Goal: Complete application form: Complete application form

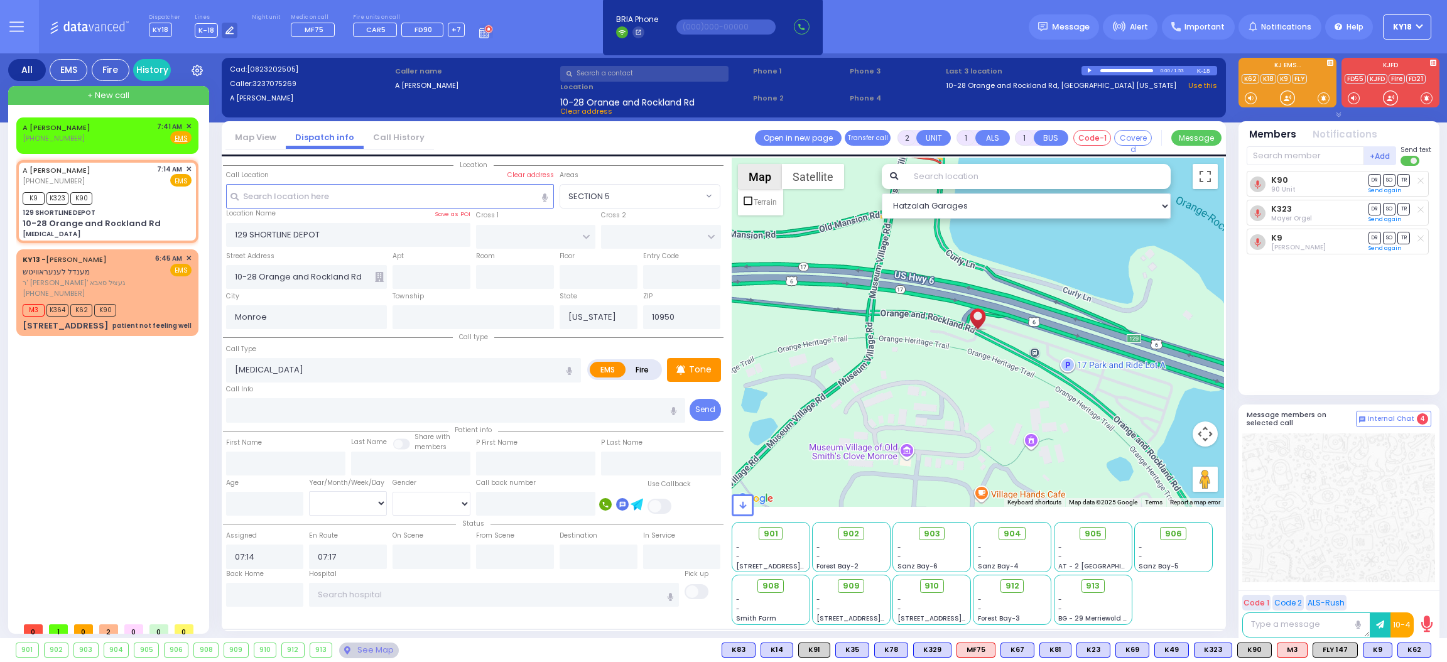
select select
click at [108, 271] on div "KY13 - MENDEL LEONOROWITZ מענדל לענעראוויטש" at bounding box center [87, 265] width 128 height 24
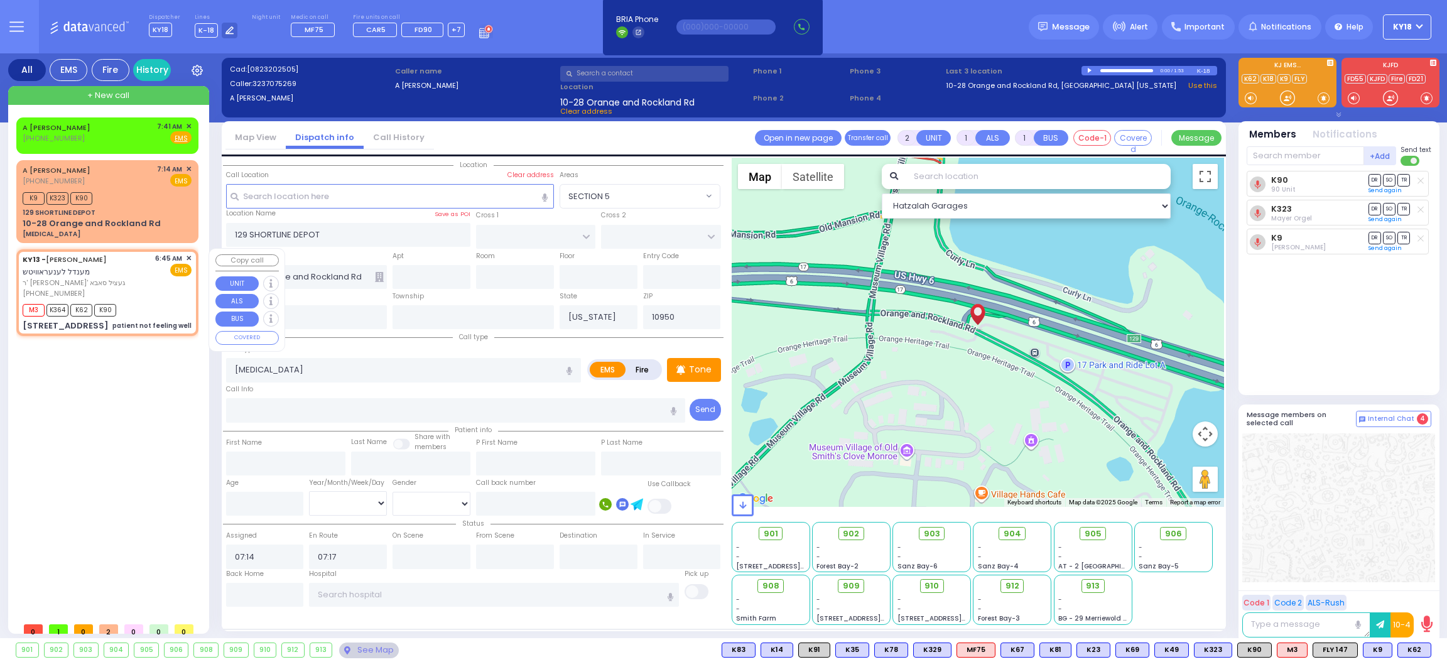
type input "6"
select select
type input "patient not feeling well"
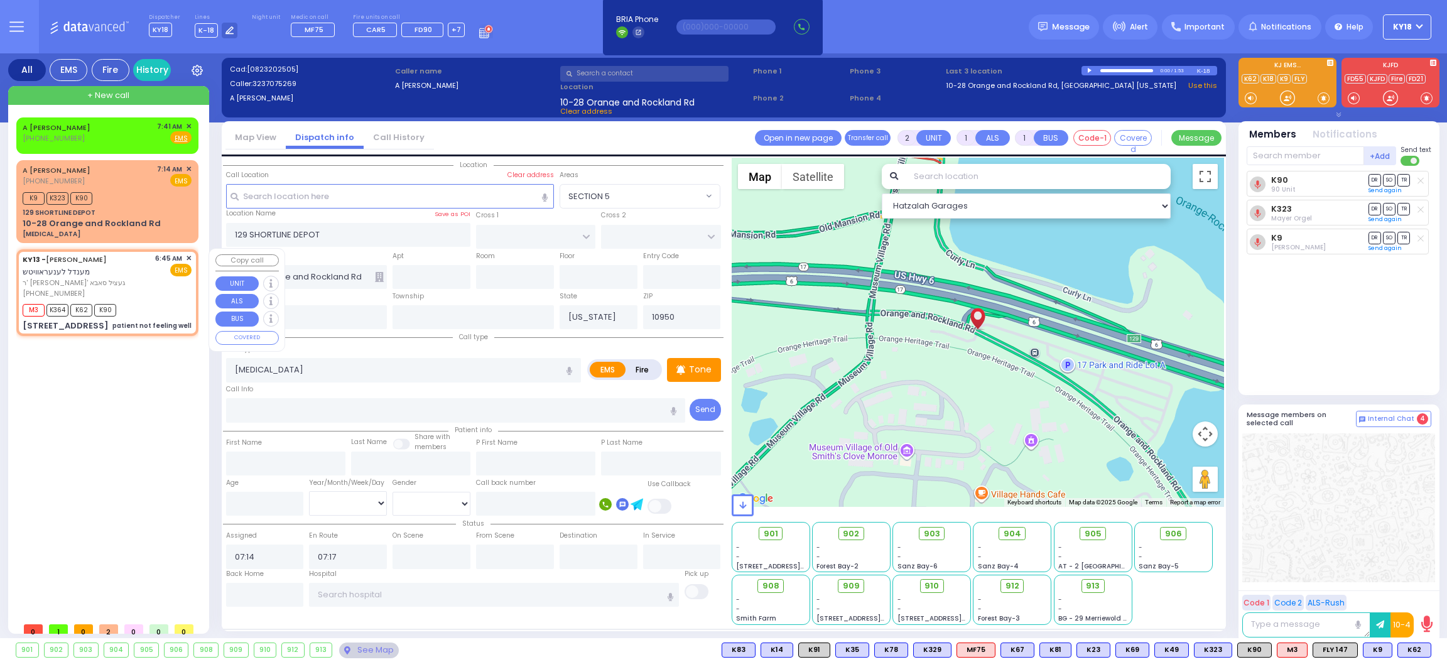
radio input "true"
type input "MENDEL"
type input "LEONOROWITZ"
type input "Unknown"
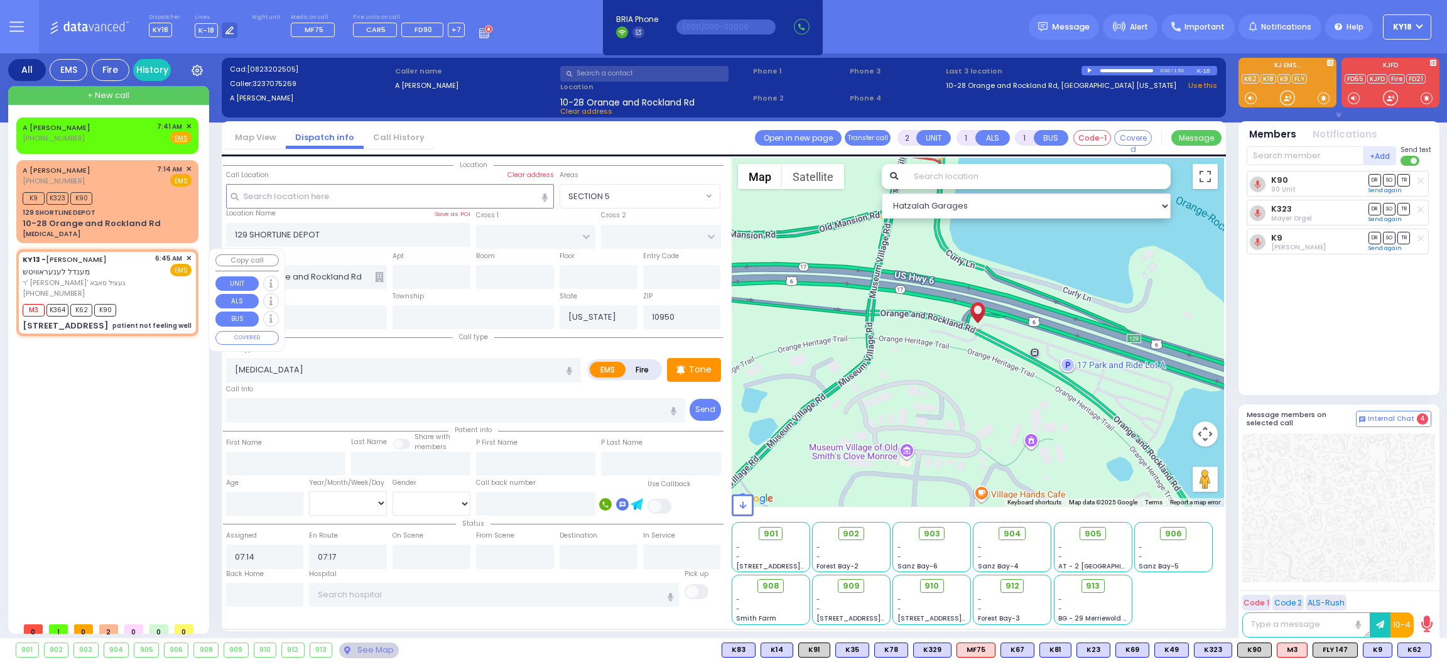
select select "Year"
type input "06:45"
type input "06:46"
select select "Hatzalah Garages"
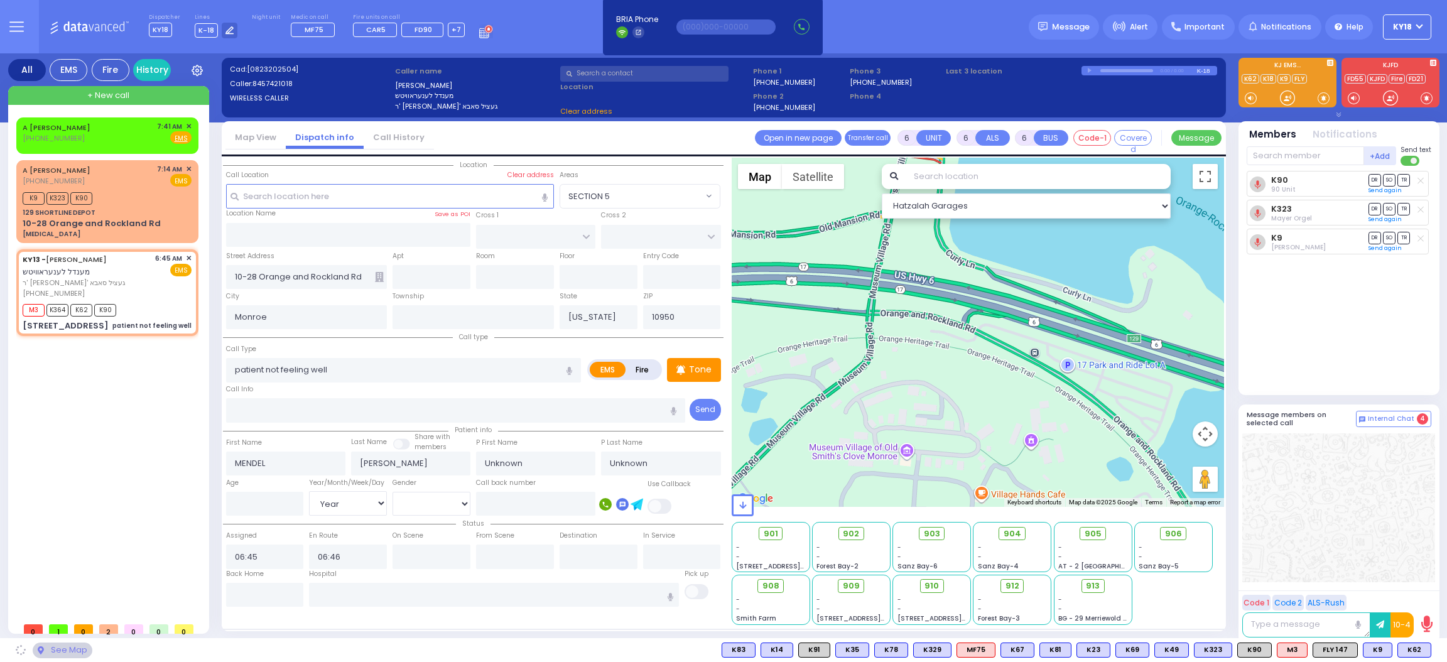
type input "CHEVRON RD"
type input "SEVEN SPRINGS MOUNTAIN RD"
type input "[STREET_ADDRESS]"
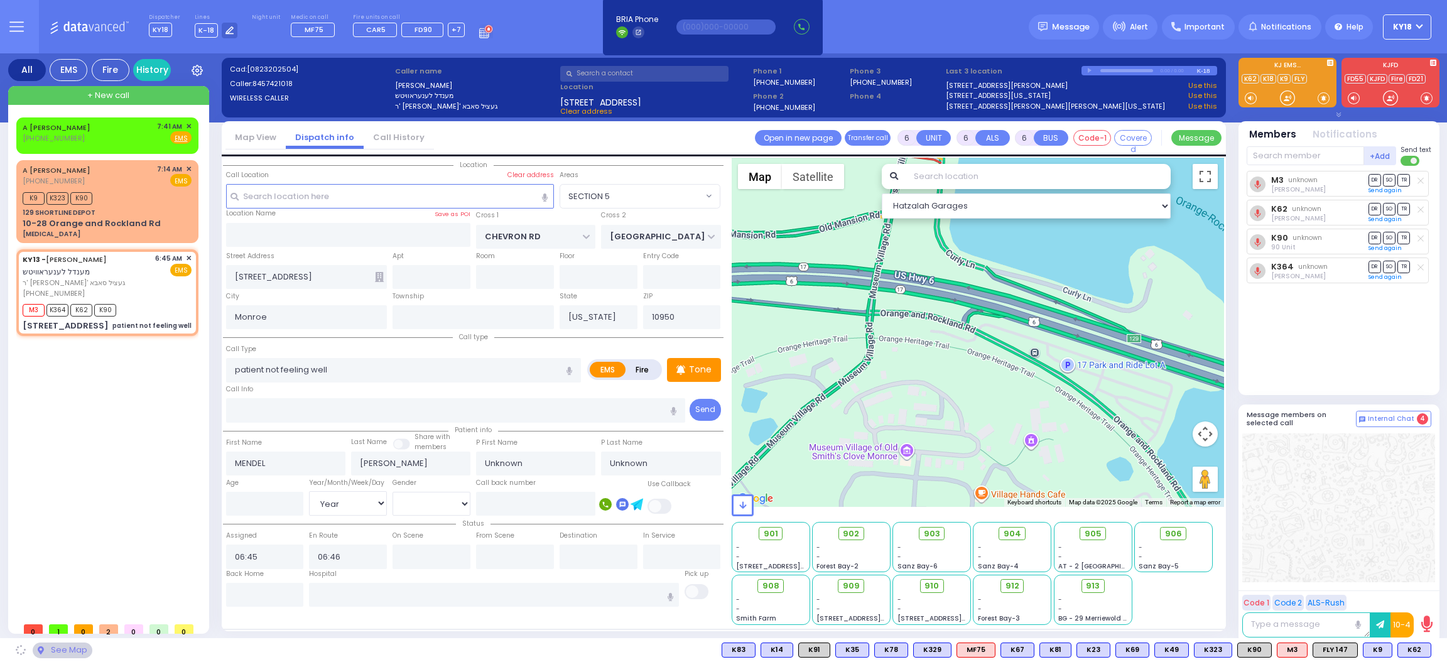
select select "SECTION 5"
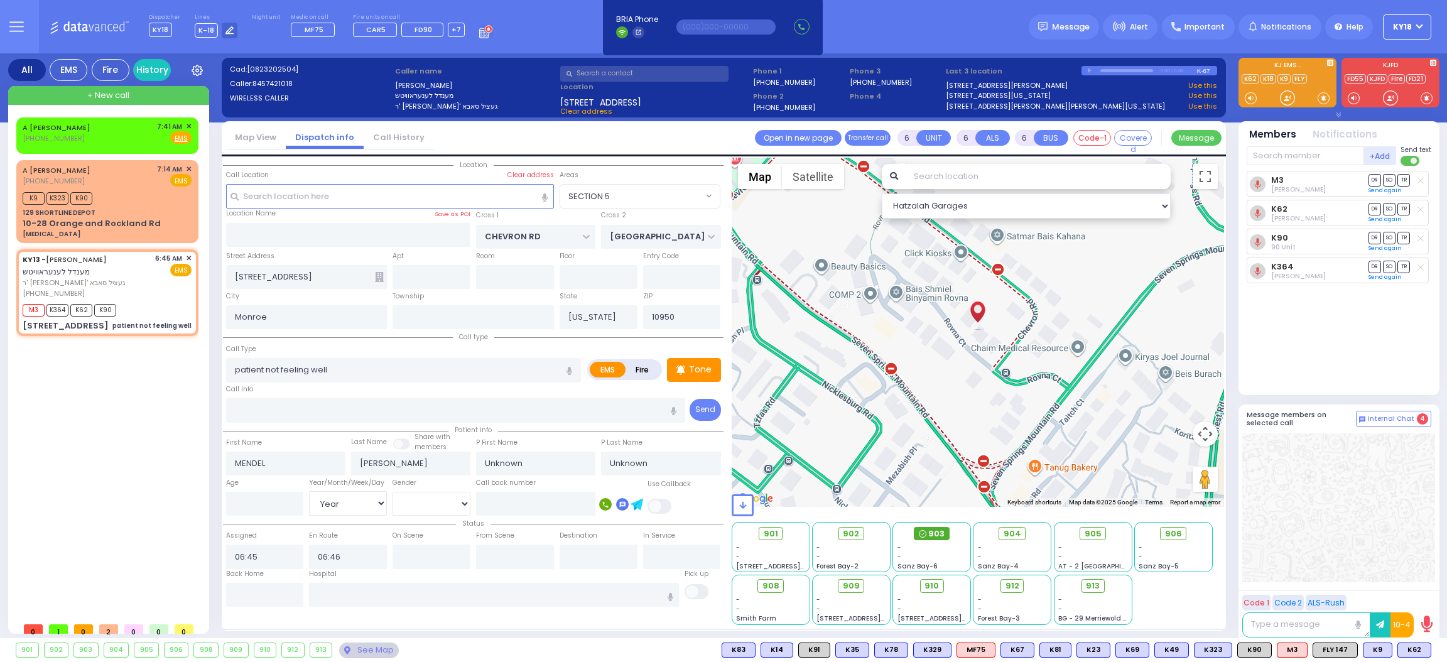
click at [926, 534] on circle at bounding box center [922, 534] width 7 height 7
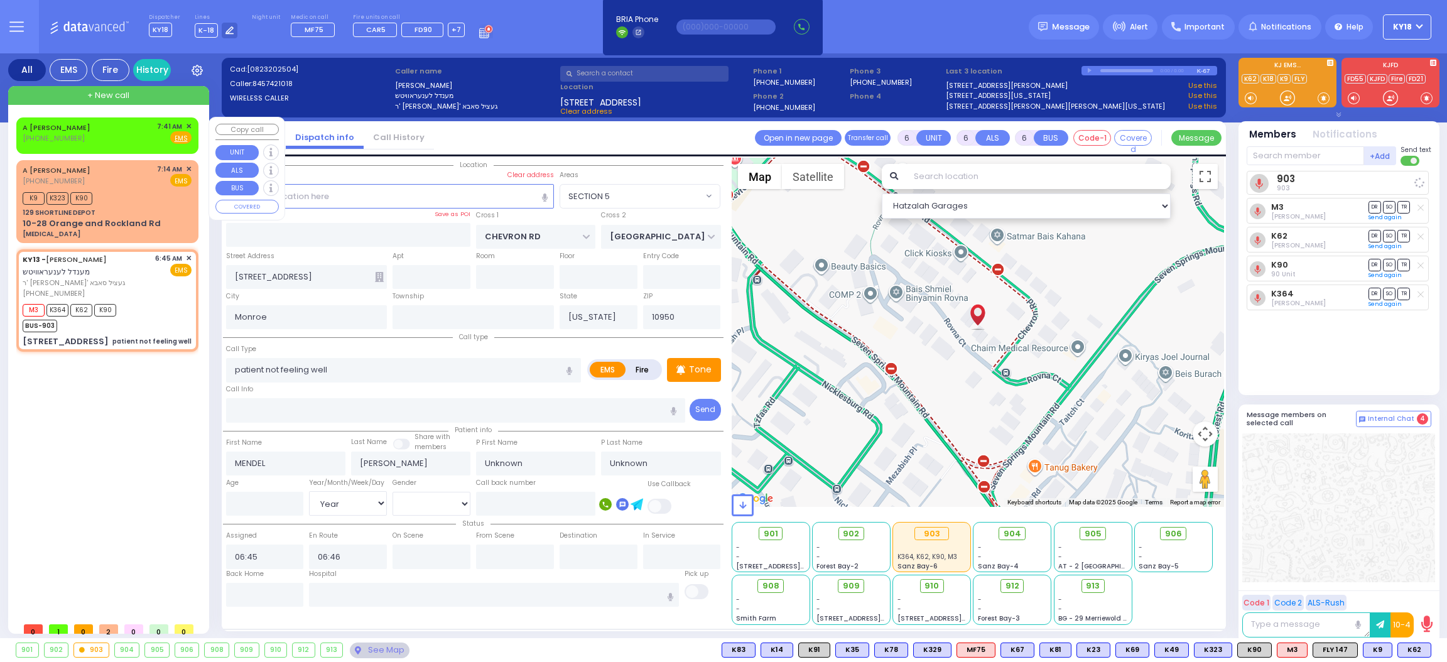
select select
radio input "true"
select select "Year"
click at [190, 124] on span "✕" at bounding box center [189, 126] width 6 height 11
select select "Hatzalah Garages"
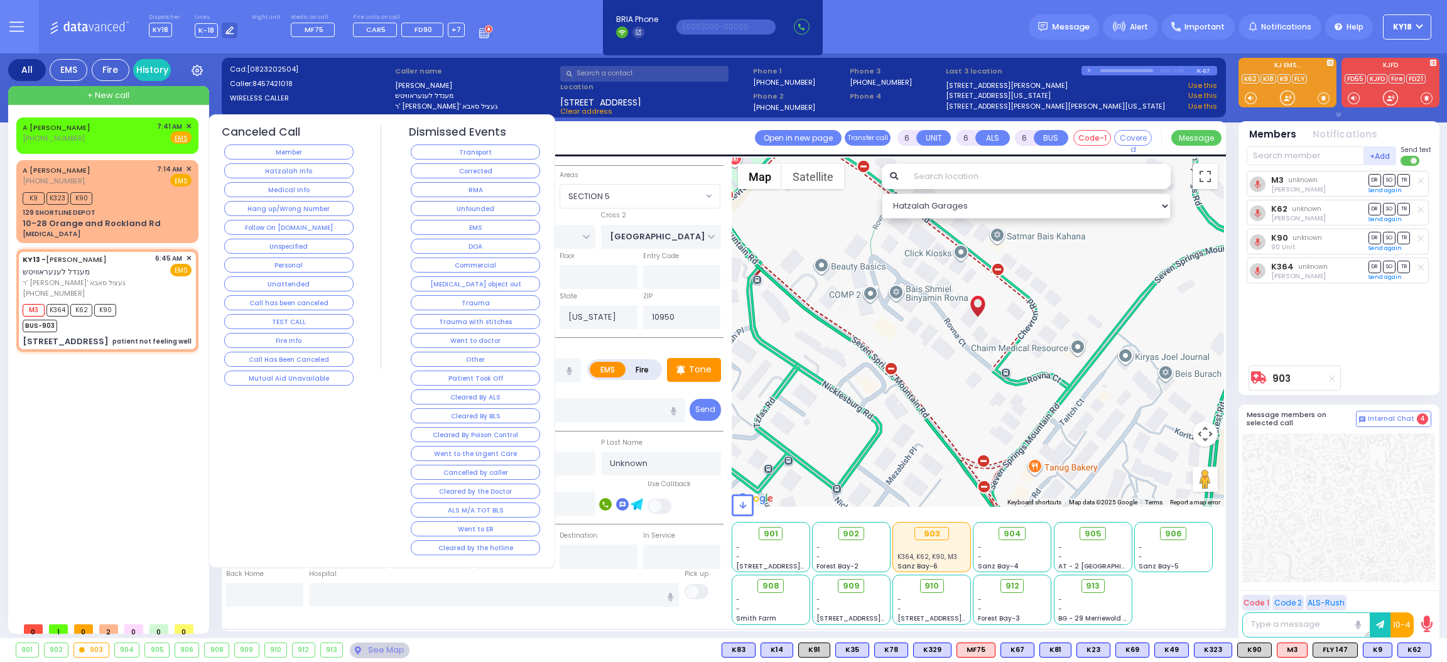
select select "SECTION 5"
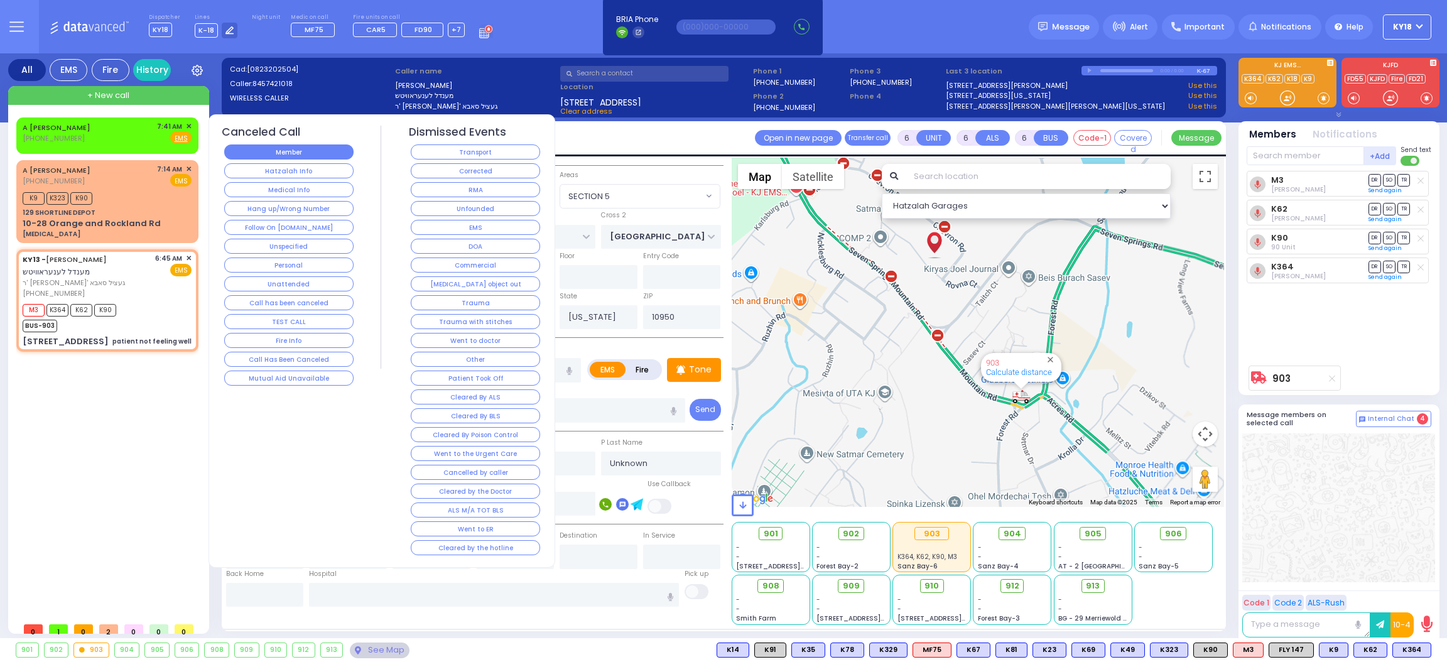
click at [297, 154] on button "Member" at bounding box center [288, 151] width 129 height 15
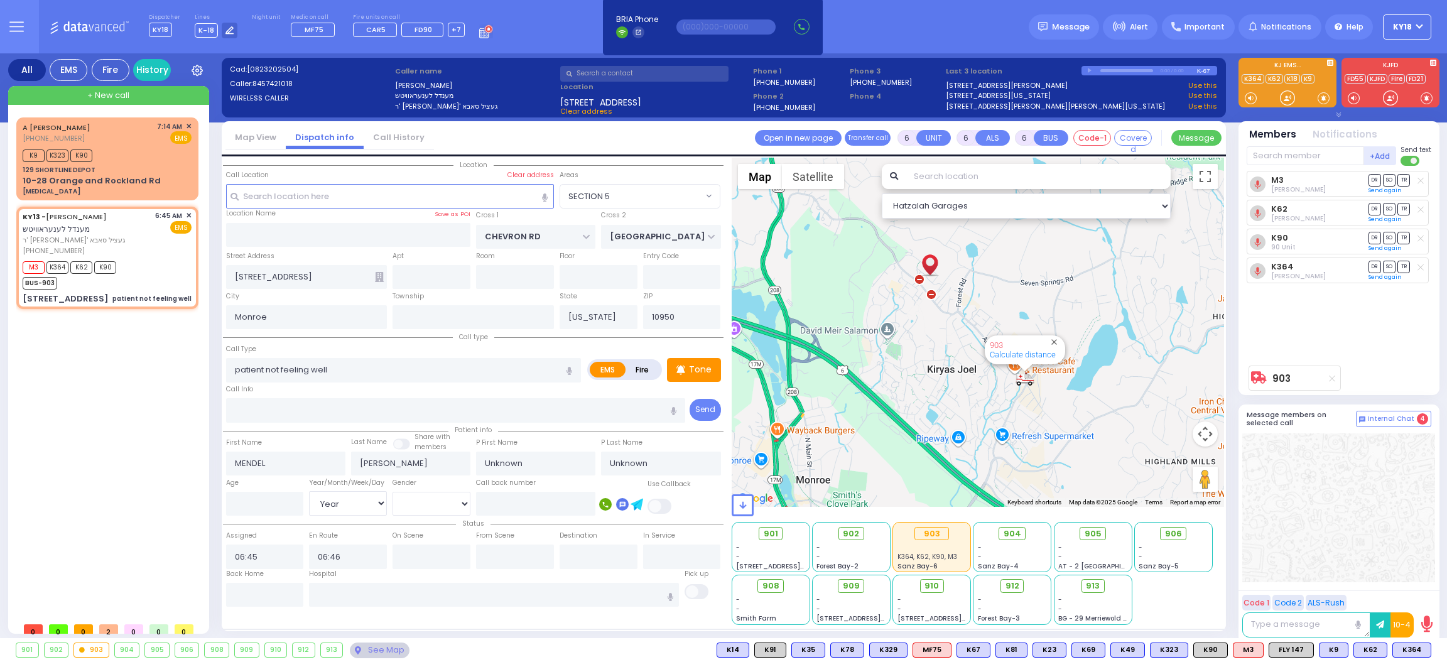
select select
radio input "true"
type input "Aron"
type input "Leonorovitz"
type input "66"
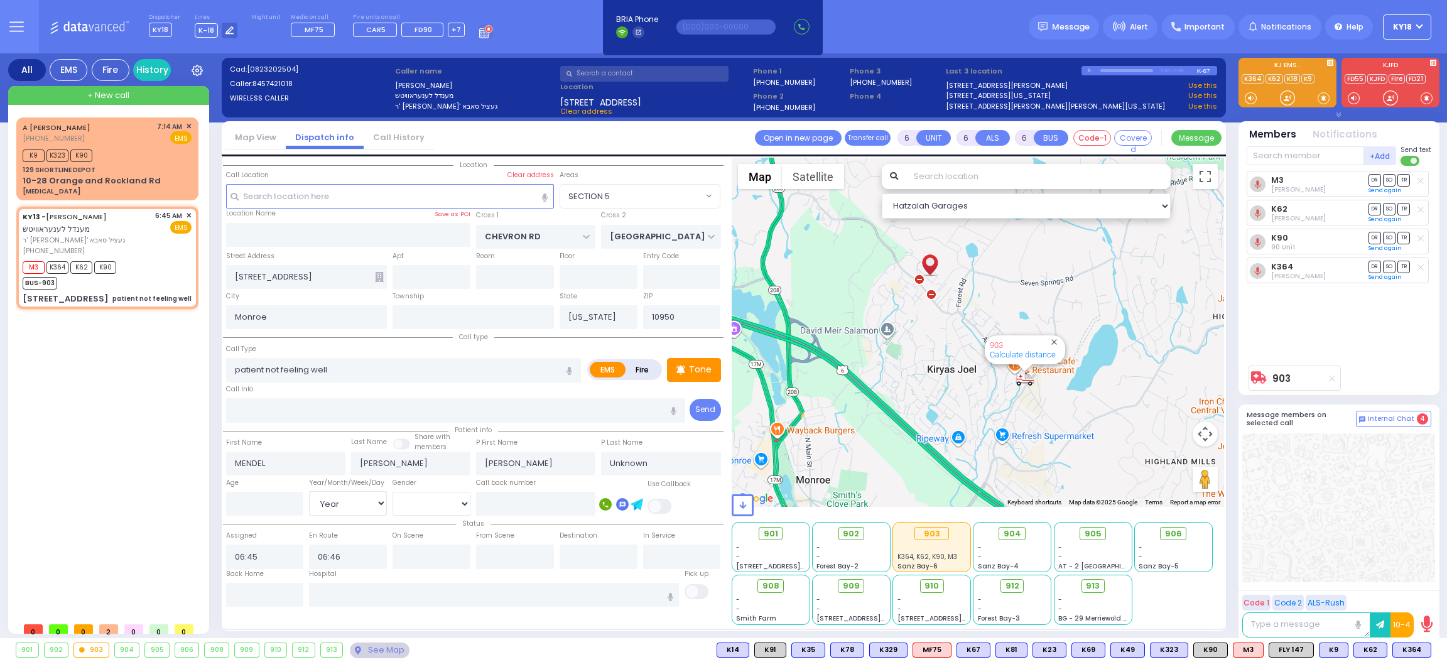
select select "Year"
select select "[DEMOGRAPHIC_DATA]"
select select "Hatzalah Garages"
select select "SECTION 5"
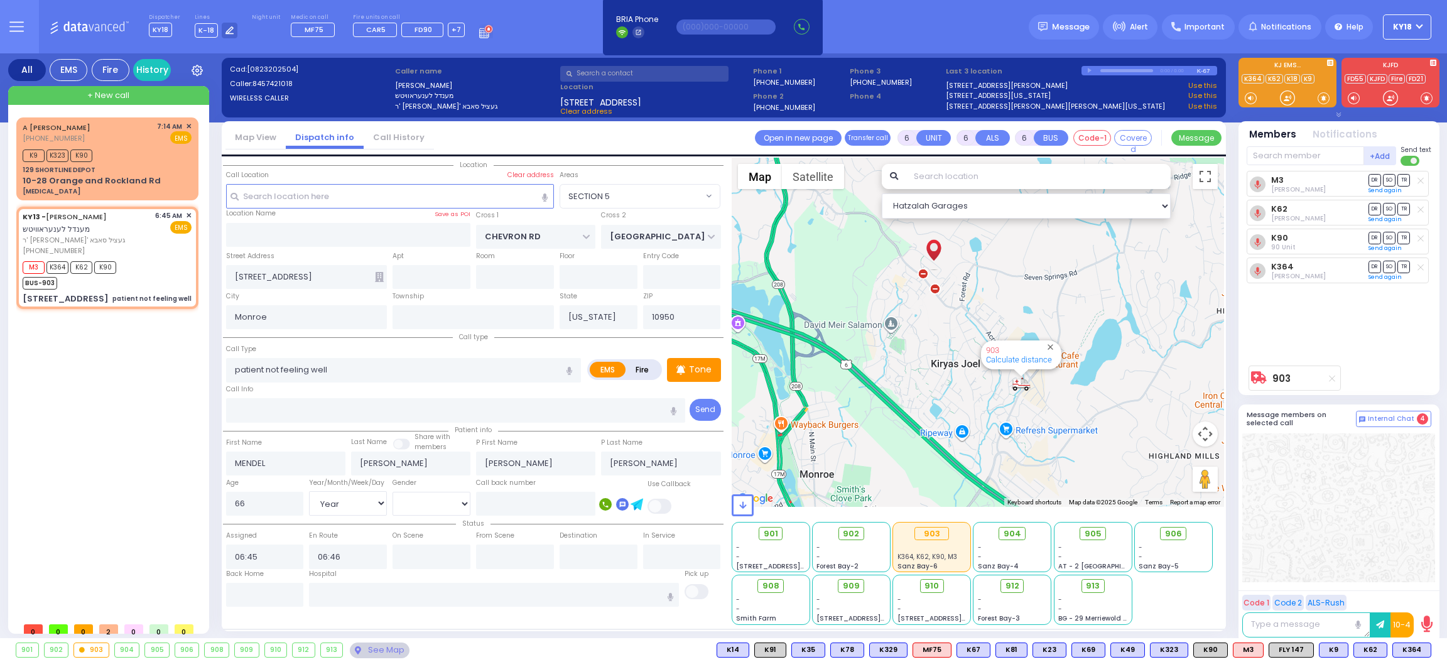
select select
radio input "true"
select select "Year"
select select "[DEMOGRAPHIC_DATA]"
select select "Hatzalah Garages"
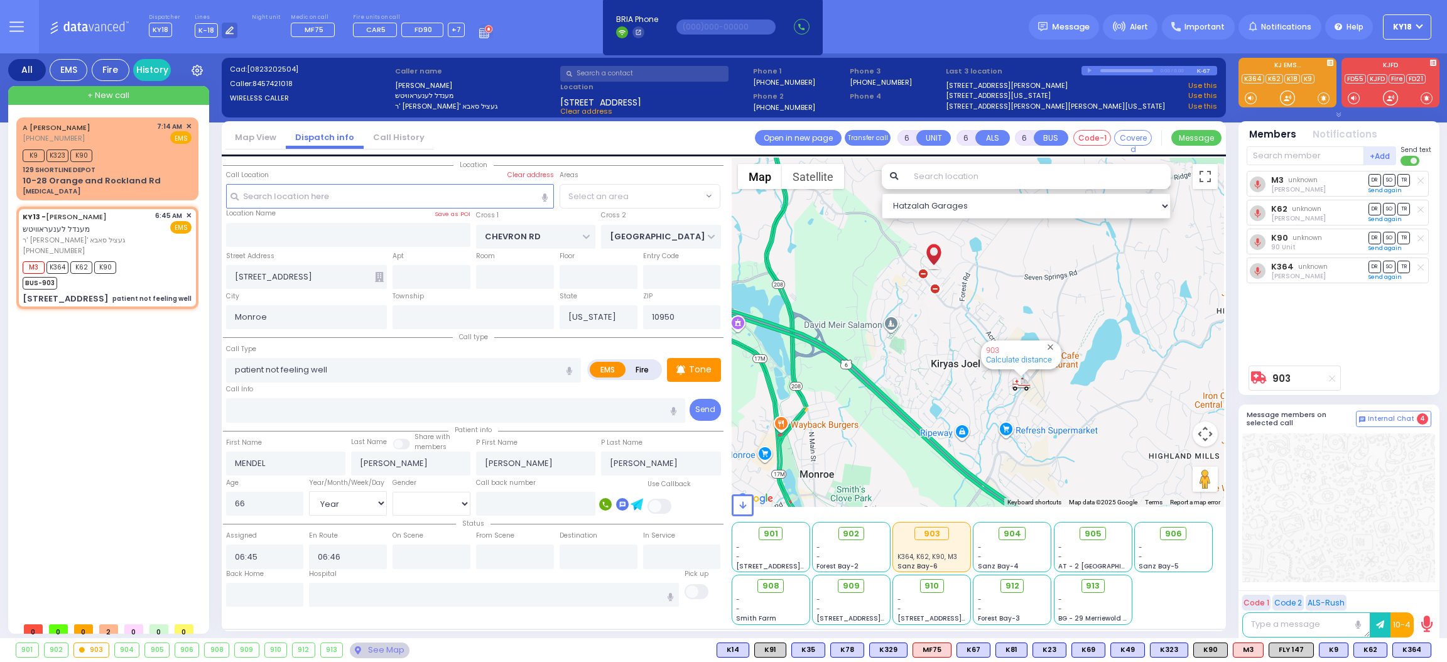
select select "SECTION 5"
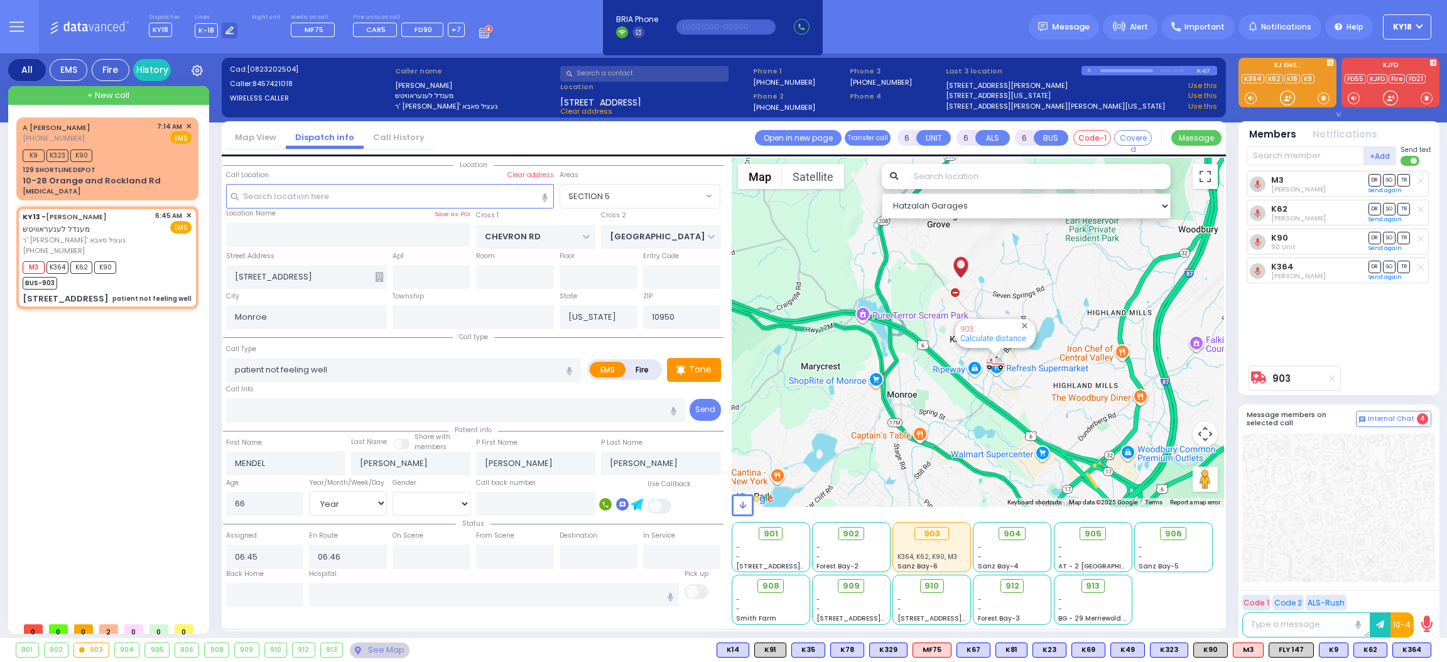
select select
radio input "true"
select select "Year"
select select "[DEMOGRAPHIC_DATA]"
select select "Hatzalah Garages"
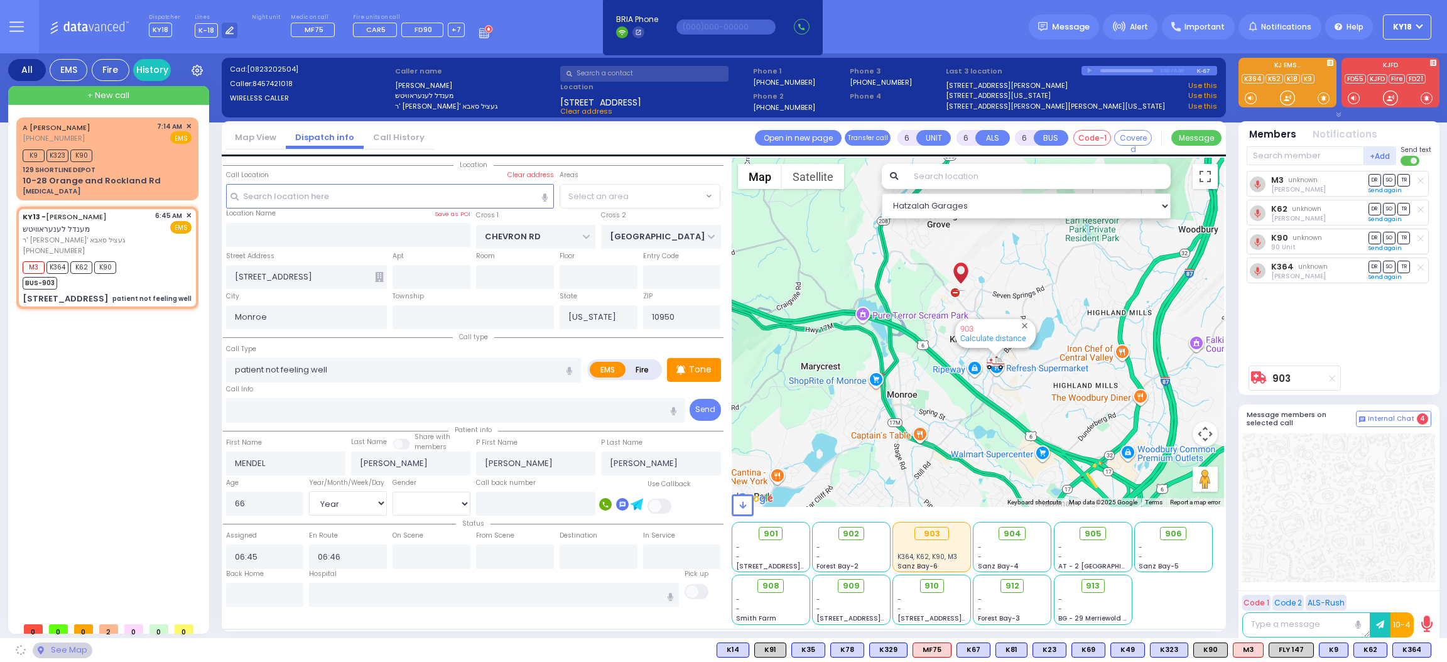
select select "SECTION 5"
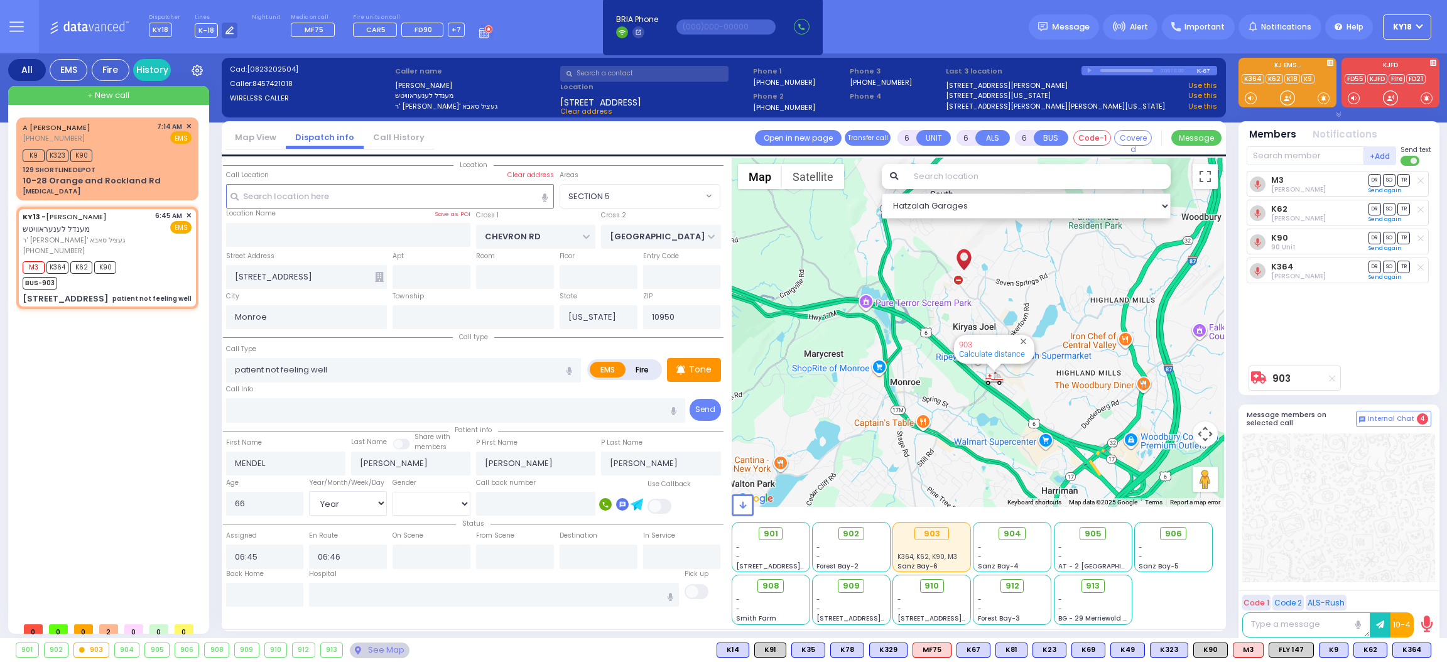
select select
radio input "true"
select select "Year"
select select "[DEMOGRAPHIC_DATA]"
select select "Hatzalah Garages"
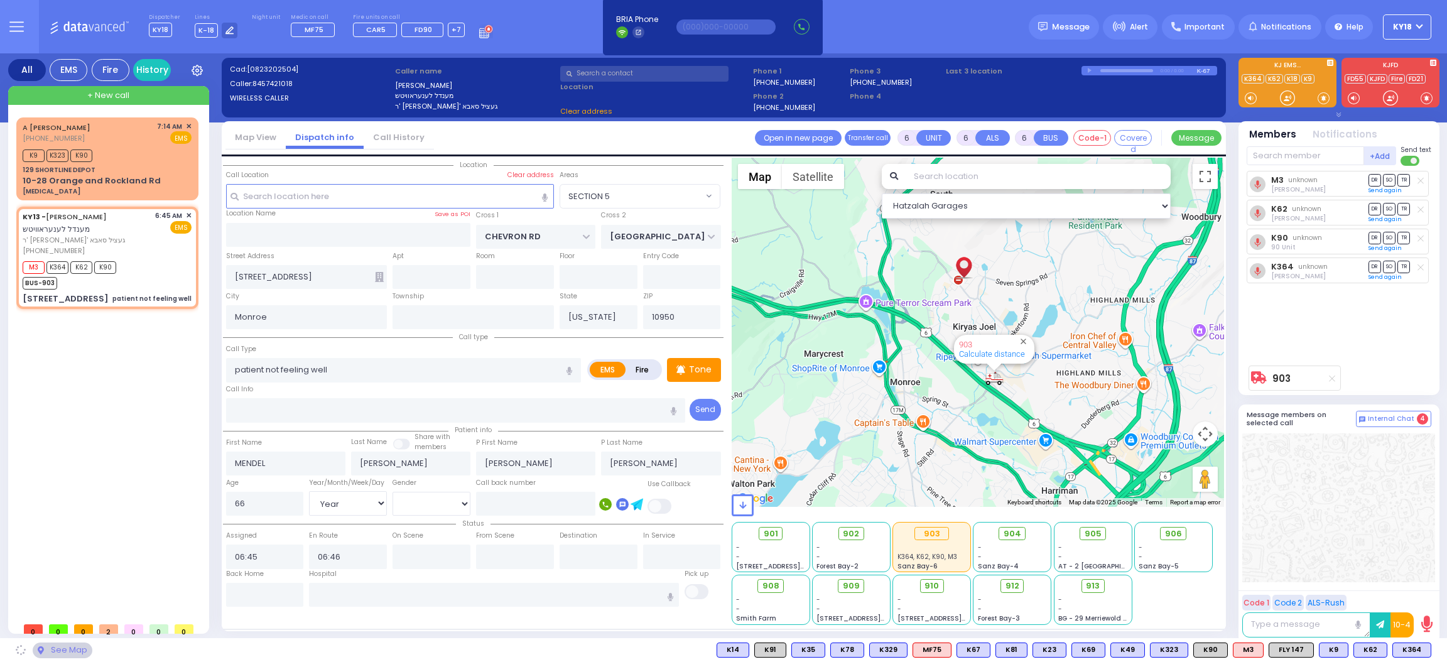
select select "SECTION 5"
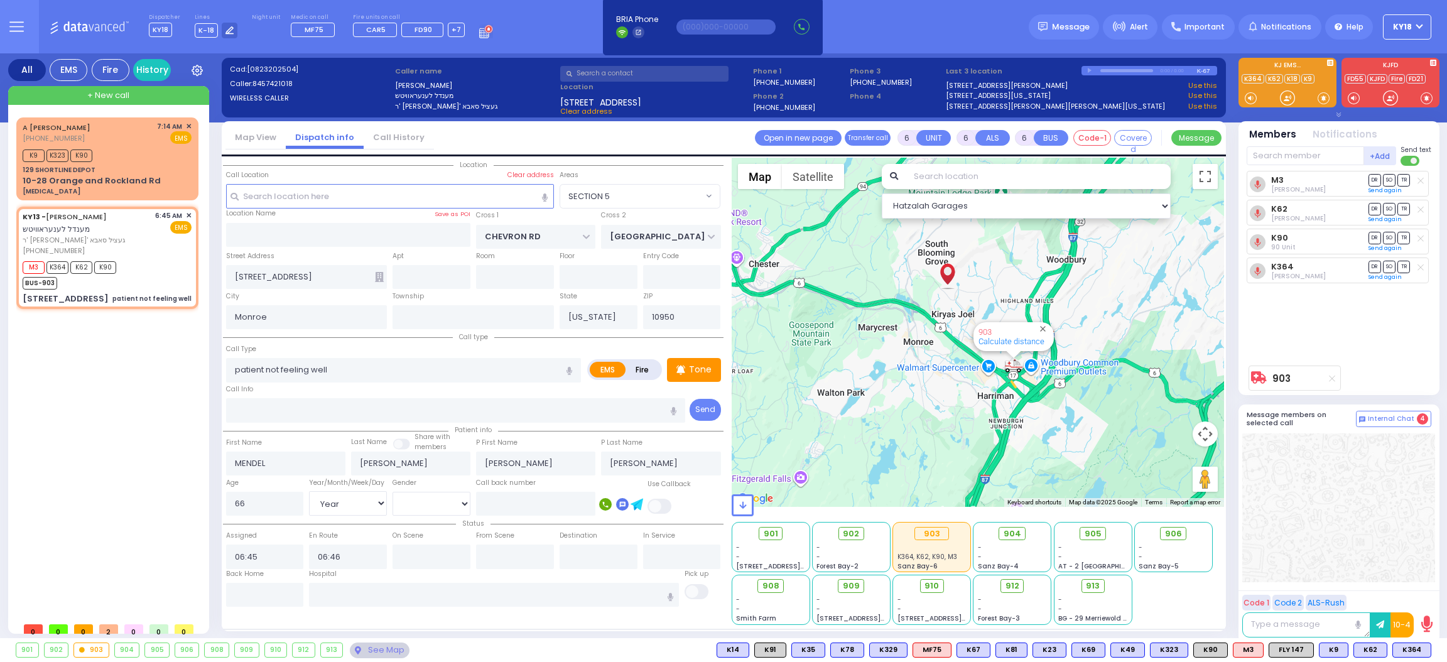
select select
radio input "true"
select select "Year"
select select "[DEMOGRAPHIC_DATA]"
select select "Hatzalah Garages"
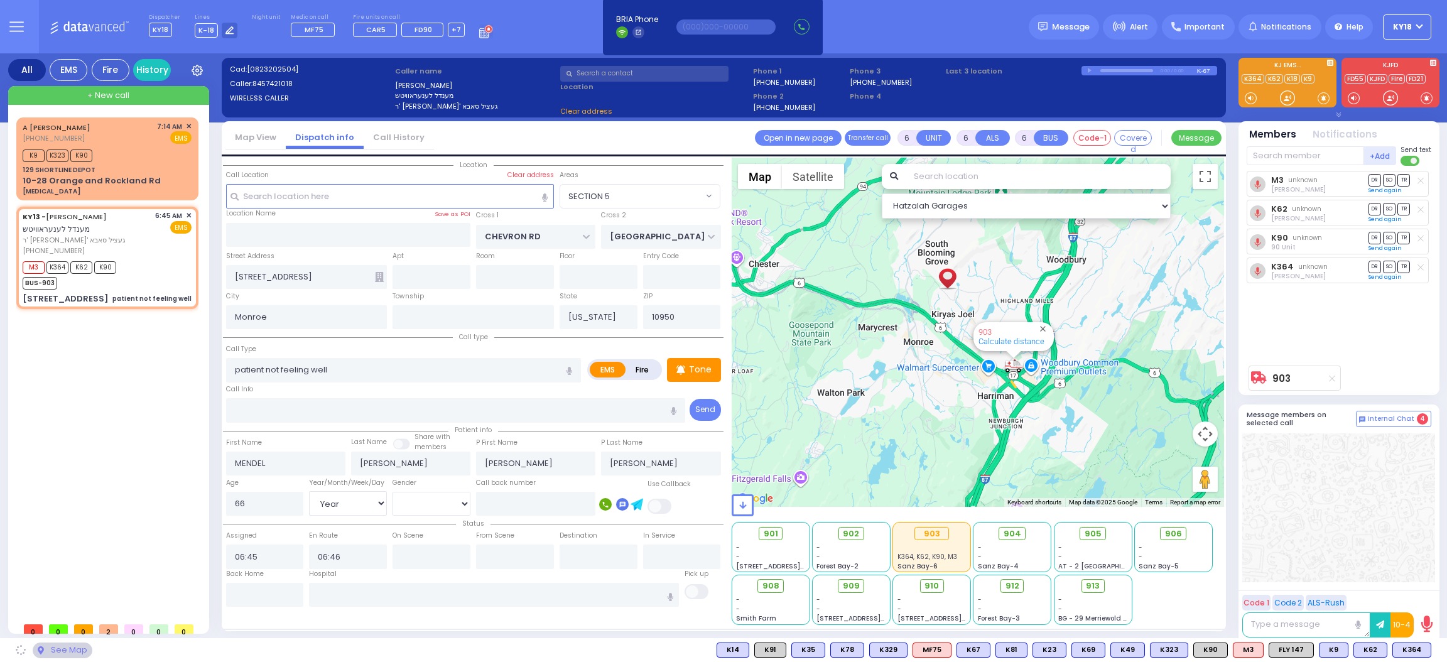
select select "SECTION 5"
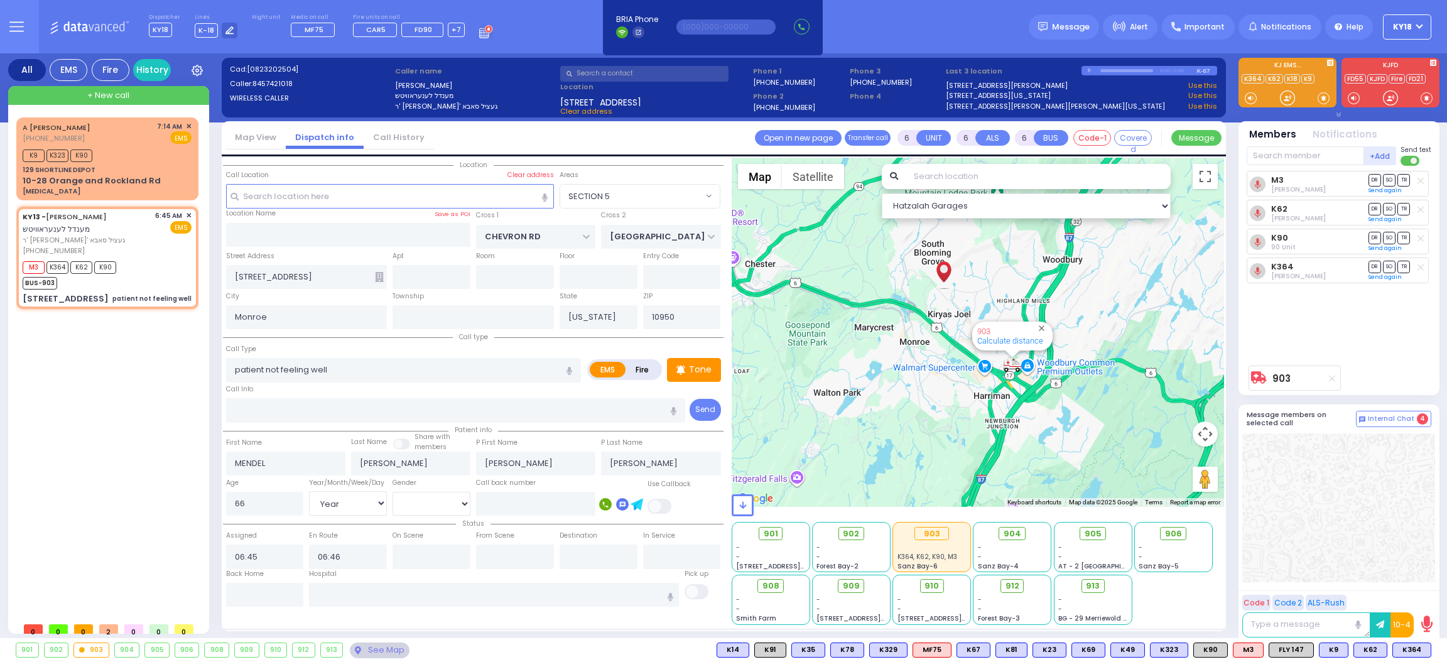
select select
radio input "true"
select select "Year"
select select "[DEMOGRAPHIC_DATA]"
select select "Hatzalah Garages"
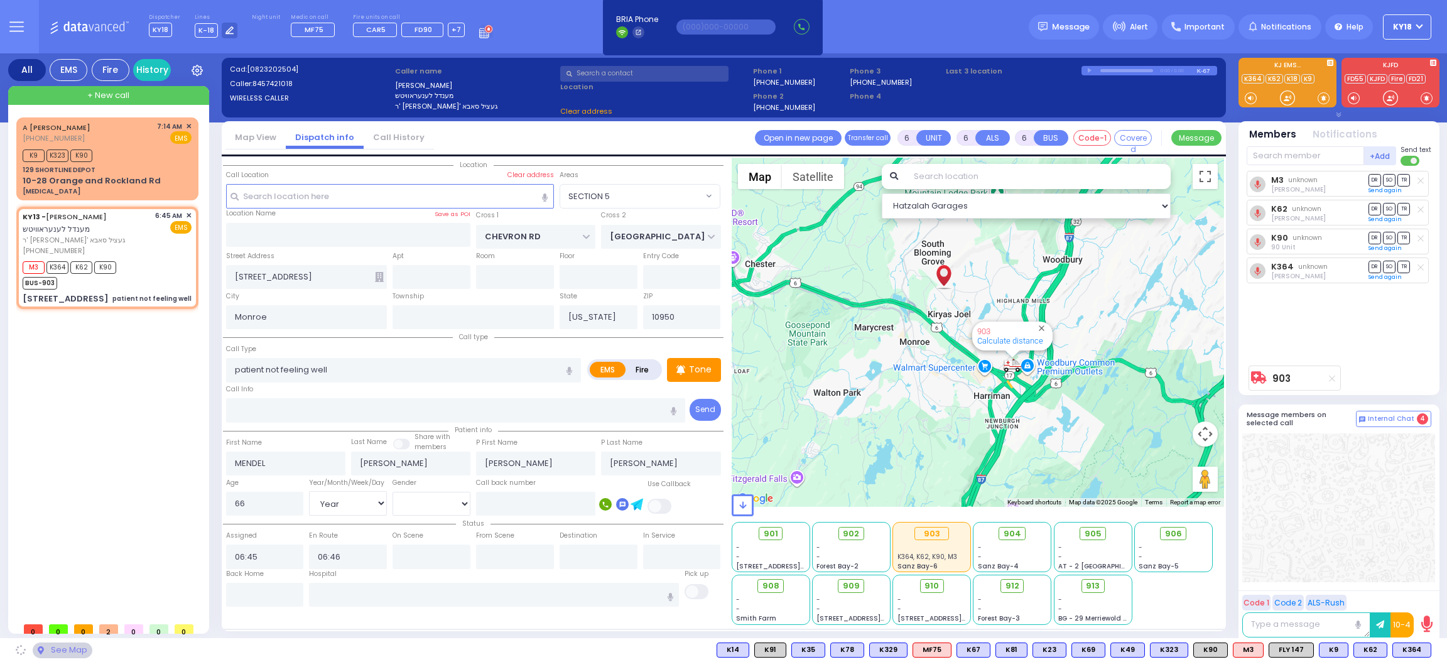
select select "SECTION 5"
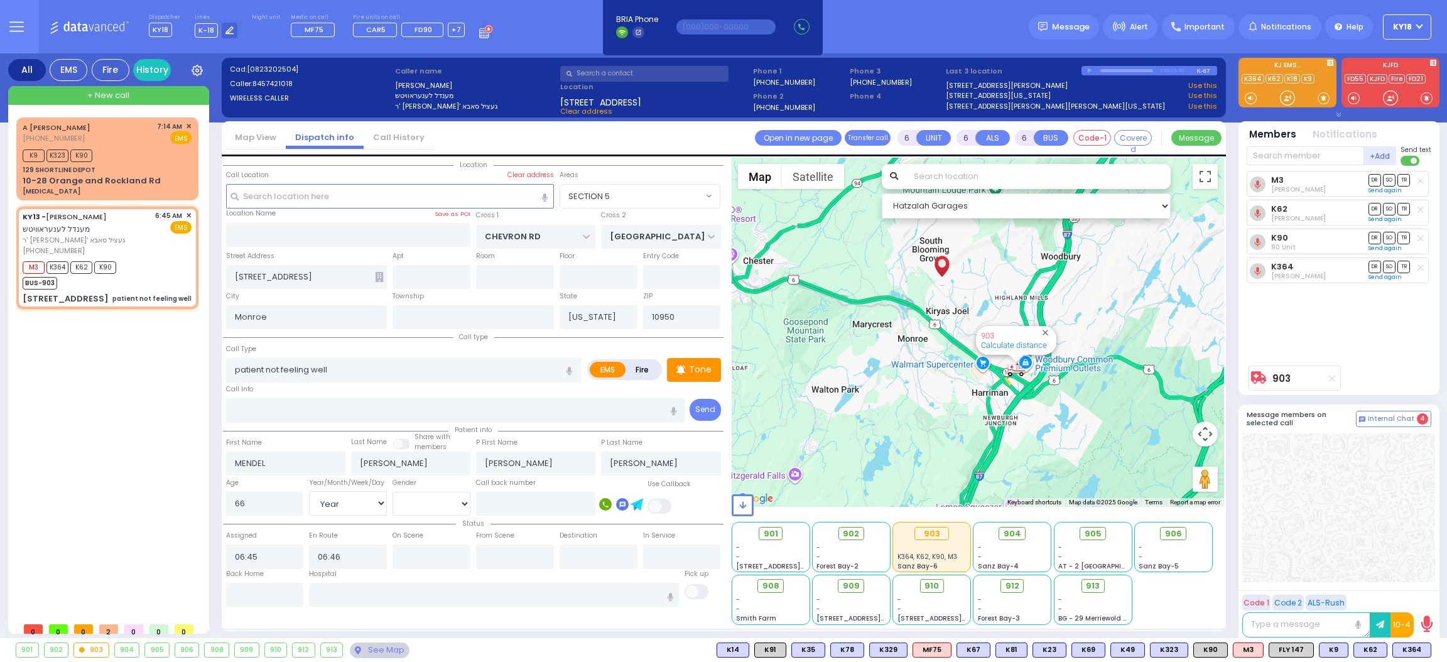
select select
radio input "true"
select select "Year"
select select "[DEMOGRAPHIC_DATA]"
select select "Hatzalah Garages"
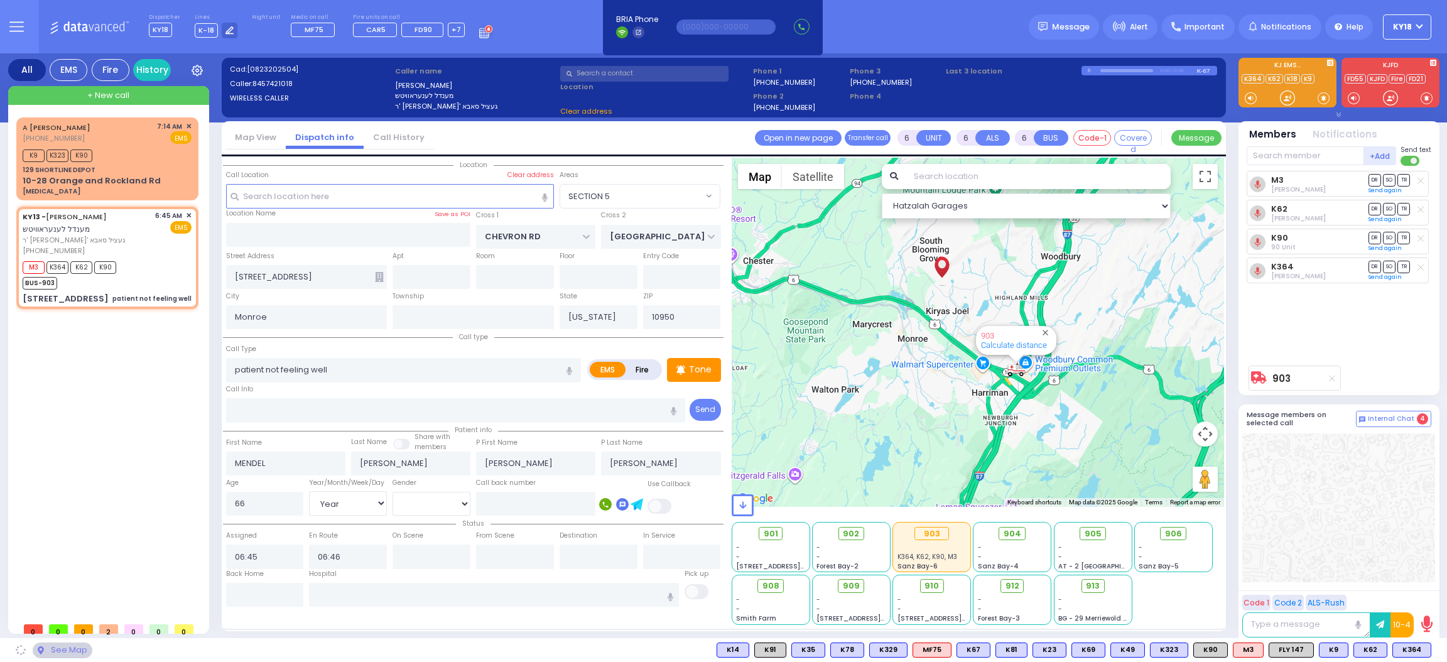
select select "SECTION 5"
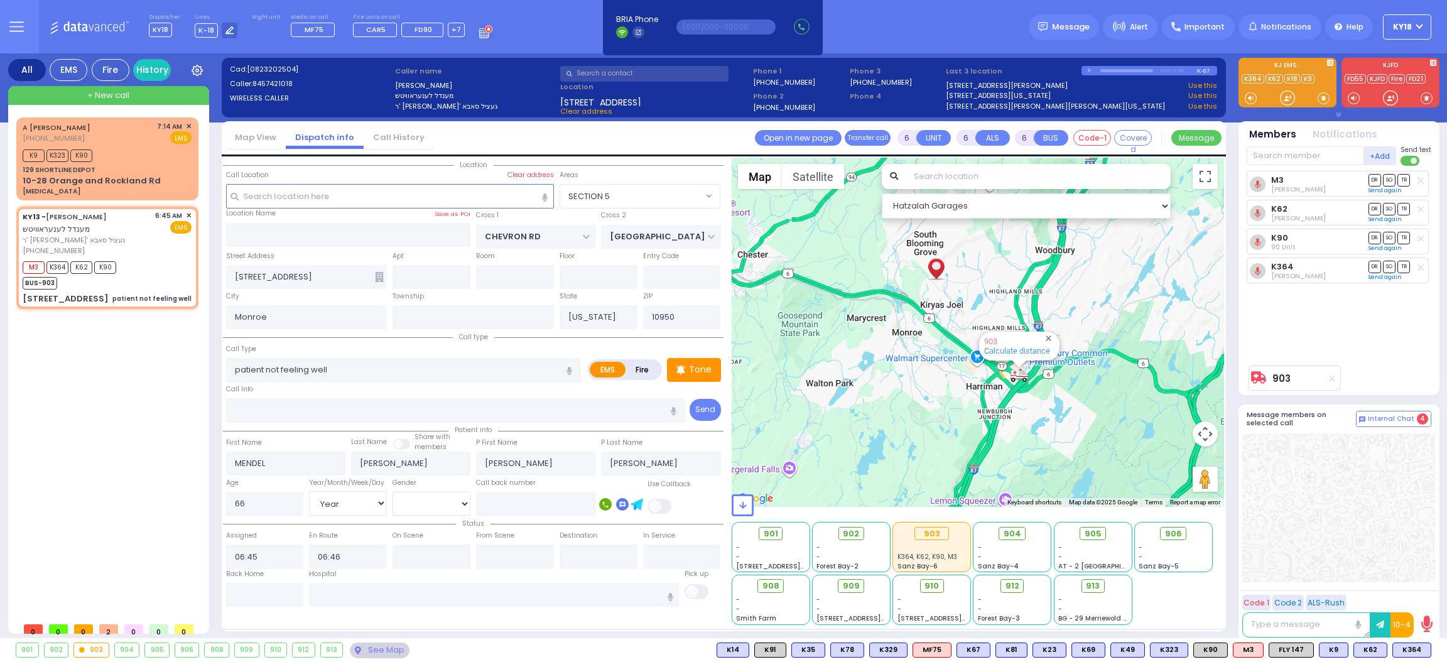
select select
radio input "true"
select select "Year"
select select "[DEMOGRAPHIC_DATA]"
select select "Hatzalah Garages"
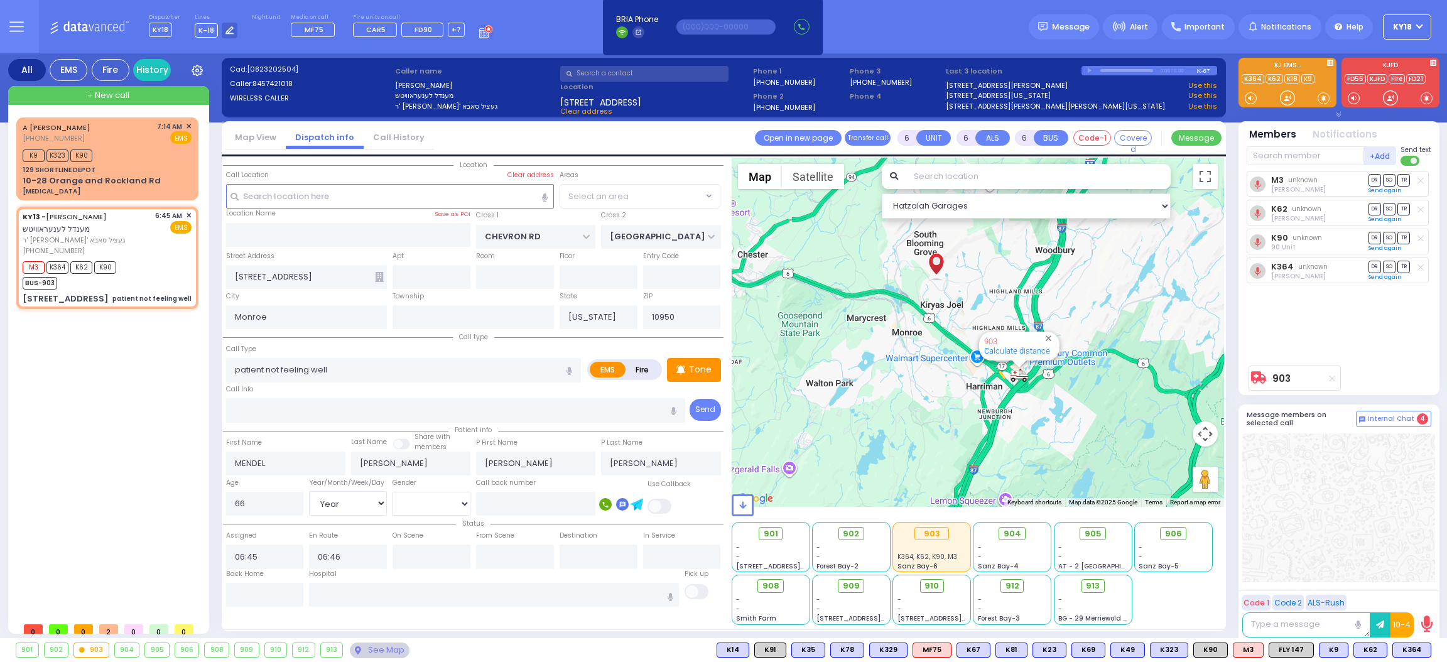
select select "SECTION 5"
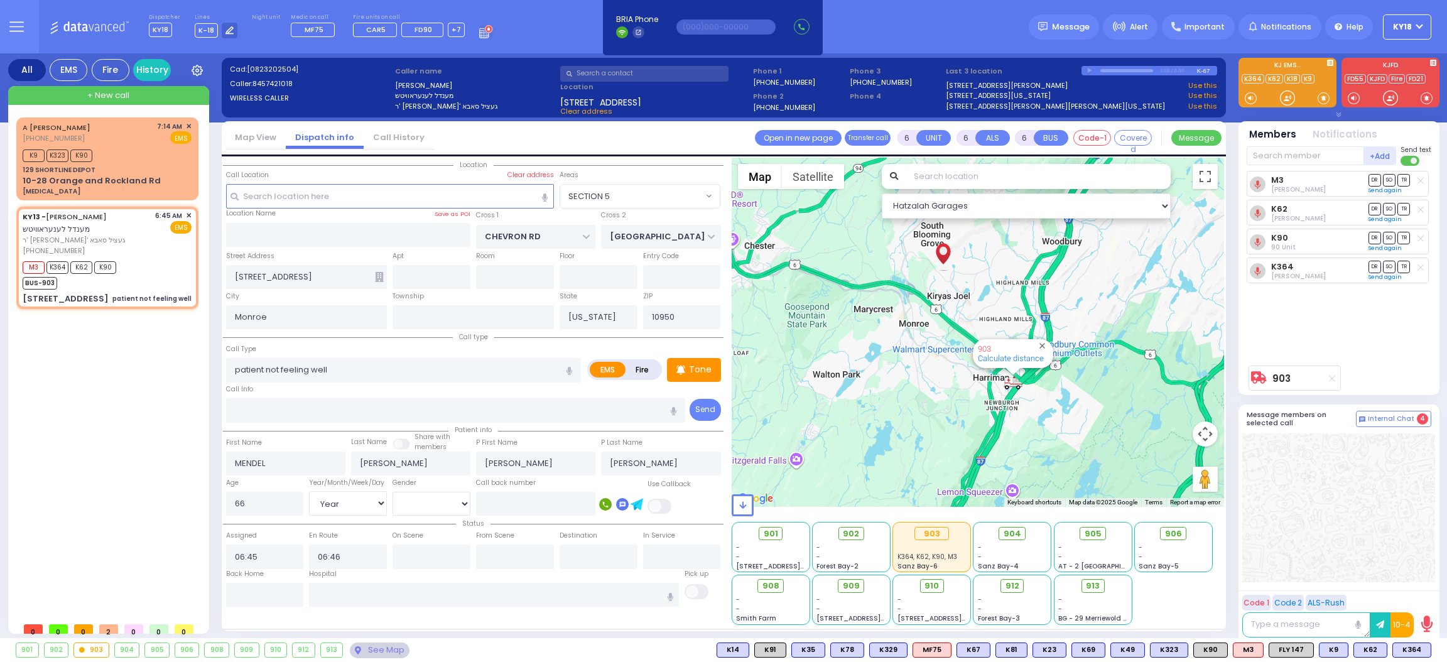
select select
radio input "true"
select select "Year"
select select "[DEMOGRAPHIC_DATA]"
select select "Hatzalah Garages"
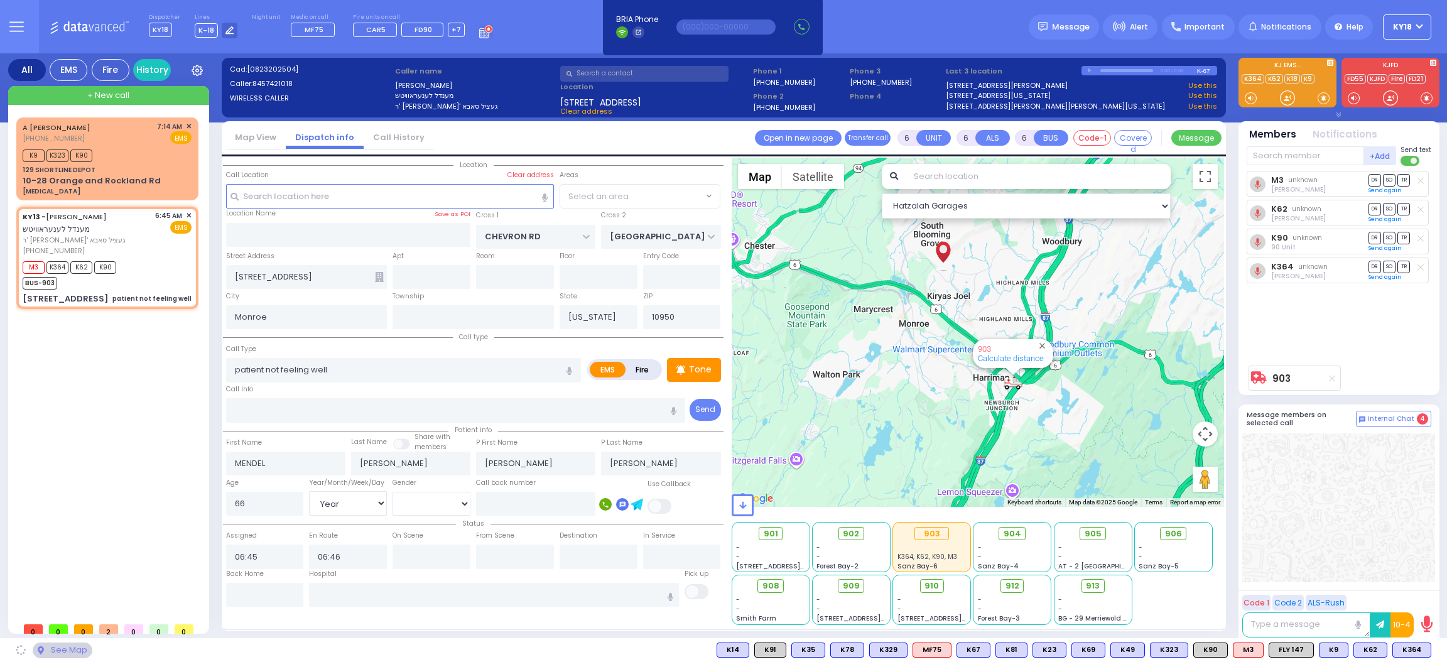
select select "SECTION 5"
select select
radio input "true"
select select "Year"
select select "[DEMOGRAPHIC_DATA]"
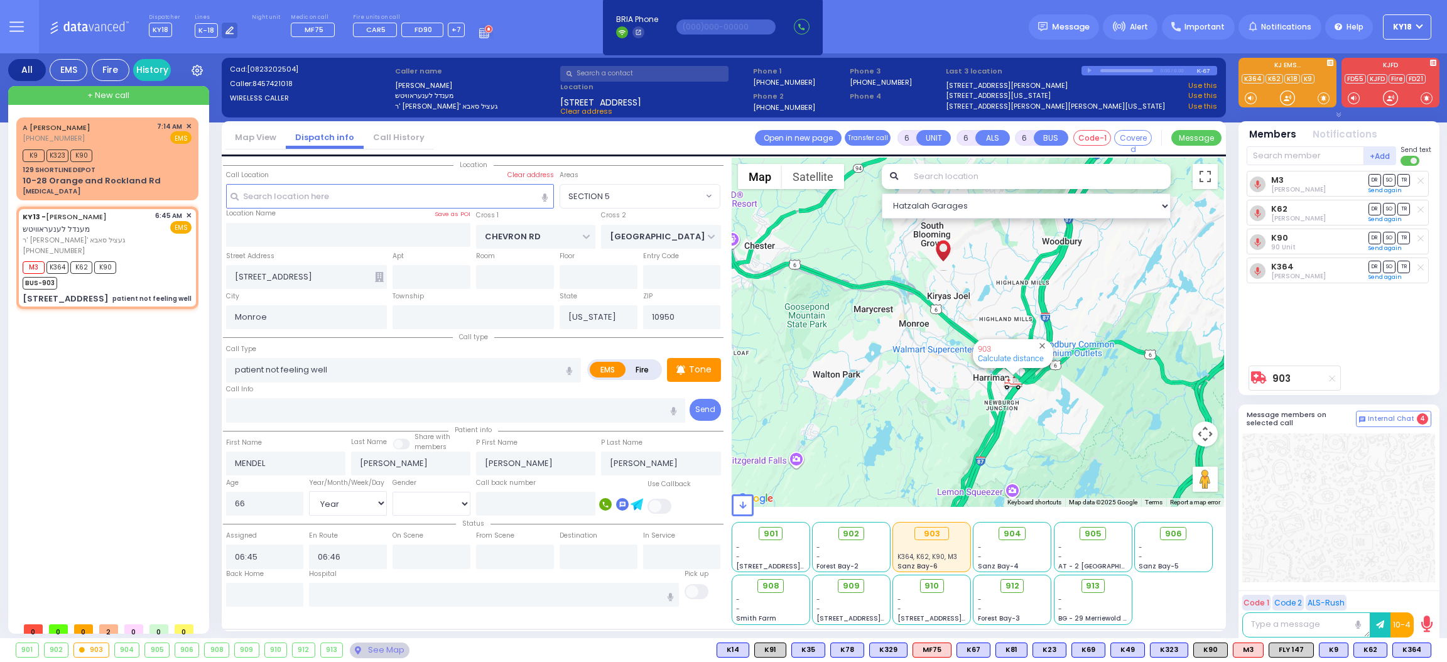
select select "Hatzalah Garages"
select select "SECTION 5"
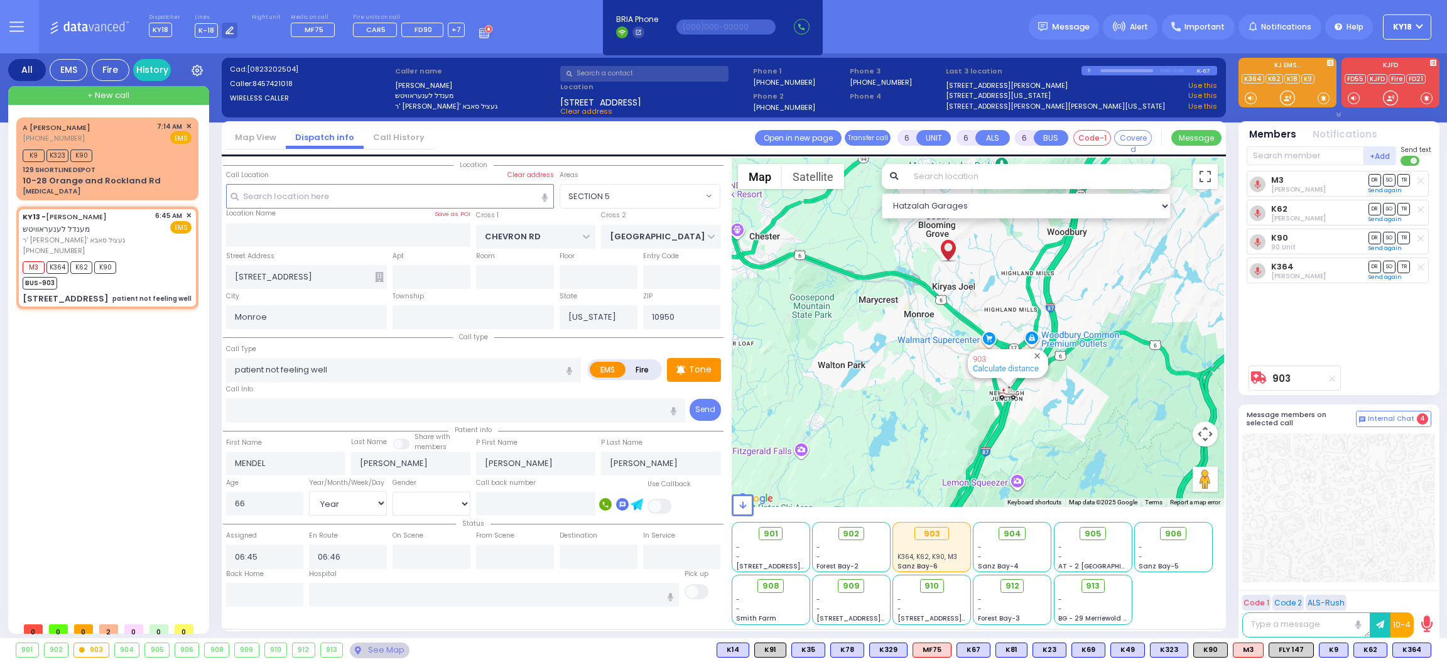
select select
radio input "true"
select select "Year"
select select "[DEMOGRAPHIC_DATA]"
select select "Hatzalah Garages"
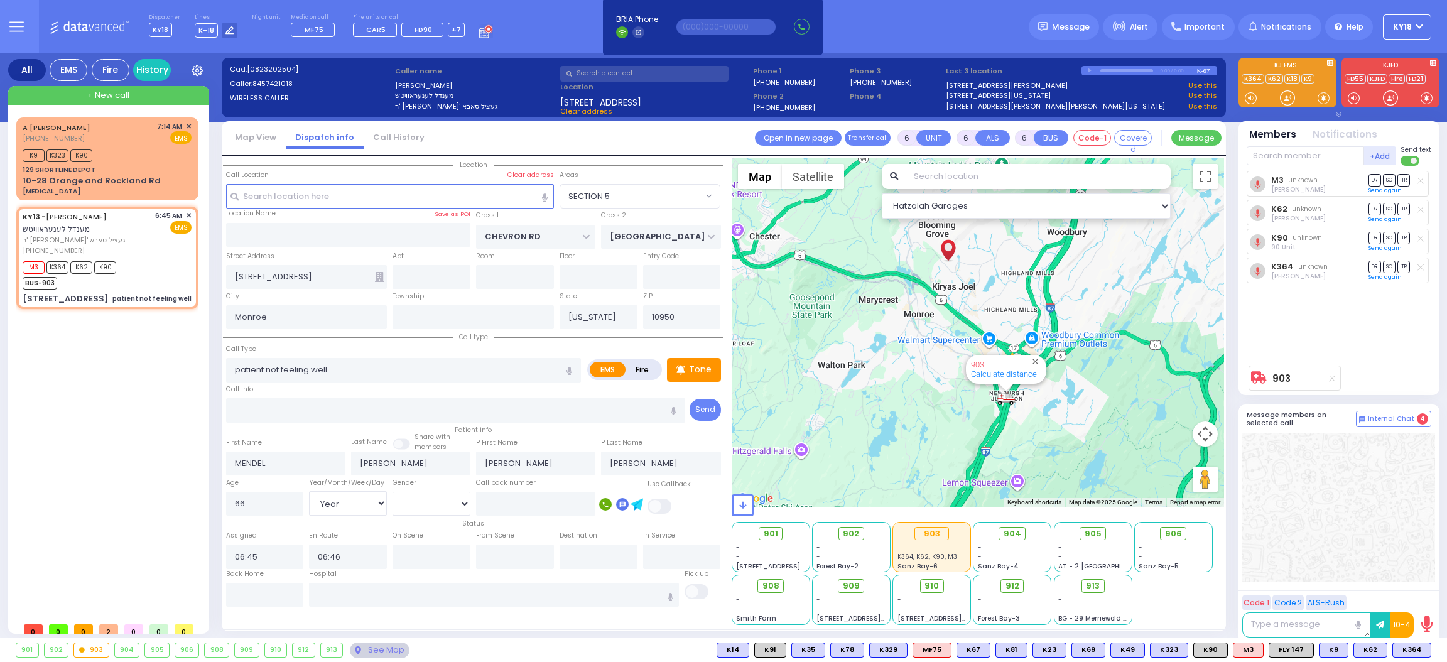
select select "SECTION 5"
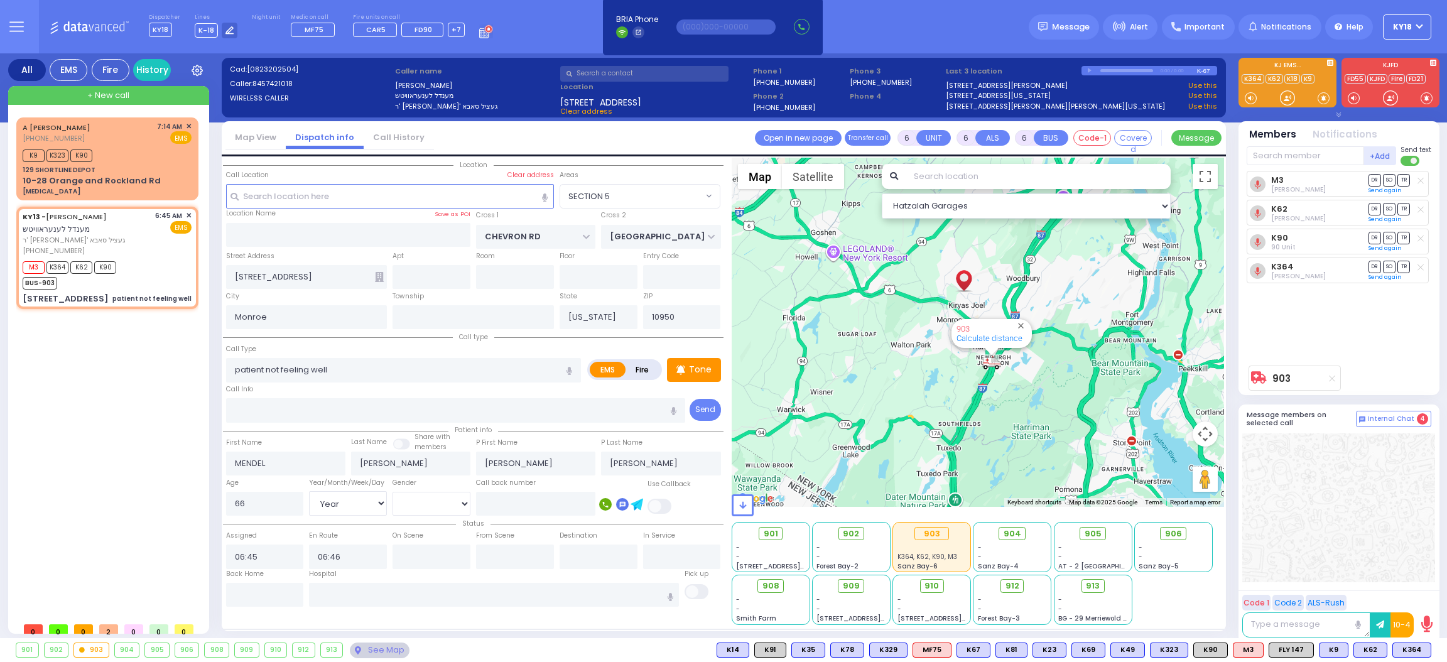
select select
radio input "true"
select select "Year"
select select "[DEMOGRAPHIC_DATA]"
select select "Hatzalah Garages"
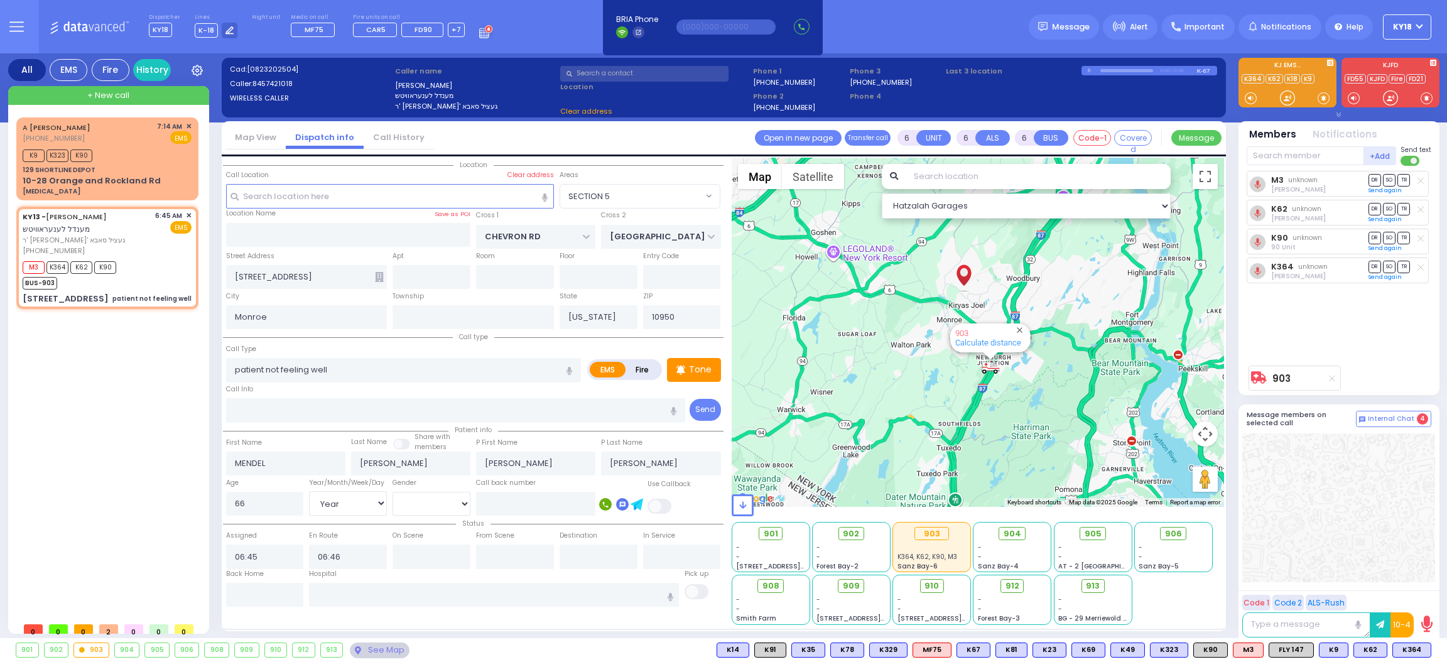
select select "SECTION 5"
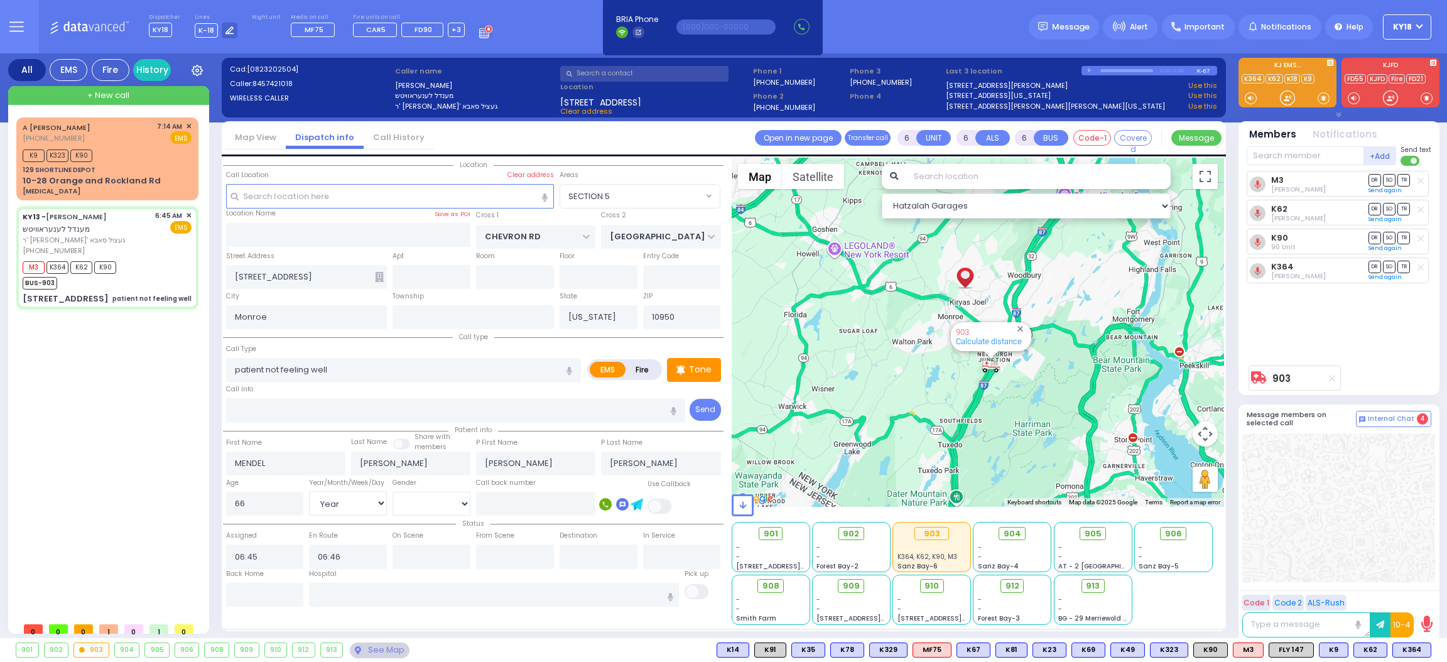
select select
radio input "true"
select select "Year"
select select "[DEMOGRAPHIC_DATA]"
type input "06:52"
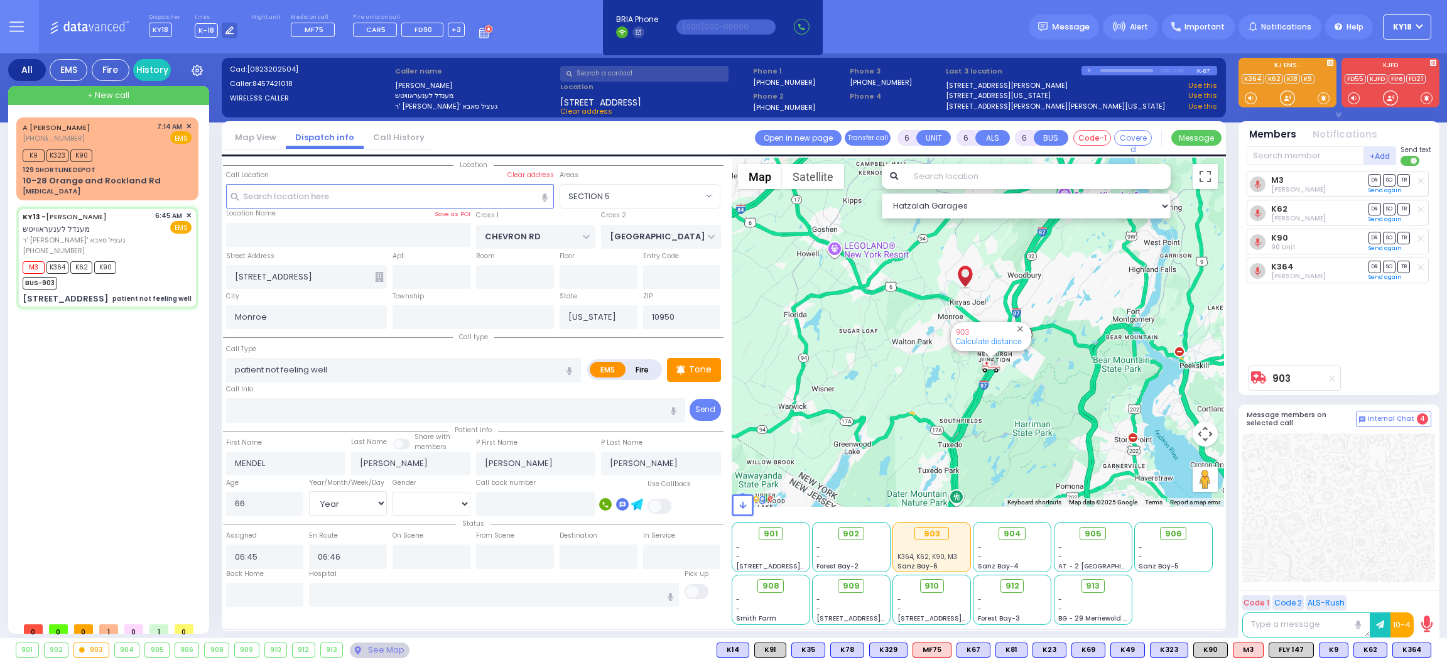
type input "07:45"
select select "Hatzalah Garages"
select select
radio input "true"
select select "Year"
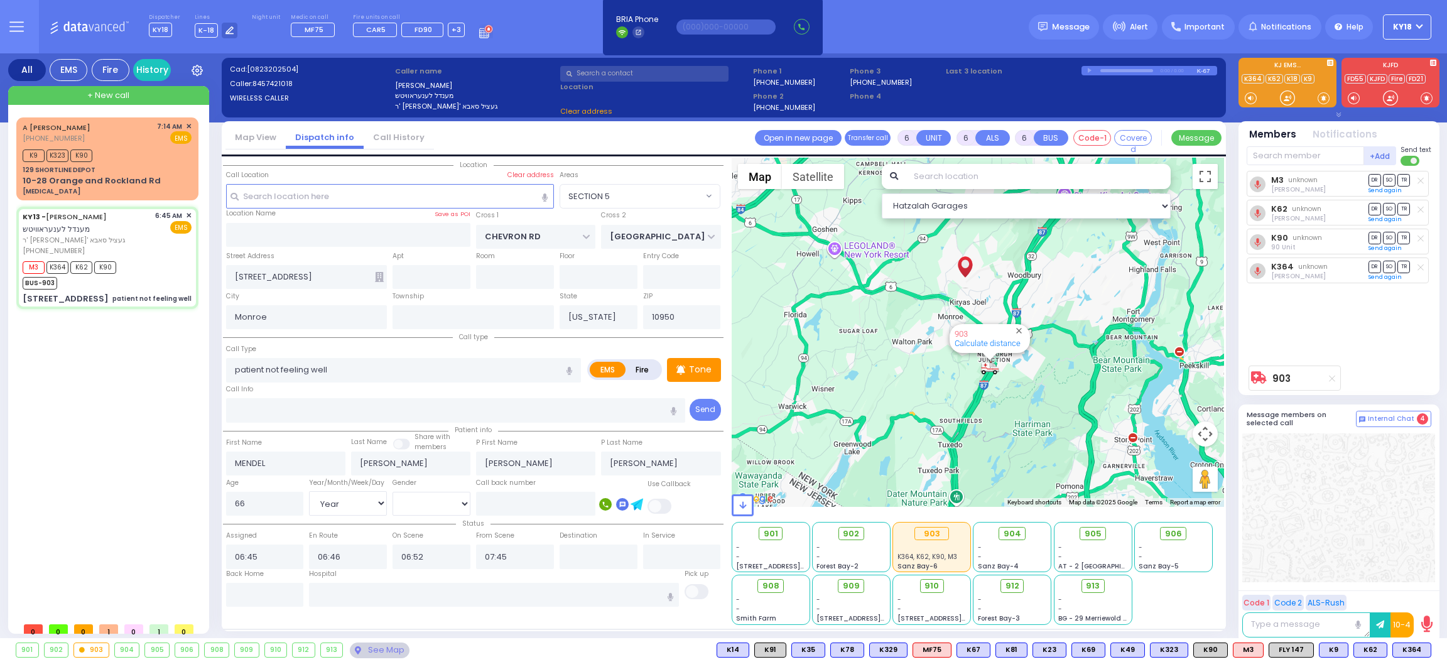
select select "[DEMOGRAPHIC_DATA]"
select select "Hatzalah Garages"
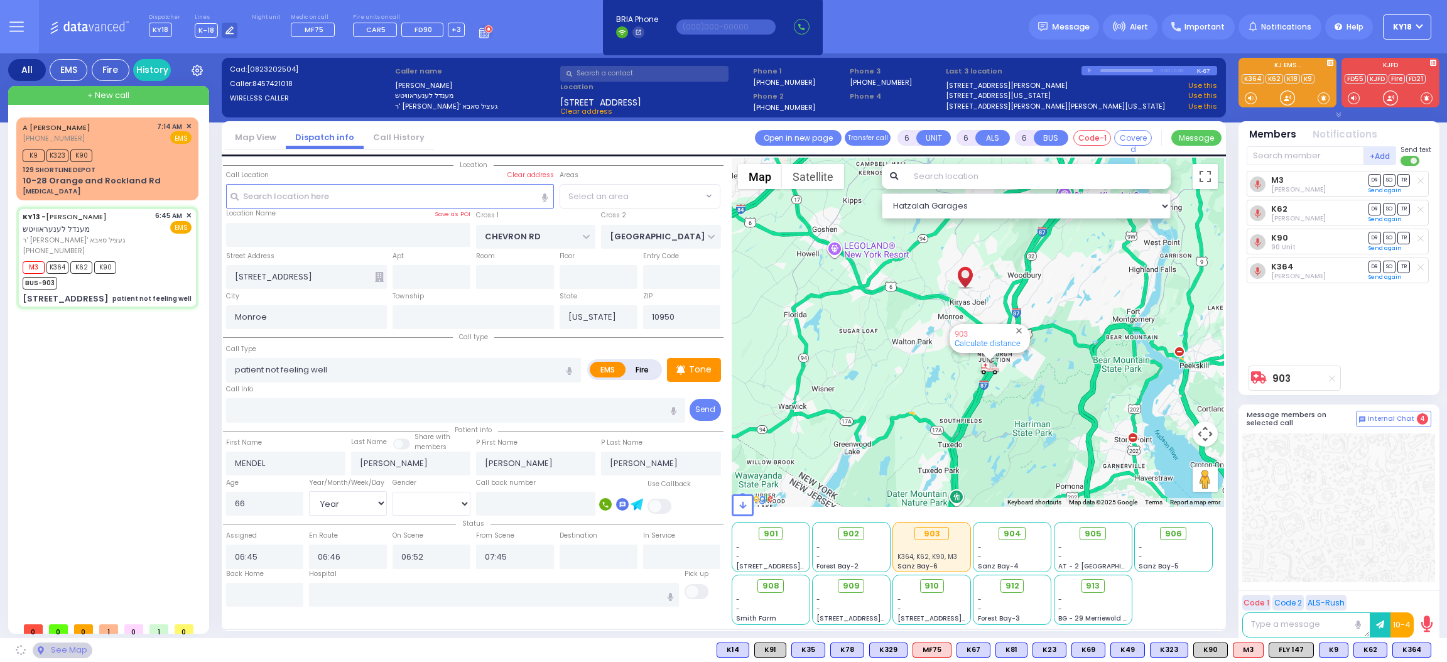
select select "SECTION 5"
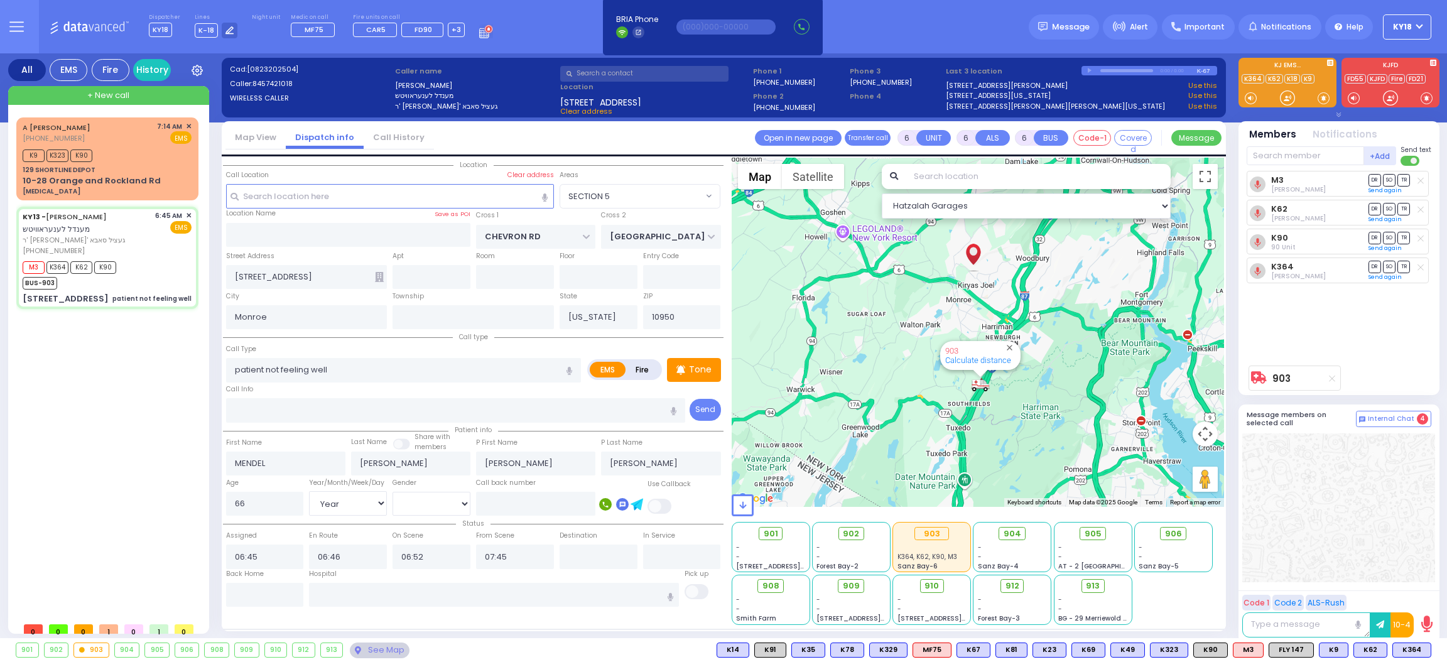
select select
radio input "true"
select select "Year"
select select "[DEMOGRAPHIC_DATA]"
select select "Hatzalah Garages"
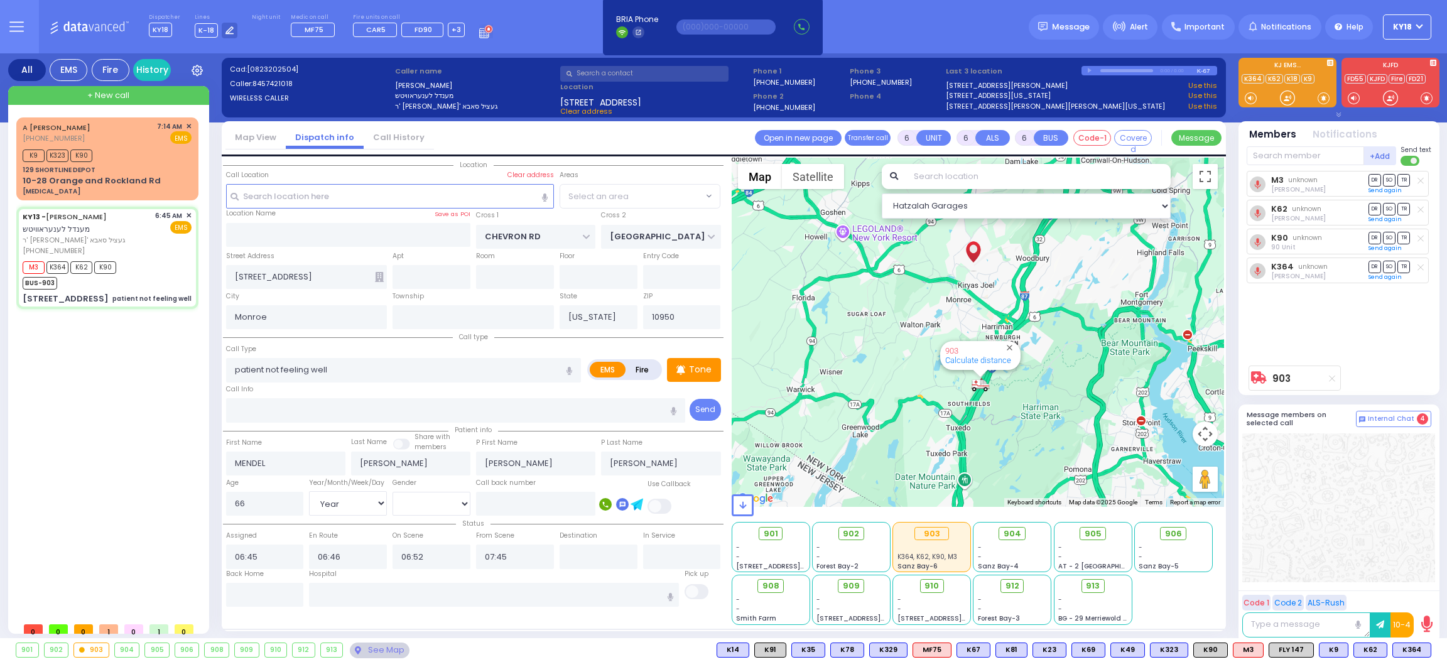
select select "SECTION 5"
select select
radio input "true"
select select "Year"
select select "[DEMOGRAPHIC_DATA]"
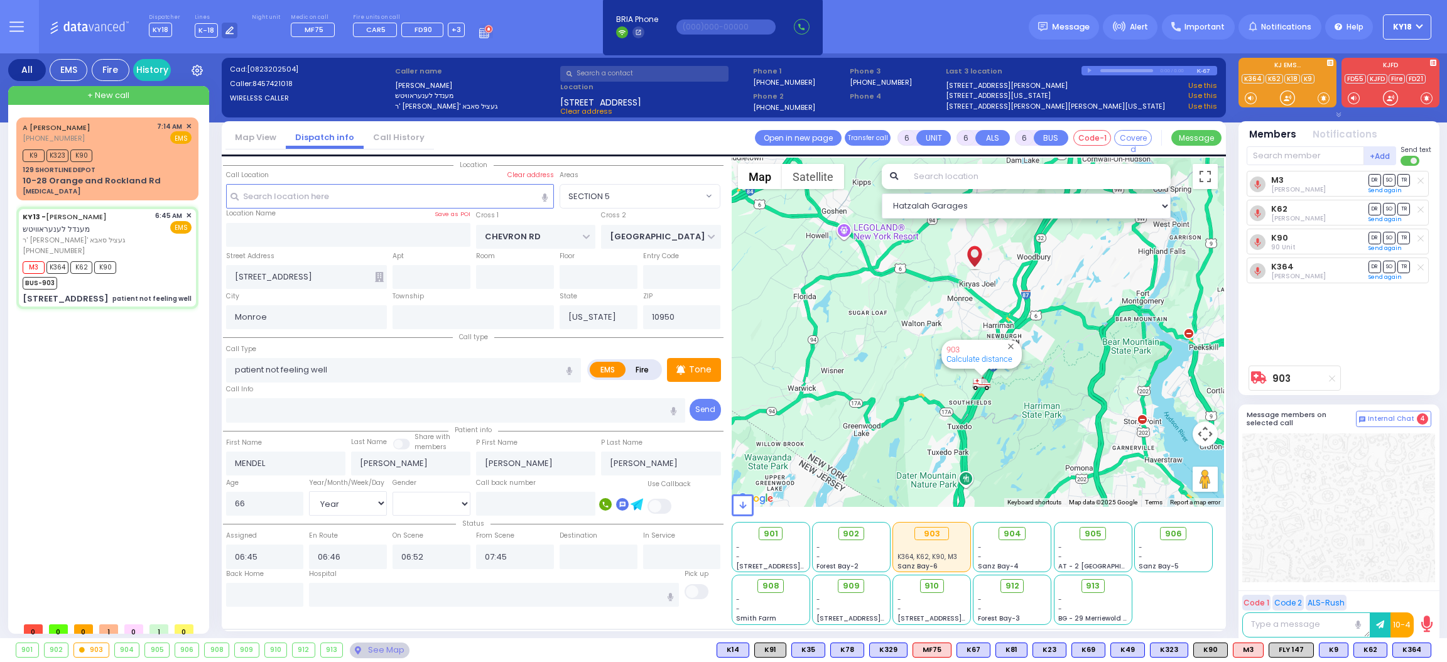
select select "Hatzalah Garages"
select select "SECTION 5"
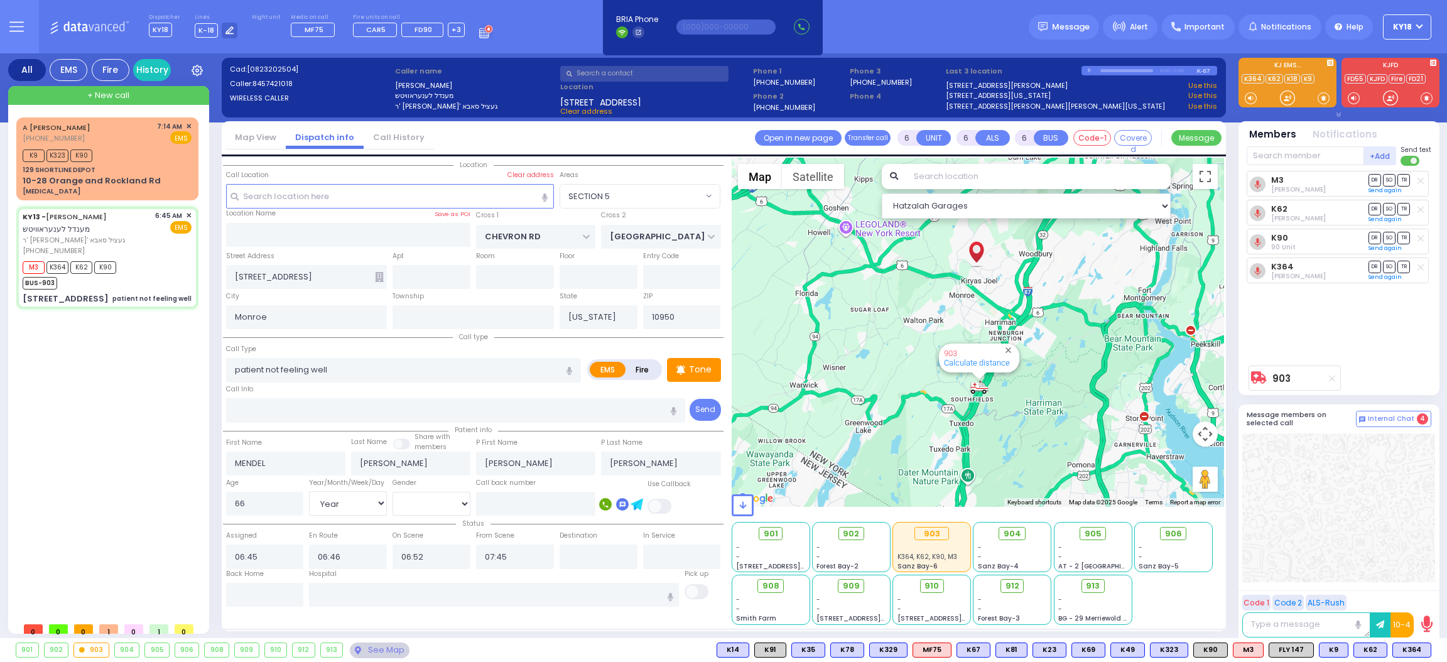
select select
radio input "true"
select select "Year"
select select "[DEMOGRAPHIC_DATA]"
select select "Hatzalah Garages"
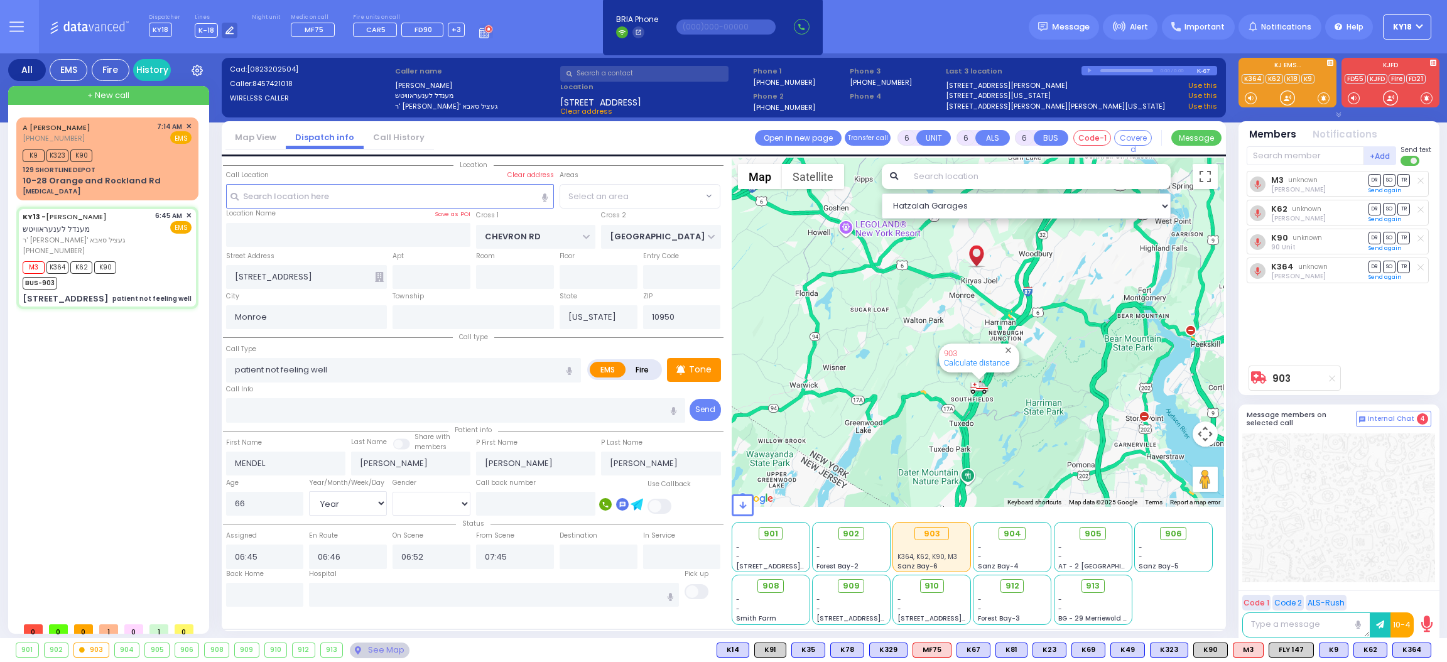
select select "SECTION 5"
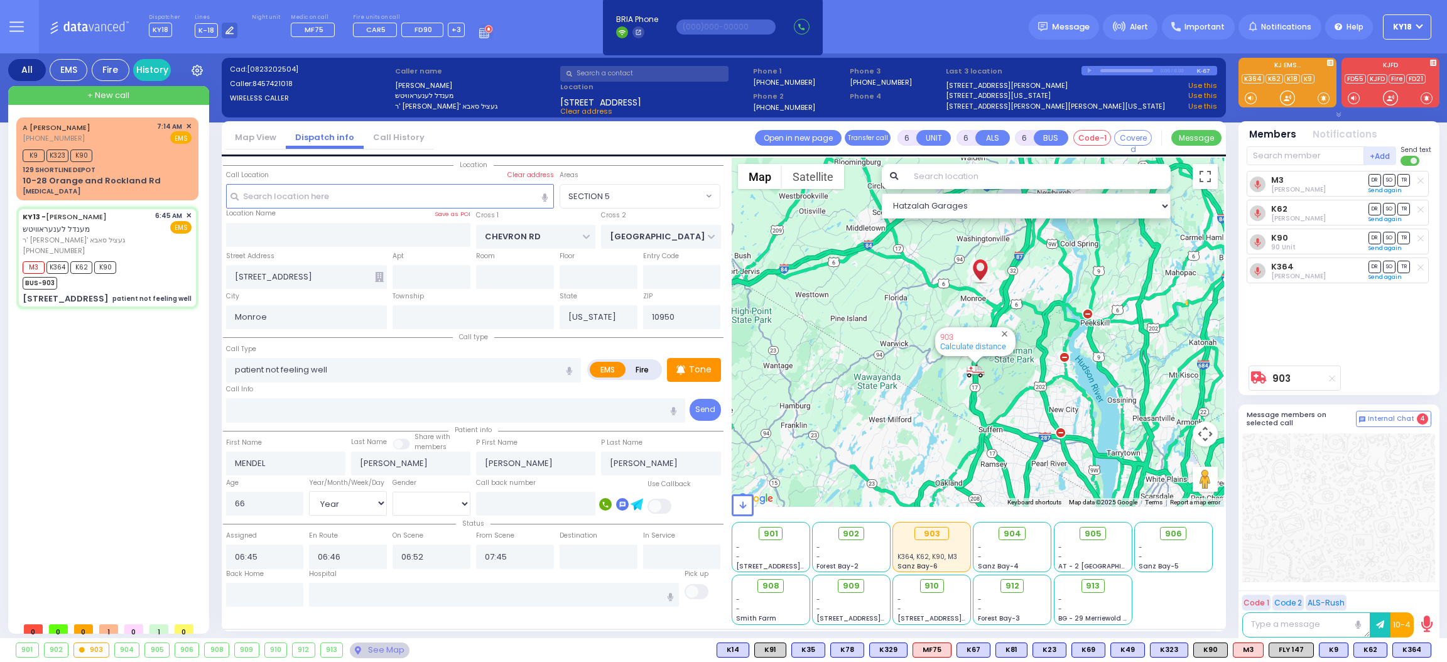
select select
radio input "true"
select select "Year"
select select "[DEMOGRAPHIC_DATA]"
type input "Good Samaritan Hospital 257 Lafayette Avenue 8457909405 Suffern"
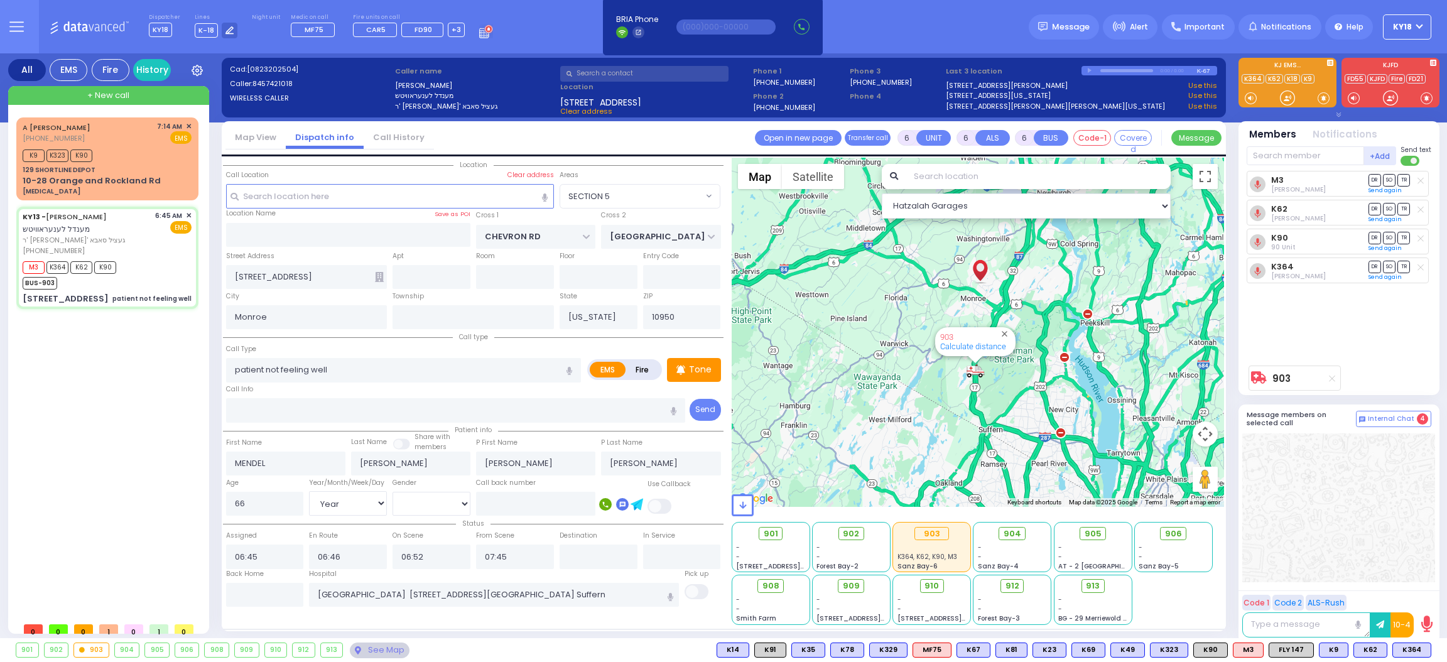
select select "Hatzalah Garages"
select select "SECTION 5"
select select
radio input "true"
select select "Year"
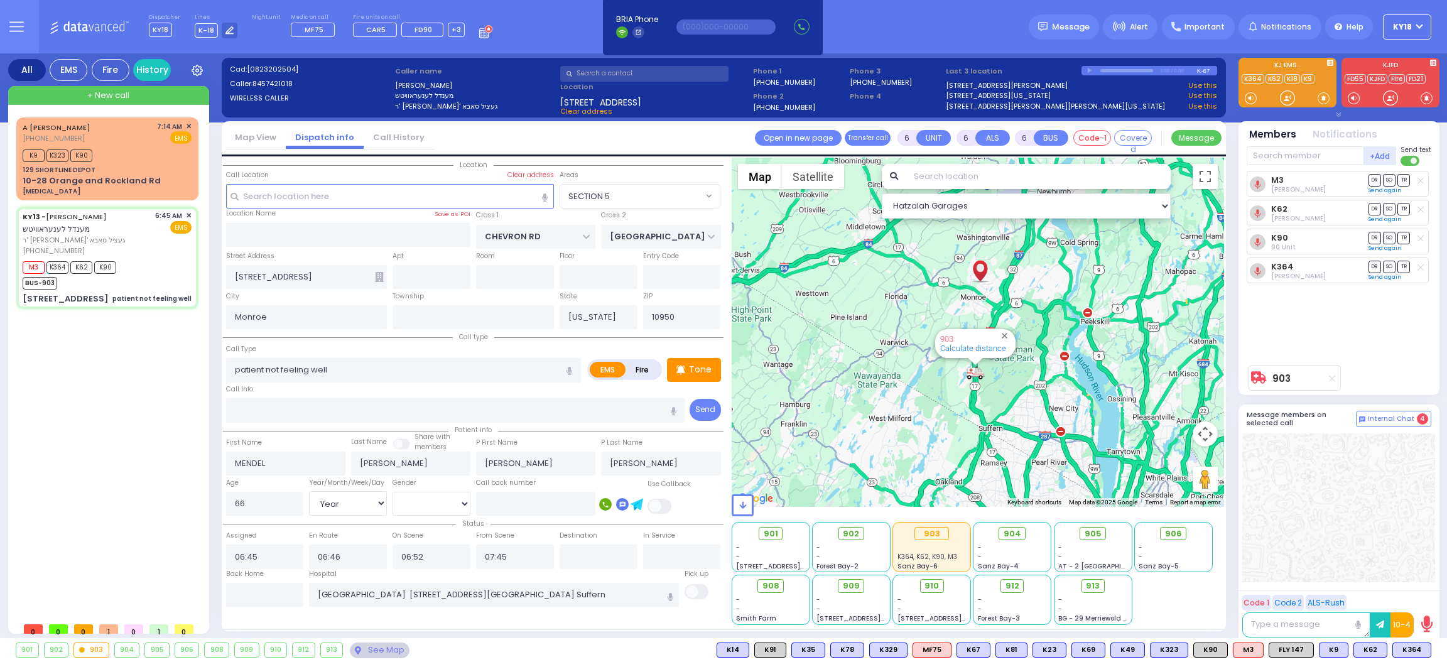
select select "[DEMOGRAPHIC_DATA]"
select select "Hatzalah Garages"
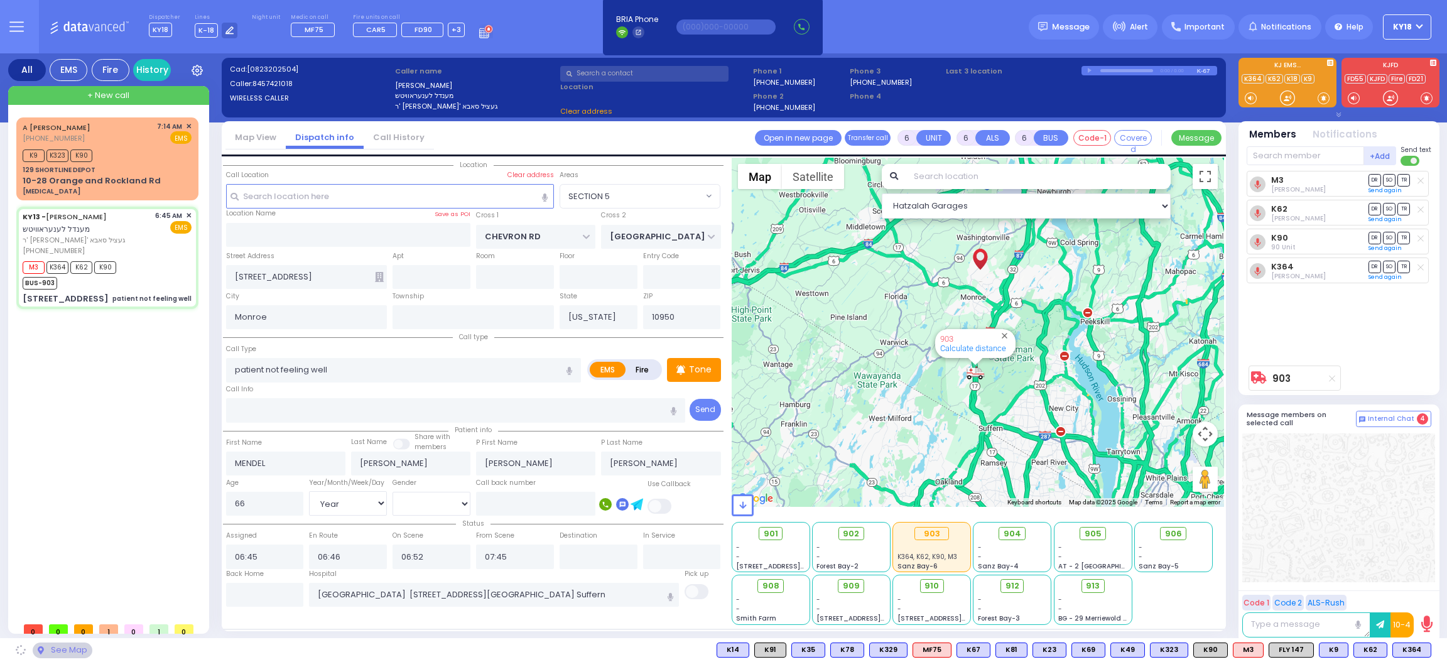
select select "SECTION 5"
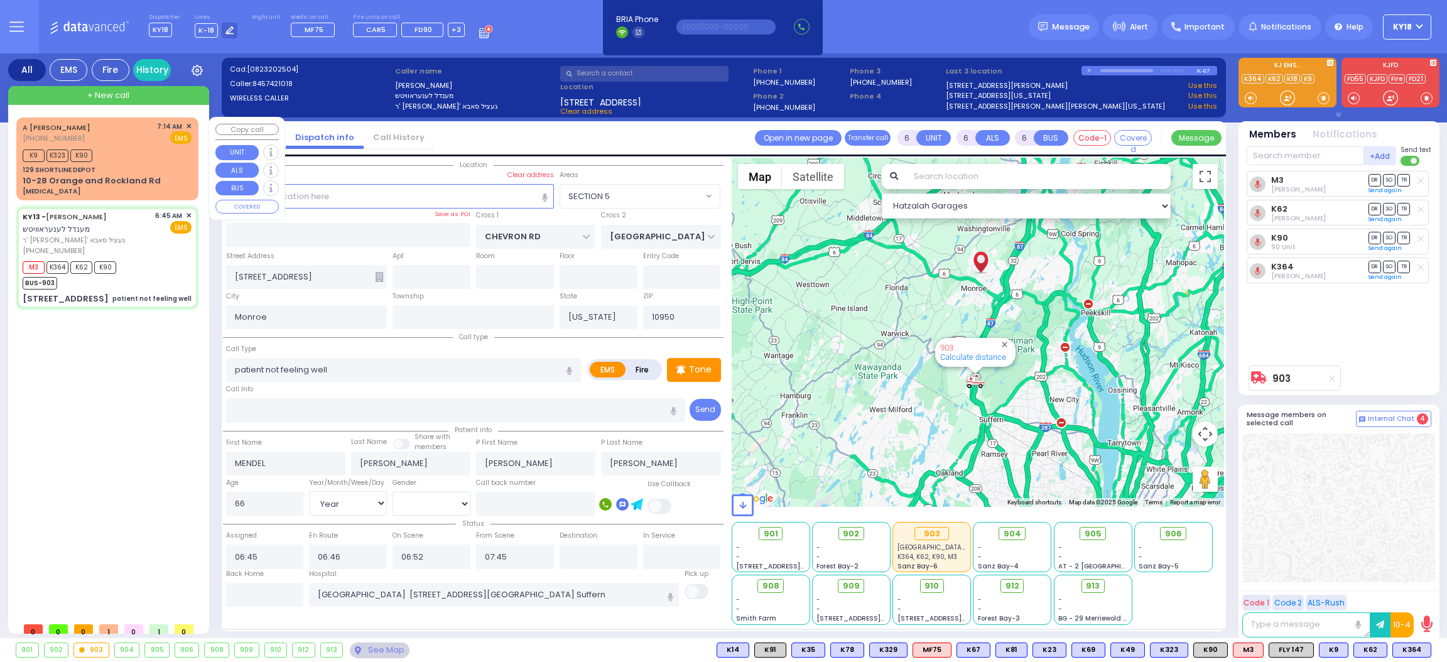
click at [136, 143] on div "A ROSENFELD (323) 707-5269 7:14 AM ✕ EMS K9 K323 K90" at bounding box center [107, 158] width 177 height 79
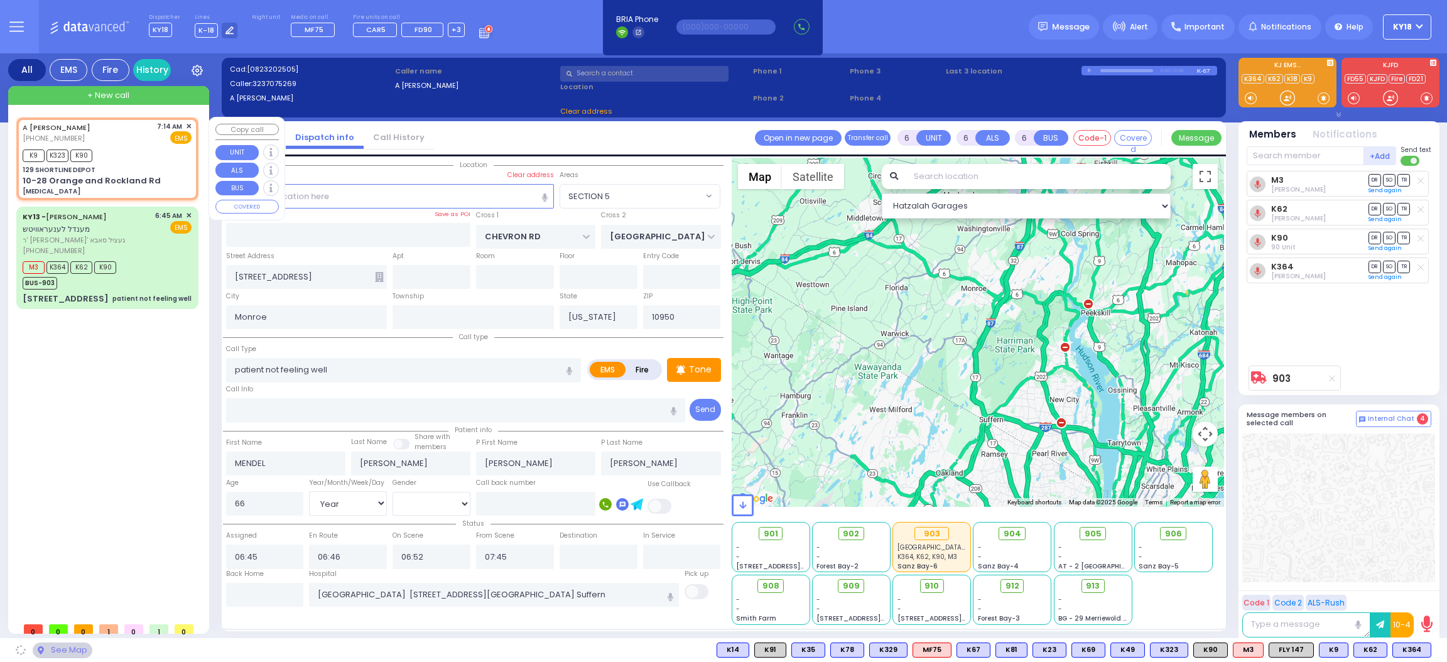
type input "2"
type input "1"
select select
type input "[MEDICAL_DATA]"
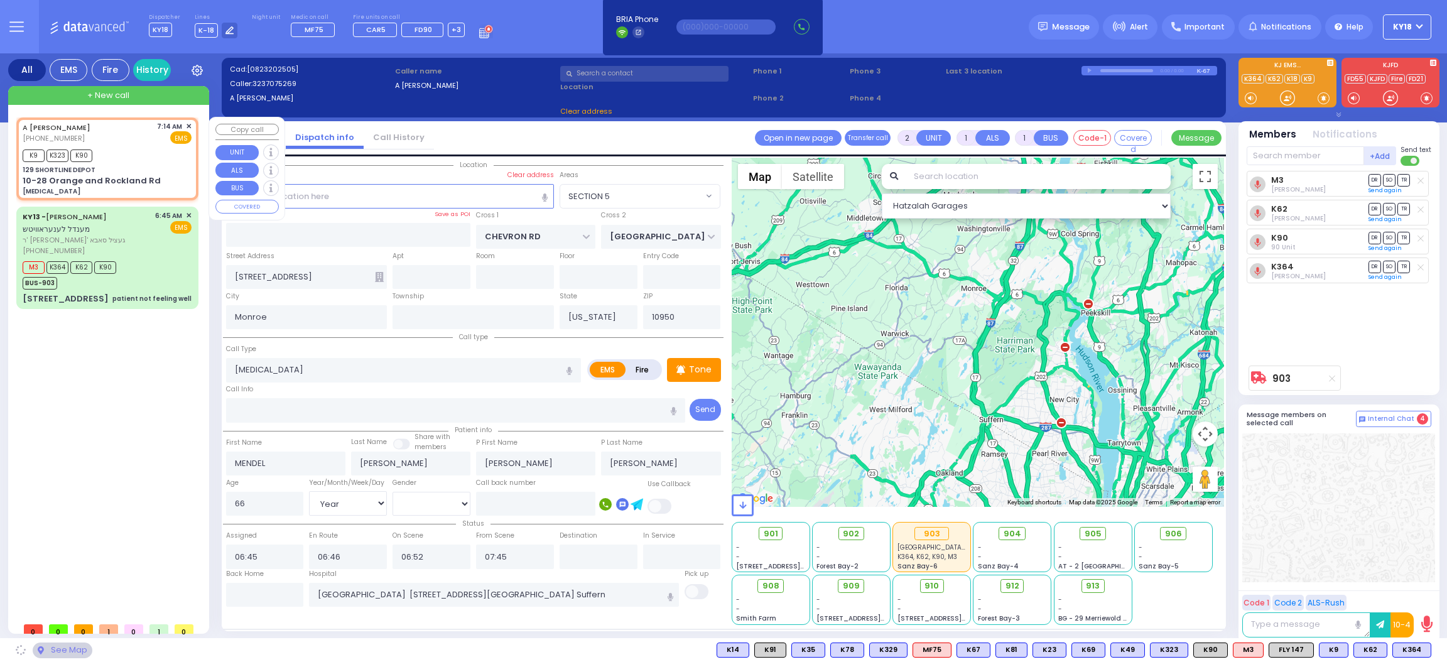
radio input "true"
select select
type input "07:14"
type input "07:17"
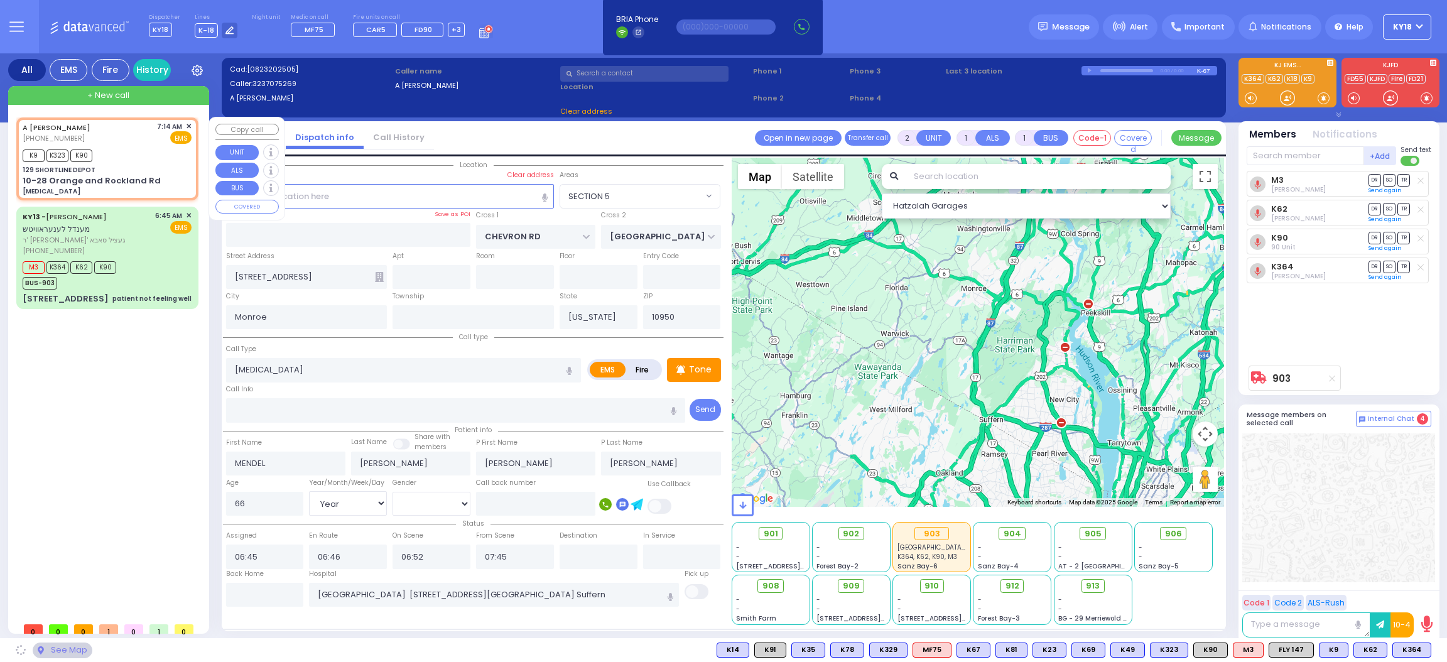
select select "Hatzalah Garages"
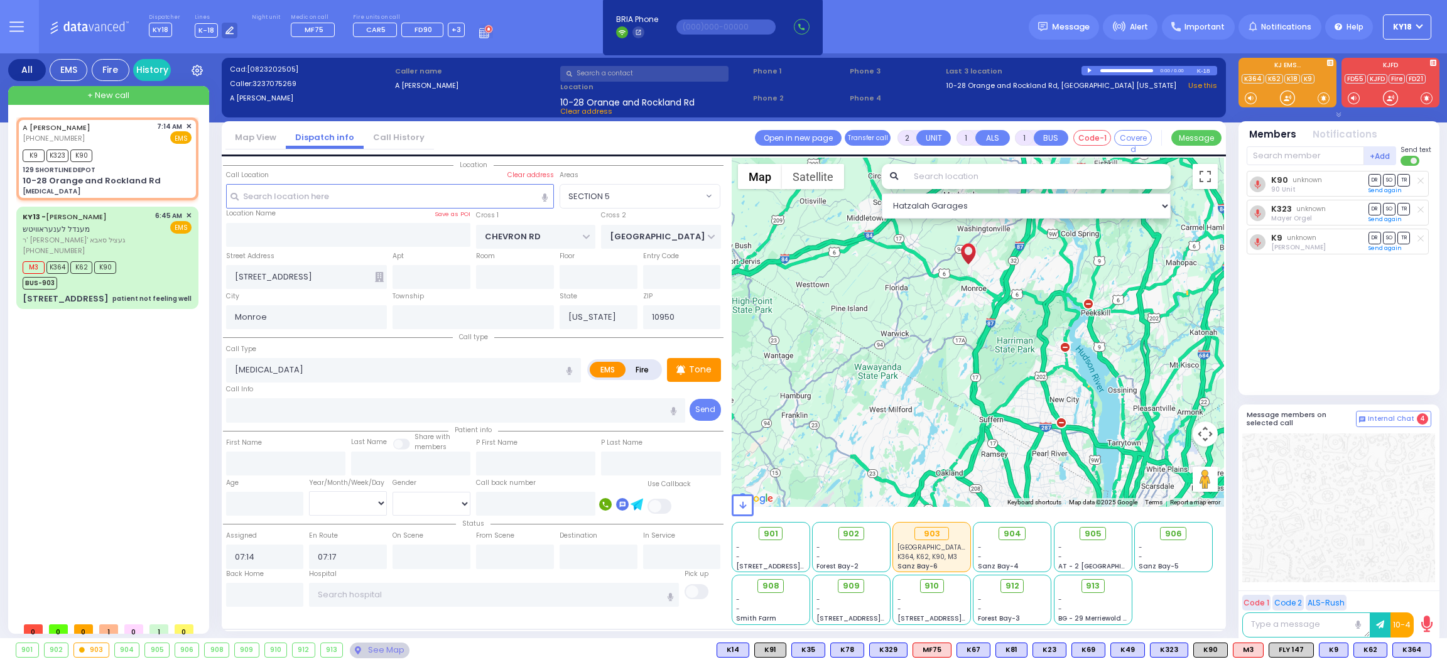
type input "129 SHORTLINE DEPOT"
type input "10-28 Orange and Rockland Rd"
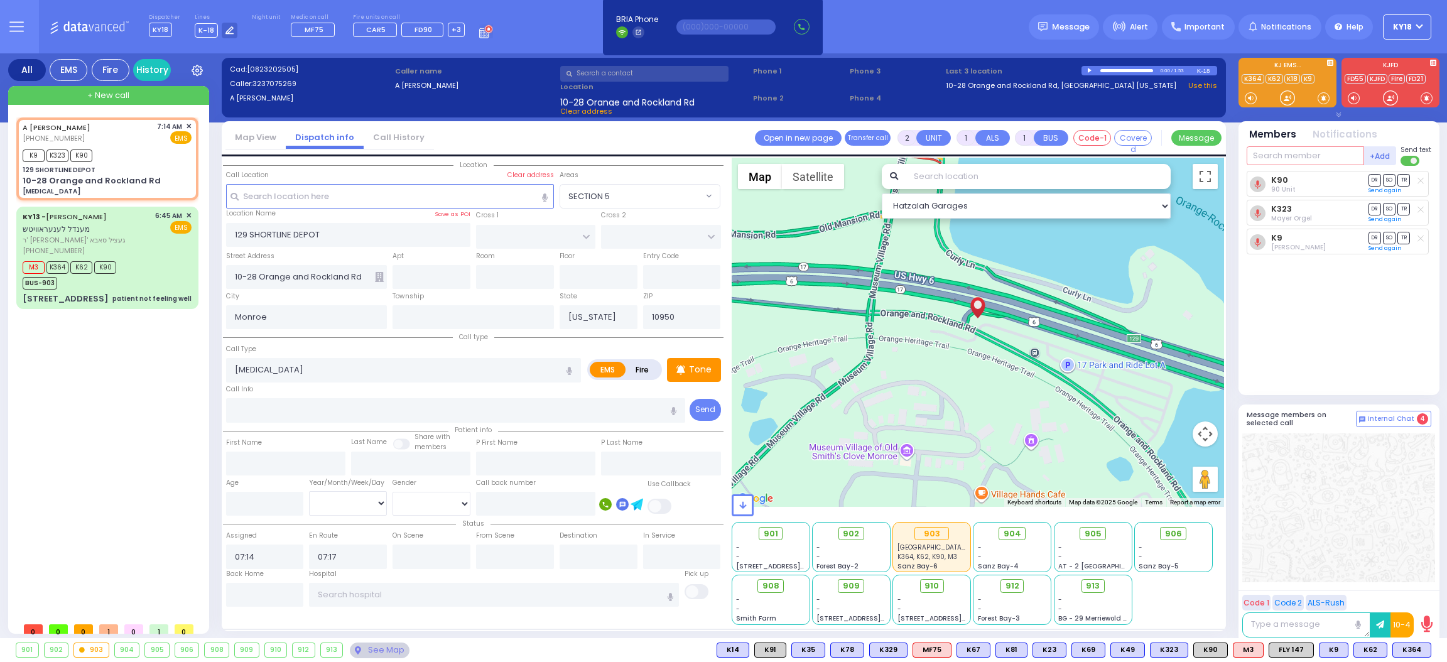
click at [1280, 152] on input "text" at bounding box center [1305, 155] width 117 height 19
type input "m13"
click at [1273, 209] on div "Medic13" at bounding box center [1288, 207] width 63 height 13
select select
radio input "true"
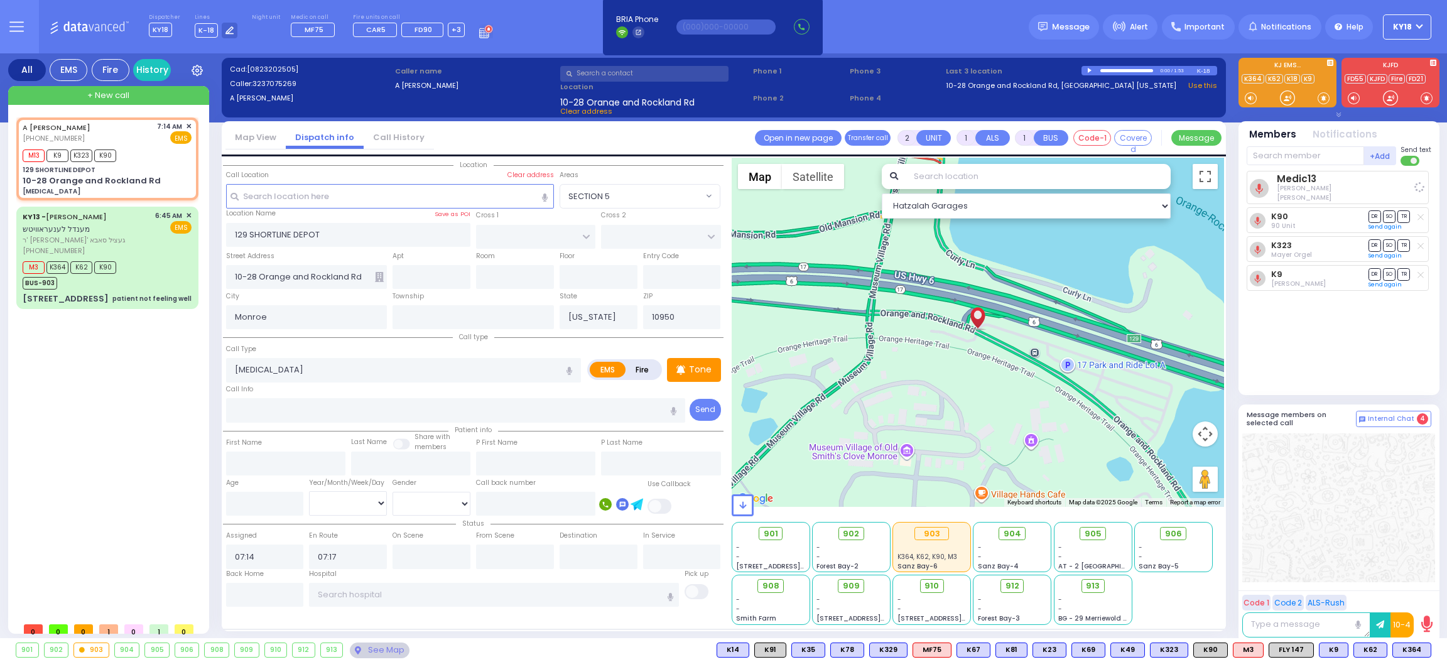
select select
select select "Hatzalah Garages"
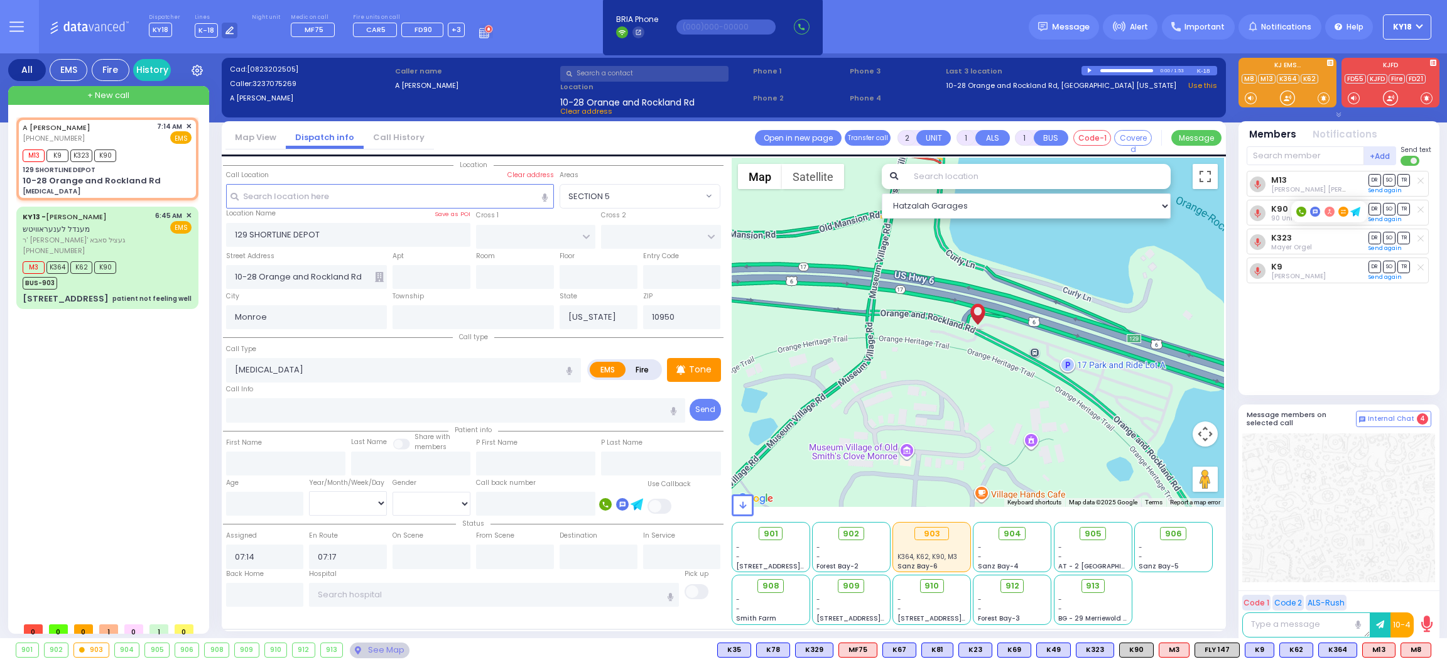
type input "6"
select select
radio input "true"
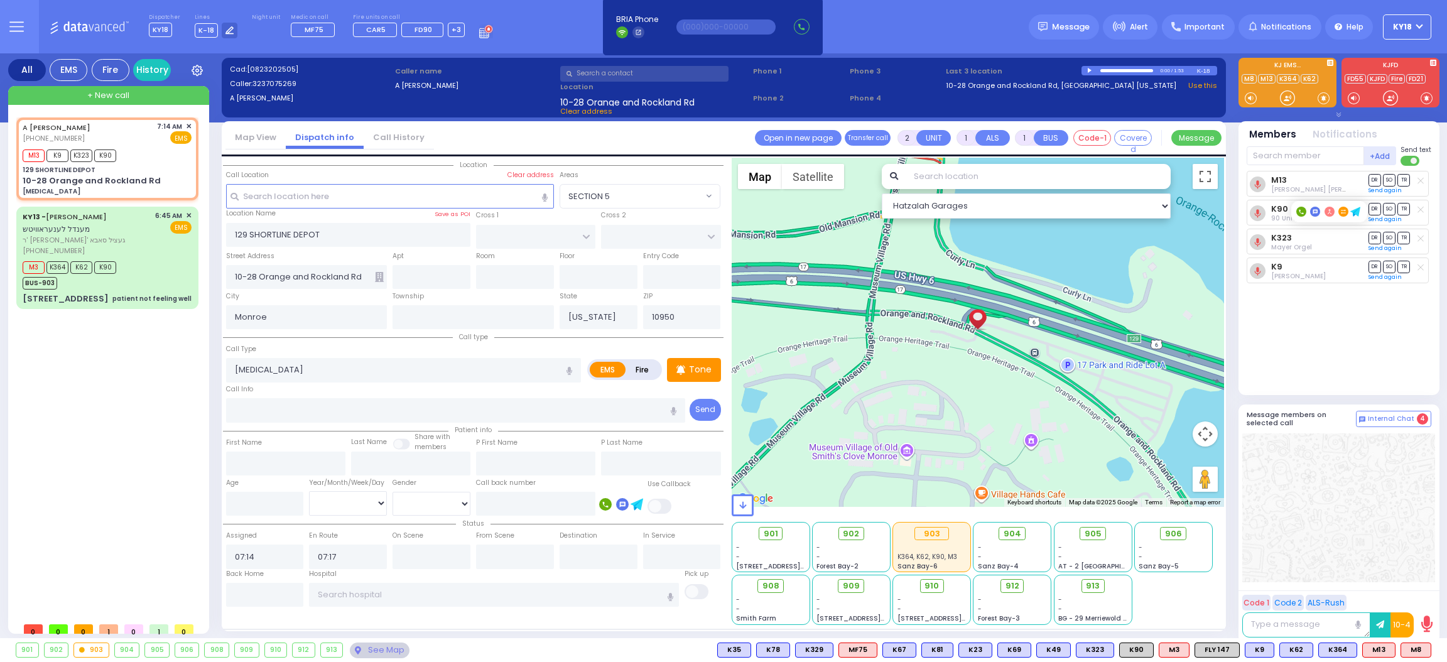
type input "Unknown"
select select "Year"
select select "Hatzalah Garages"
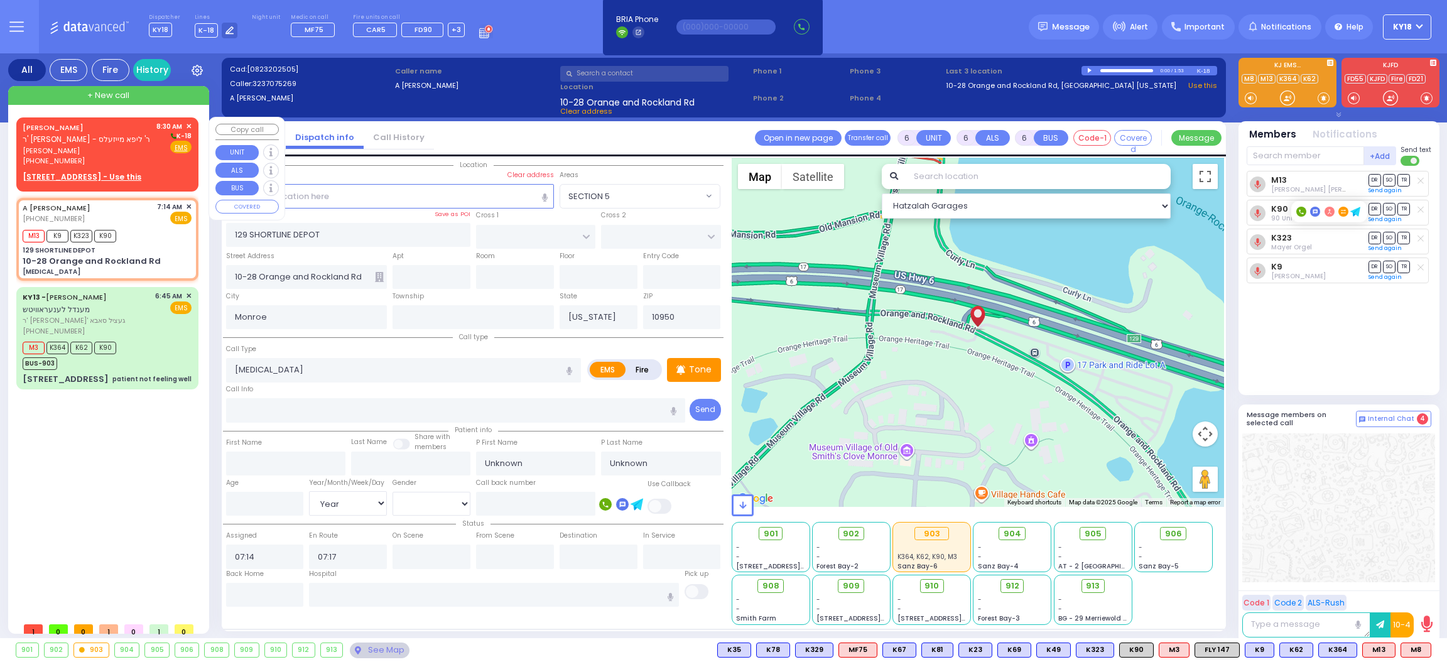
click at [75, 156] on div "[PHONE_NUMBER]" at bounding box center [87, 161] width 129 height 11
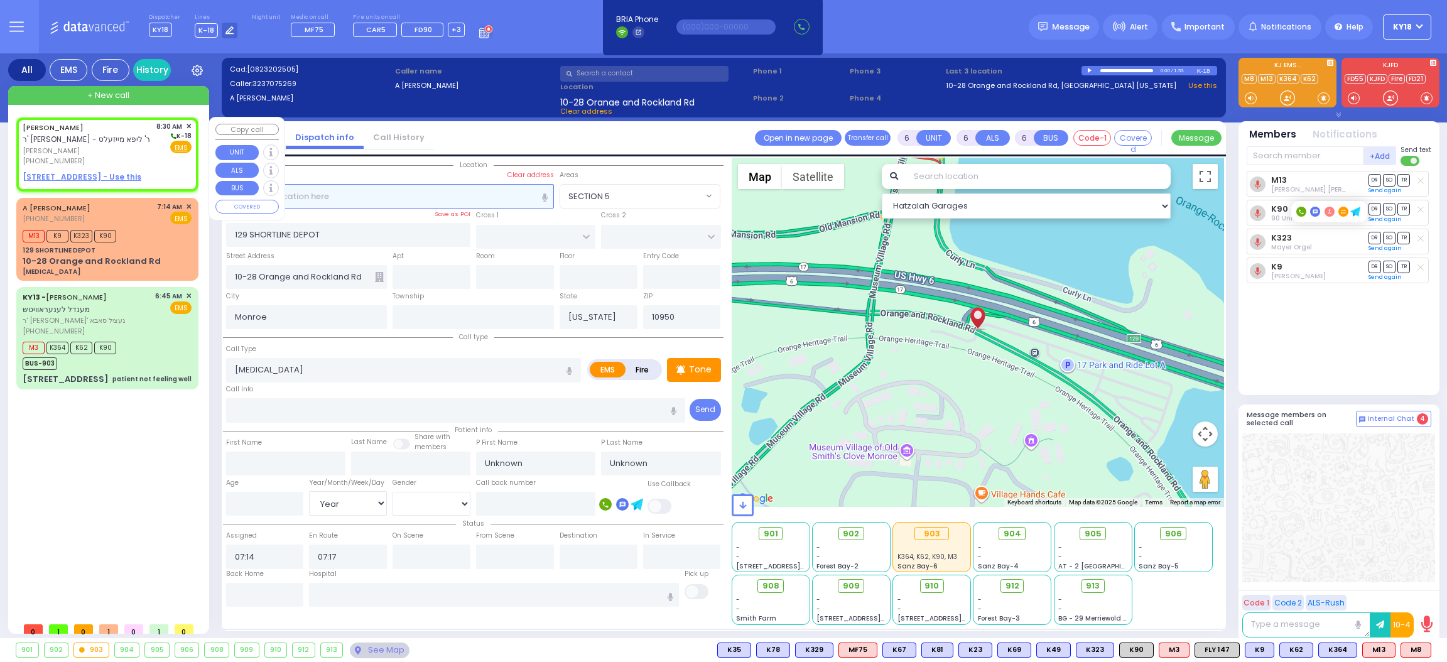
type input "2"
type input "1"
select select
radio input "true"
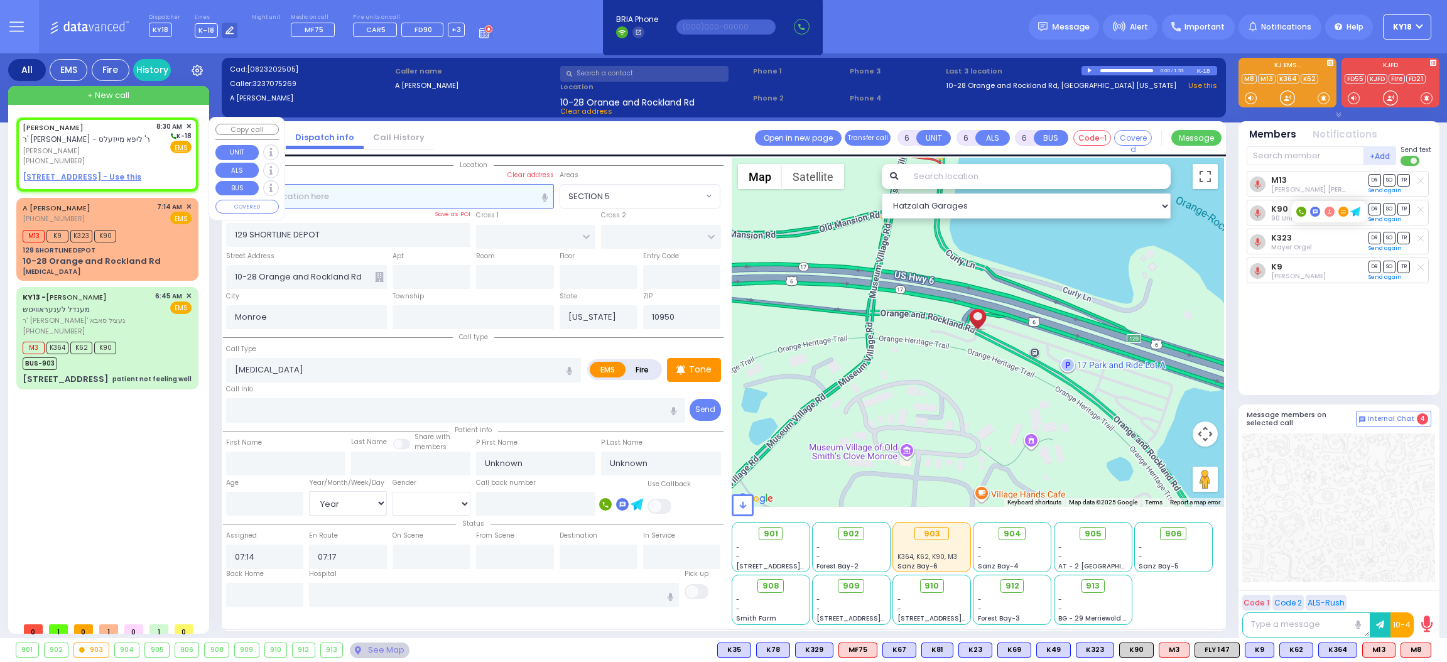
type input "MOSHE"
type input "DRESDNER"
select select
type input "08:30"
select select "Hatzalah Garages"
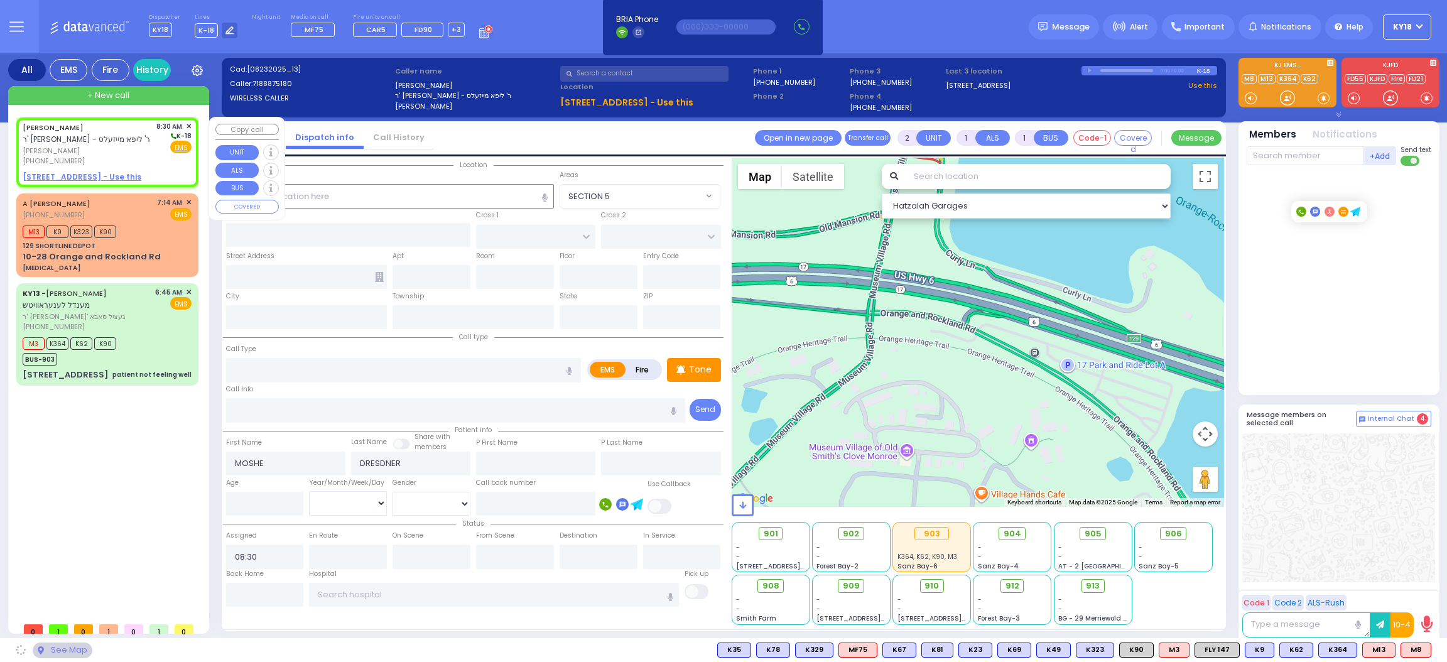
click at [76, 173] on u "11 BEER SHAVA ST 403 - Use this" at bounding box center [82, 176] width 119 height 11
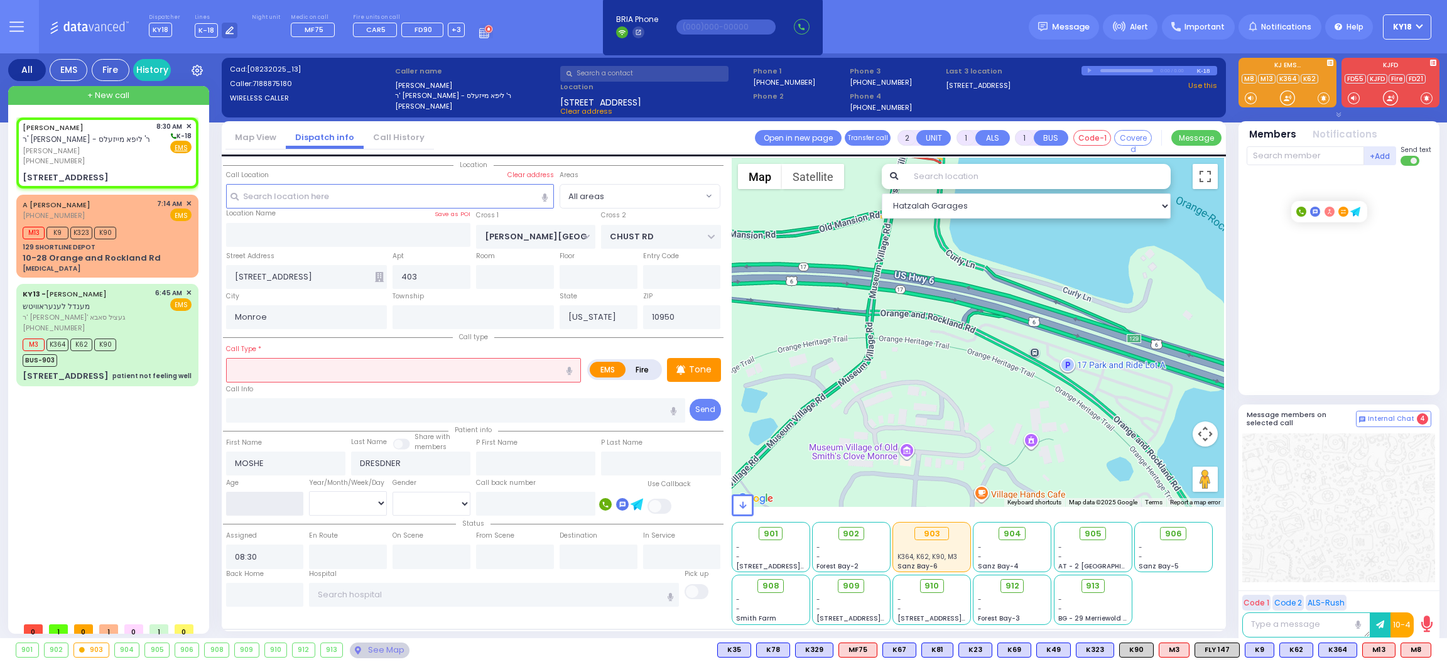
click at [259, 501] on input "number" at bounding box center [265, 504] width 78 height 24
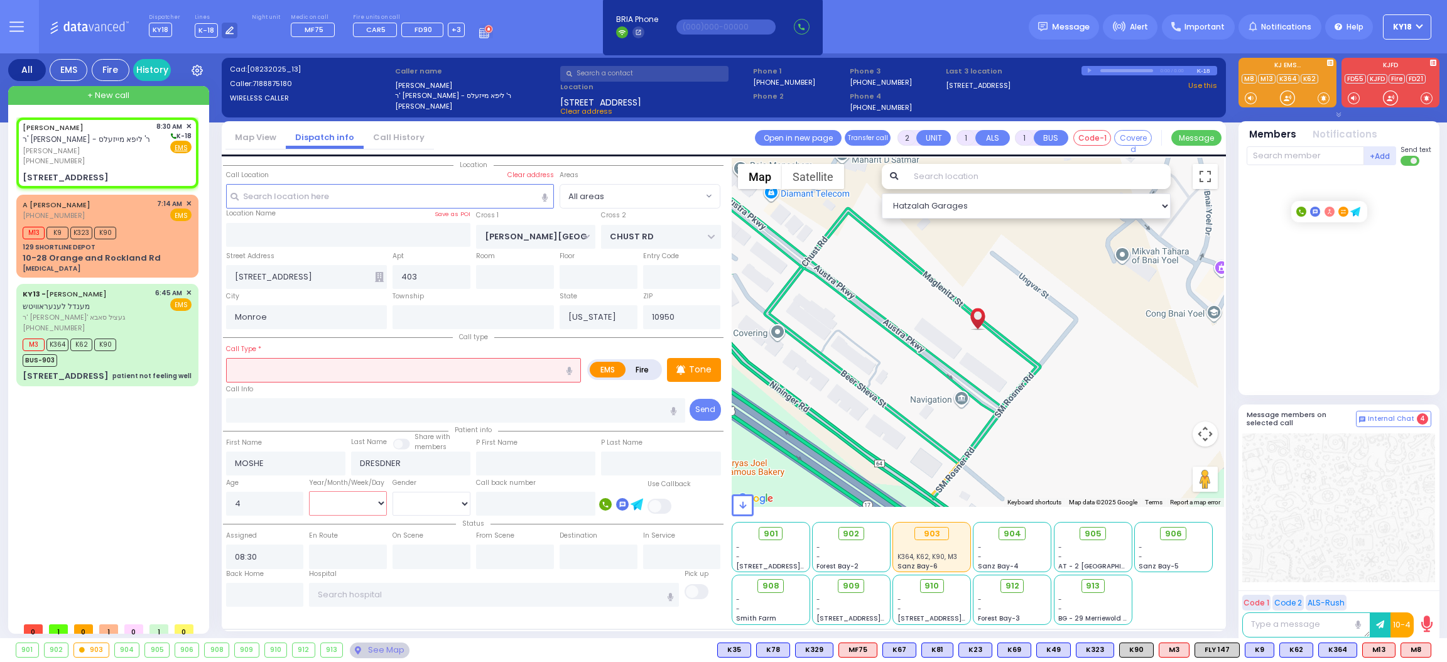
click at [330, 495] on select "Year Month Week Day" at bounding box center [348, 503] width 78 height 24
click at [309, 491] on select "Year Month Week Day" at bounding box center [348, 503] width 78 height 24
click at [411, 497] on select "Male Female" at bounding box center [432, 504] width 78 height 24
click at [393, 492] on select "Male Female" at bounding box center [432, 504] width 78 height 24
click at [478, 363] on input "text" at bounding box center [403, 370] width 355 height 24
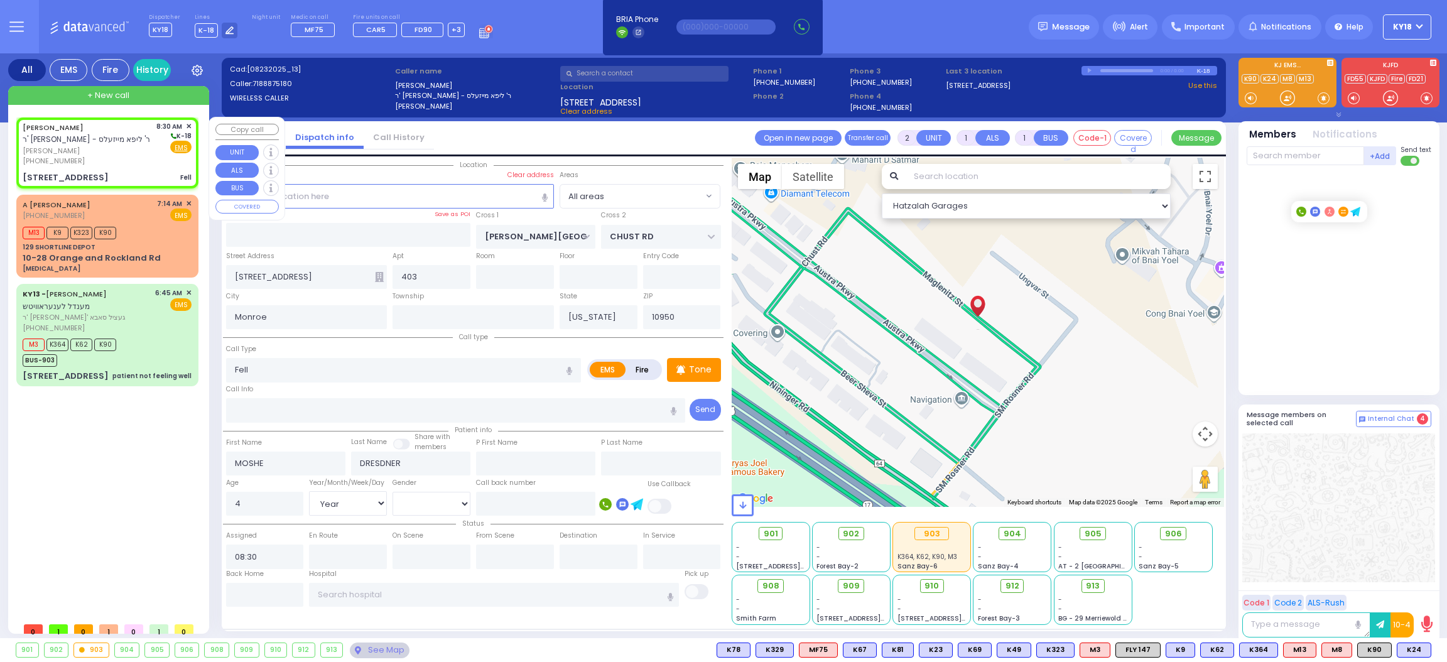
click at [119, 168] on div "MOSHE DRESDNER ר' דוד דוב - ר' ליפא מייזעלס משה דרעזנער (718) 887-5180 8:30 AM …" at bounding box center [107, 152] width 177 height 67
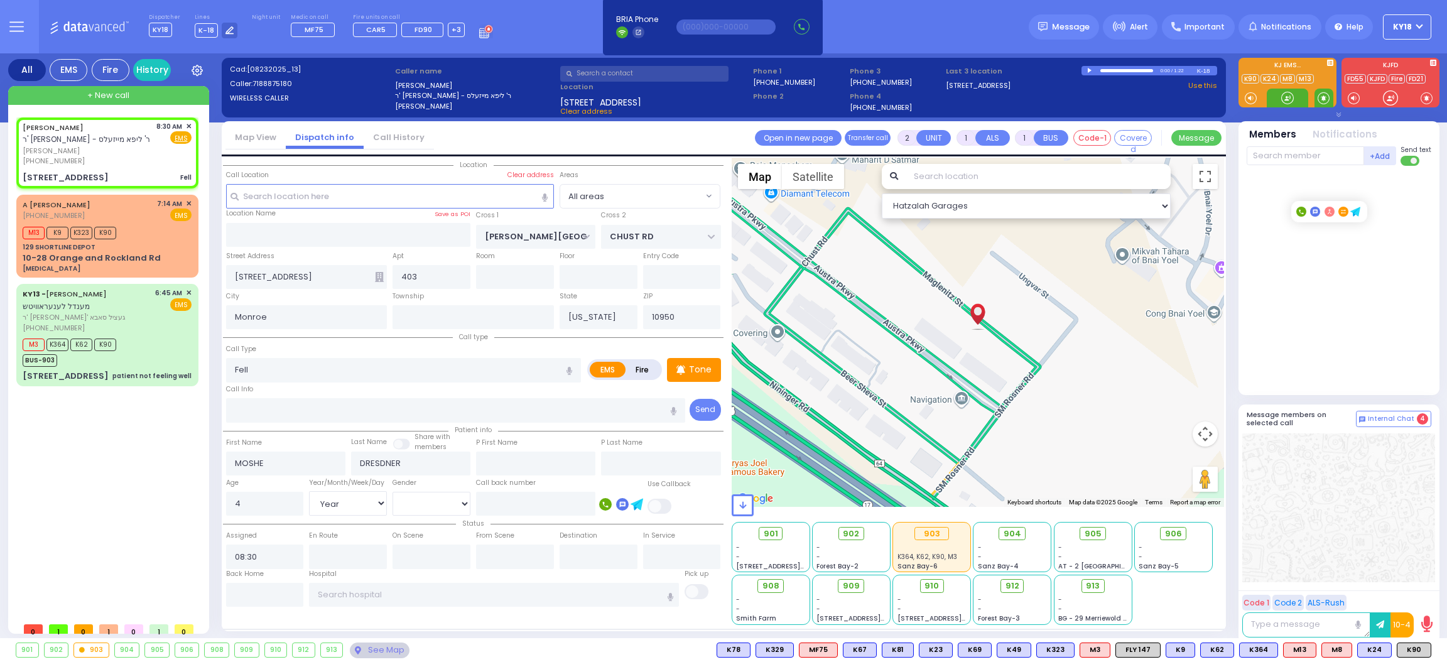
click at [1324, 99] on span at bounding box center [1324, 98] width 12 height 13
click at [1284, 92] on div at bounding box center [1287, 98] width 13 height 13
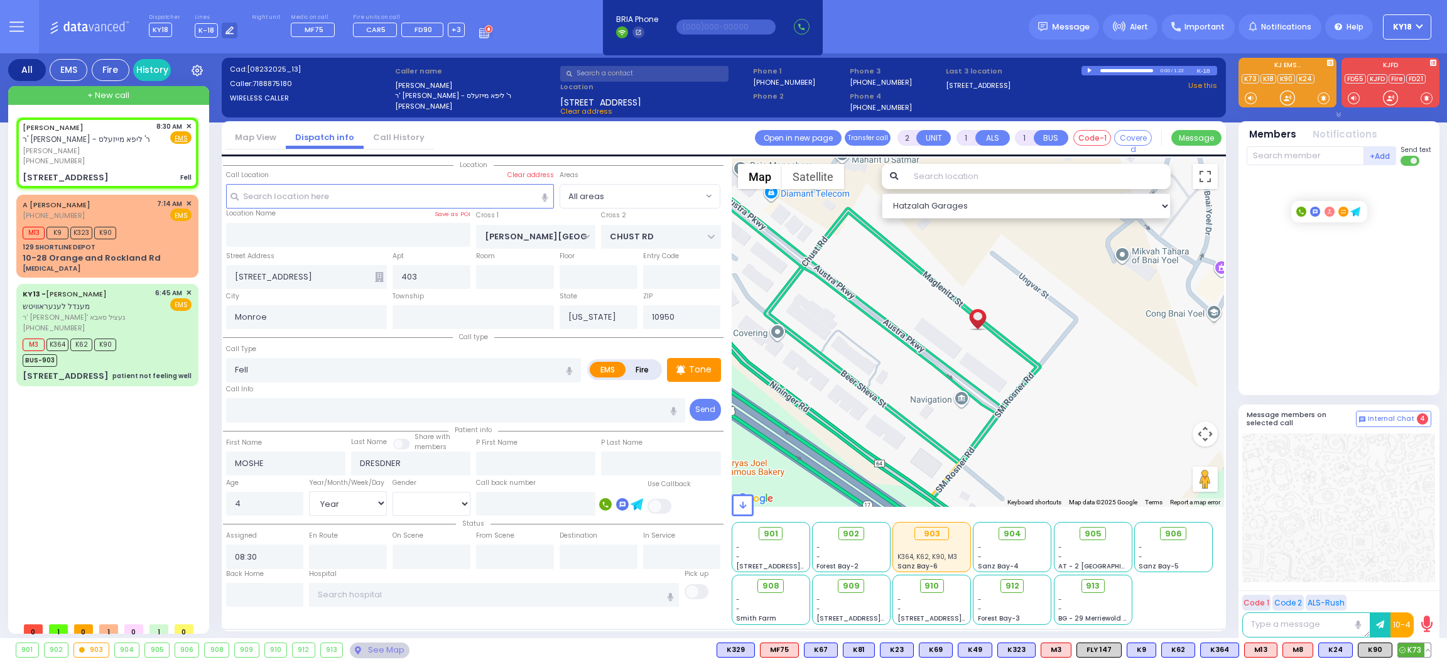
click at [1420, 651] on span "K73" at bounding box center [1414, 650] width 33 height 14
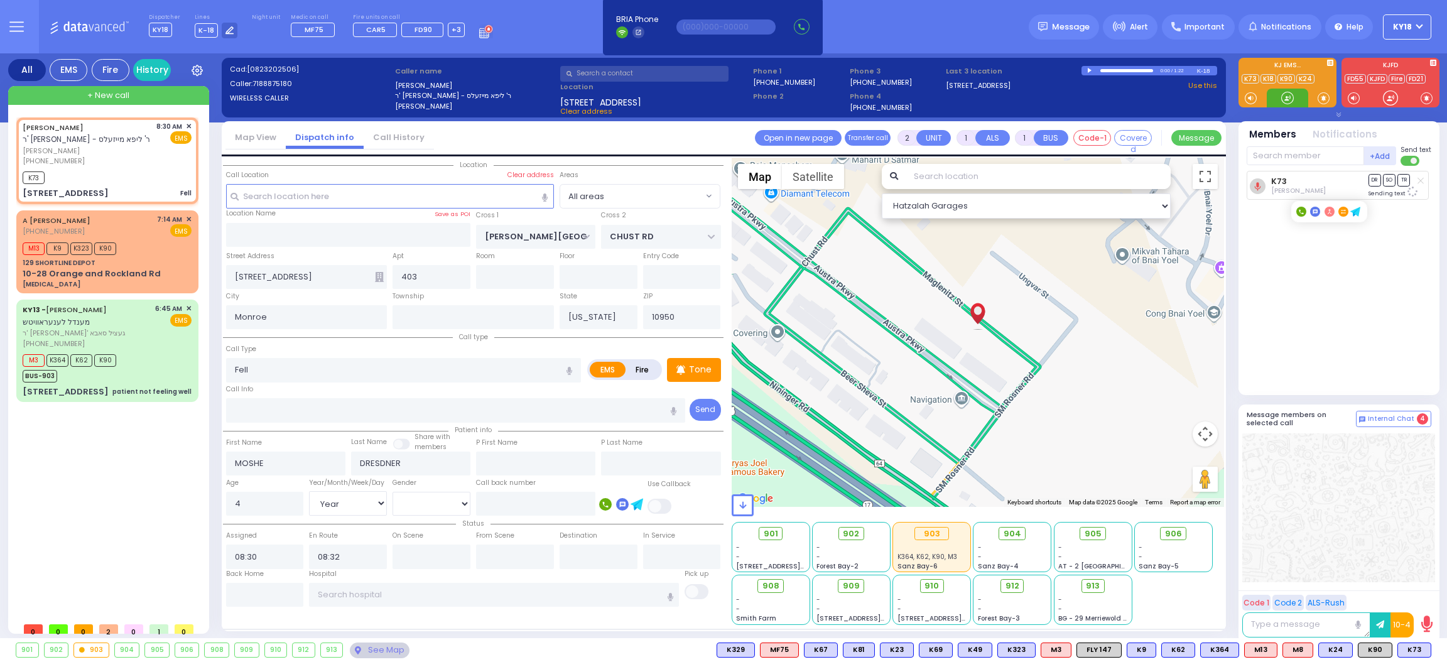
click at [1284, 94] on div at bounding box center [1287, 98] width 13 height 13
click at [1377, 654] on span "K90" at bounding box center [1374, 650] width 33 height 14
click at [1284, 94] on div at bounding box center [1287, 98] width 13 height 13
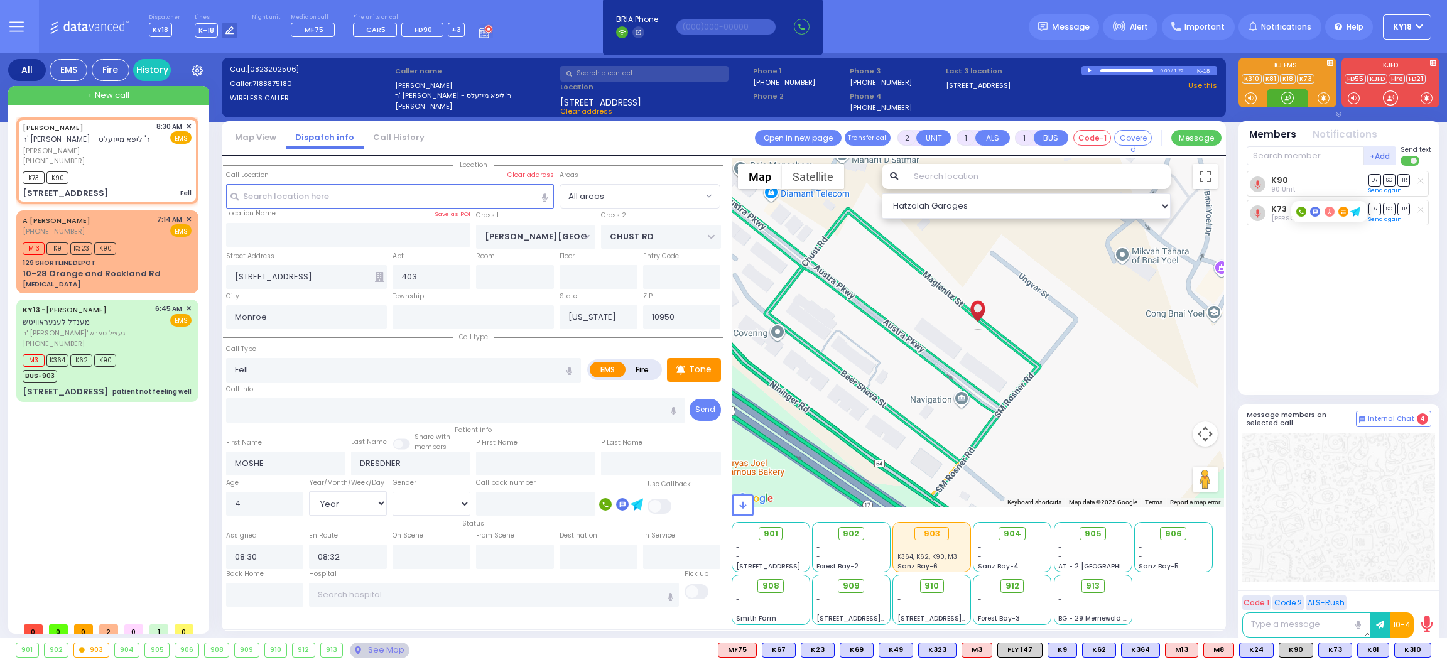
click at [1289, 97] on div at bounding box center [1287, 98] width 13 height 13
click at [1369, 655] on span "K81" at bounding box center [1373, 650] width 31 height 14
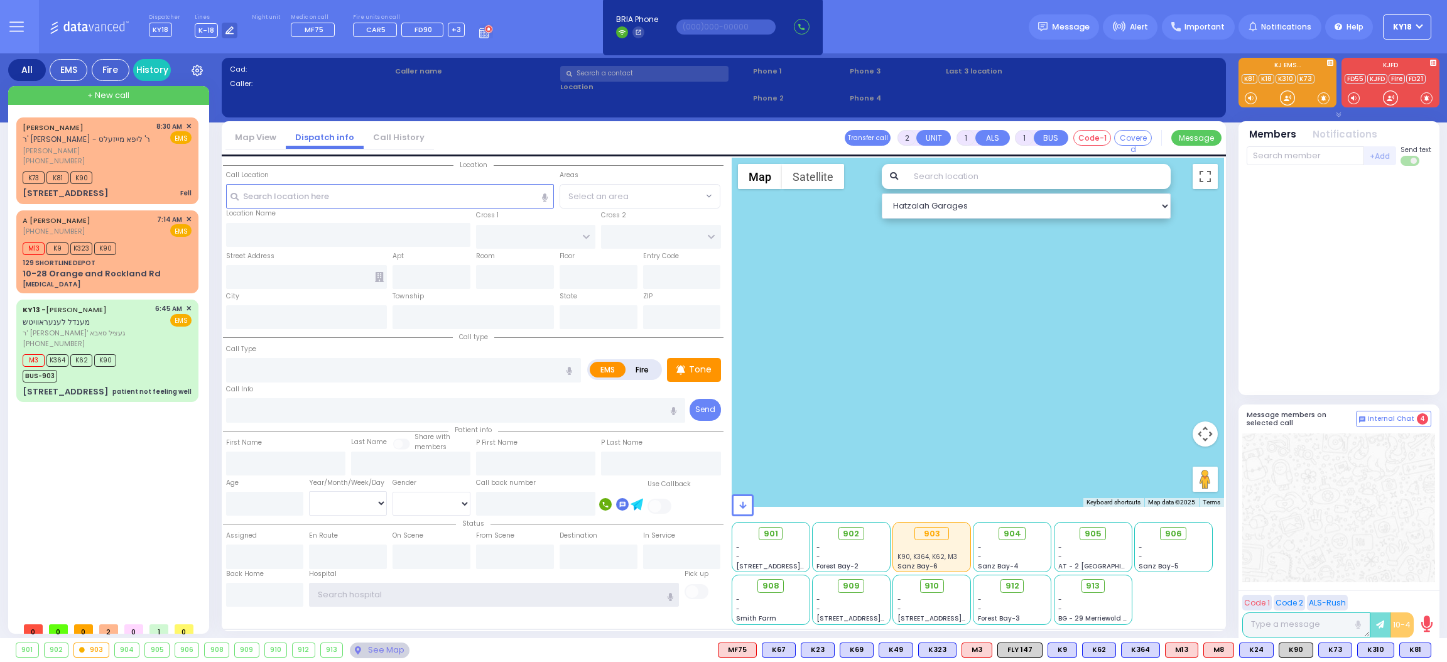
type input "Ky18"
click at [1290, 100] on div at bounding box center [1287, 98] width 13 height 13
click at [394, 649] on div "See Map" at bounding box center [379, 650] width 59 height 16
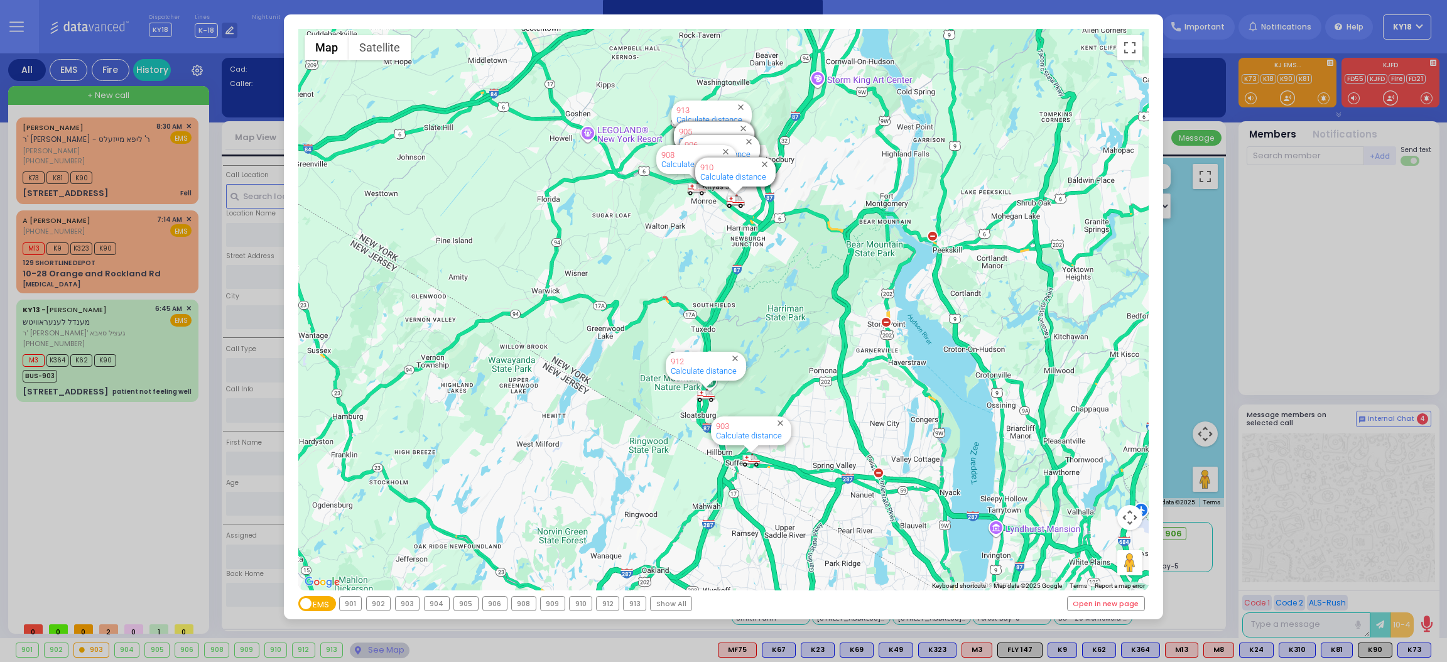
click at [91, 270] on div "← Move left → Move right ↑ Move up ↓ Move down + Zoom in - Zoom out Home Jump l…" at bounding box center [723, 331] width 1447 height 662
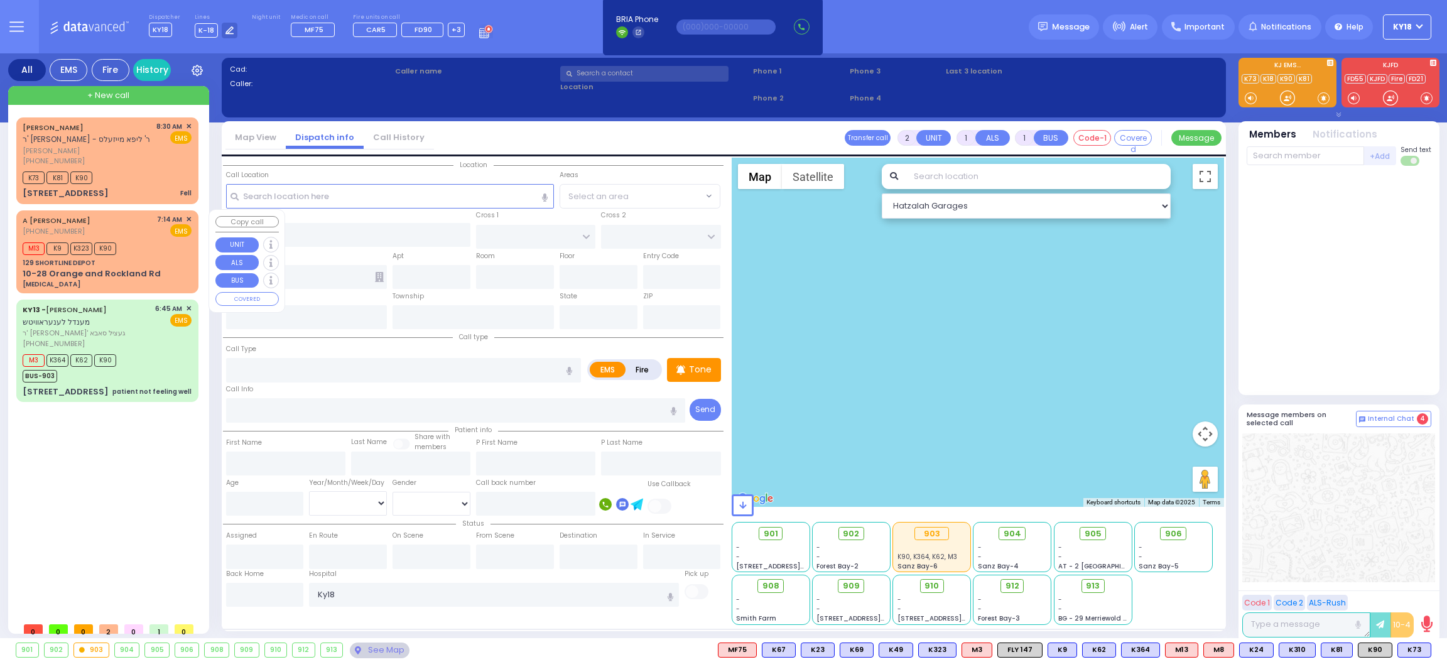
click at [91, 270] on div "10-28 Orange and Rockland Rd" at bounding box center [92, 274] width 138 height 13
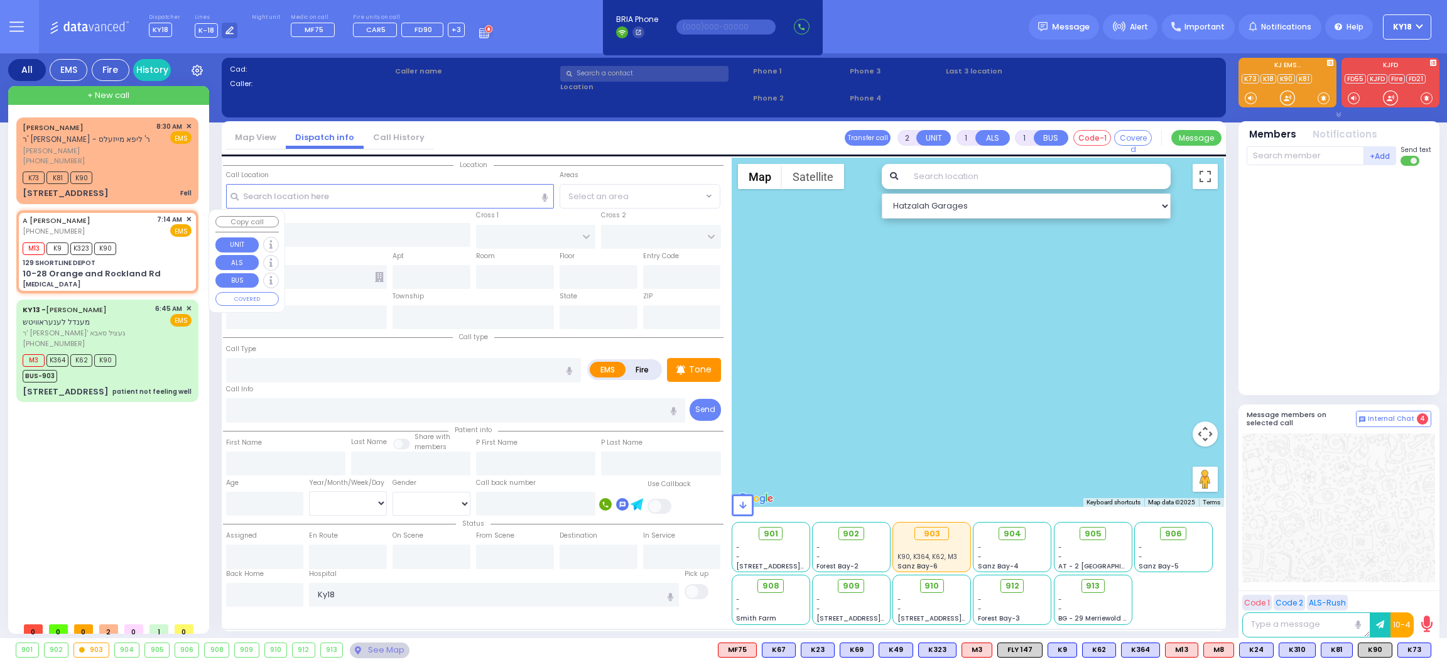
type input "6"
select select
type input "[MEDICAL_DATA]"
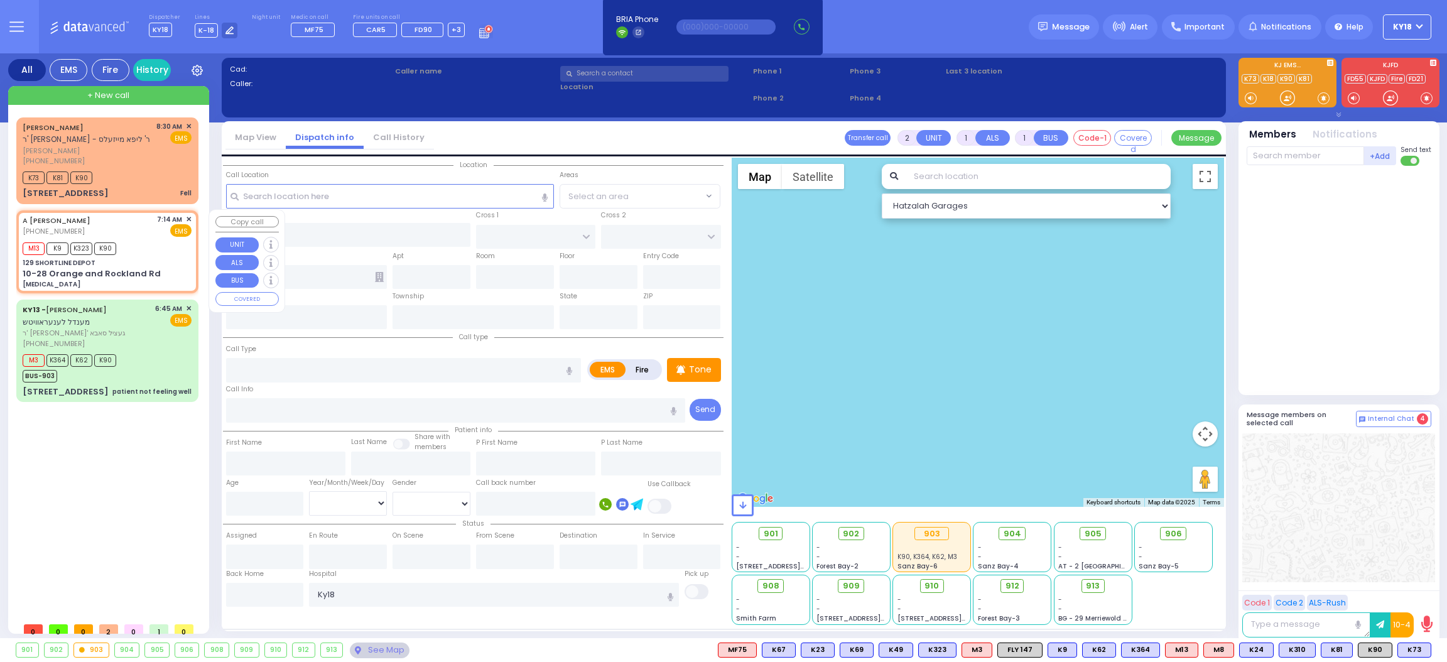
radio input "true"
type input "[PERSON_NAME]"
type input "Metzeger"
select select "Year"
type input "07:14"
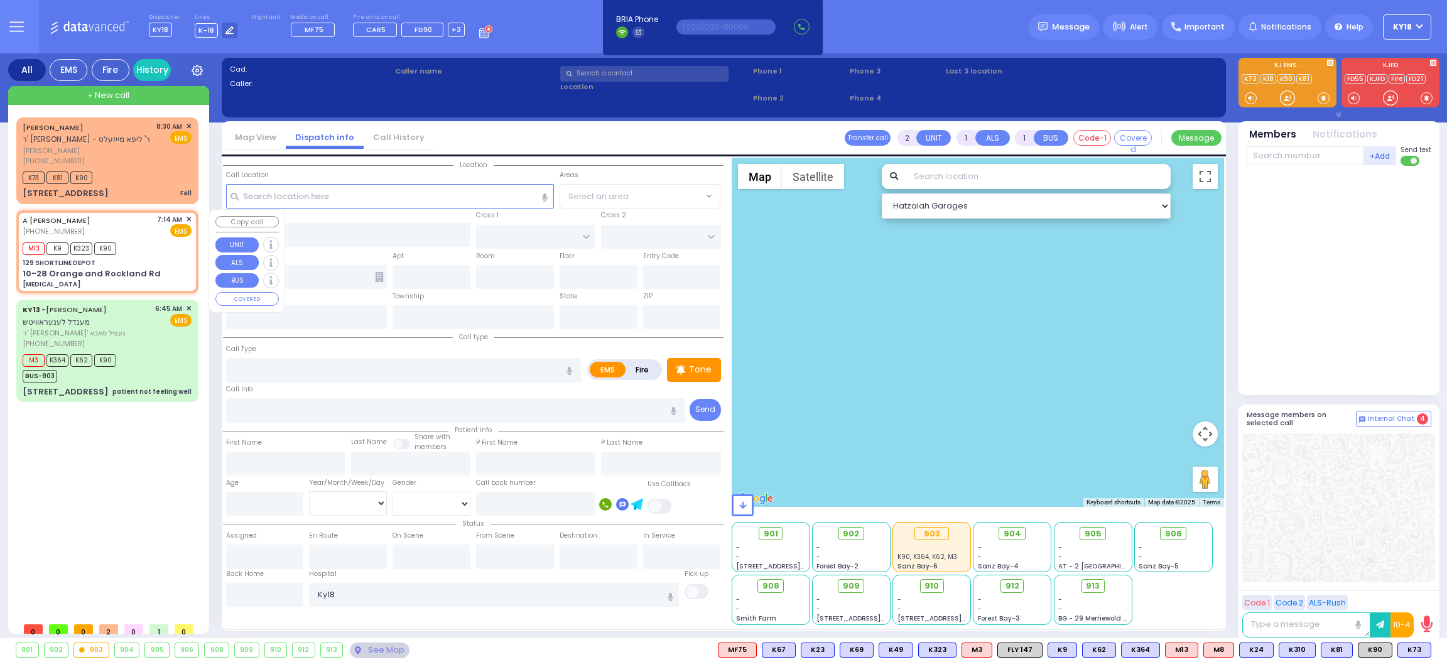
type input "07:17"
select select "Hatzalah Garages"
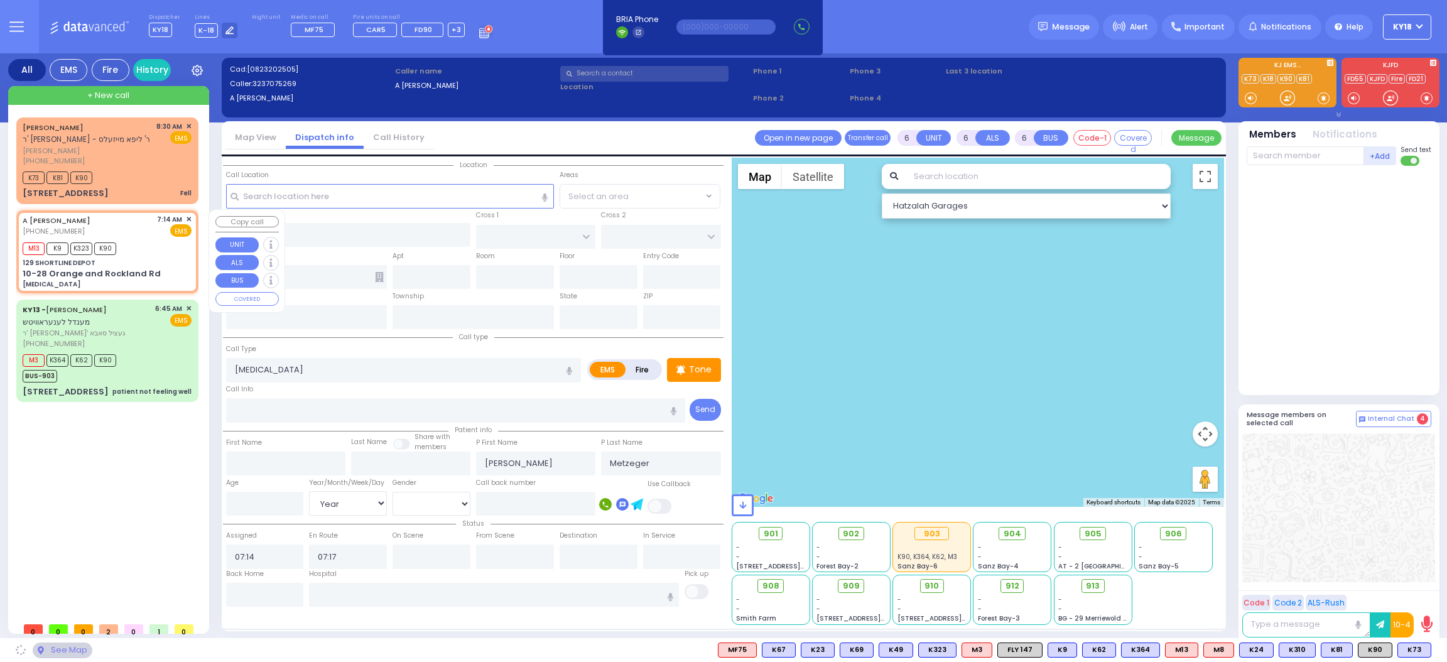
type input "129 SHORTLINE DEPOT"
type input "10-28 Orange and Rockland Rd"
type input "Monroe"
type input "[US_STATE]"
type input "10950"
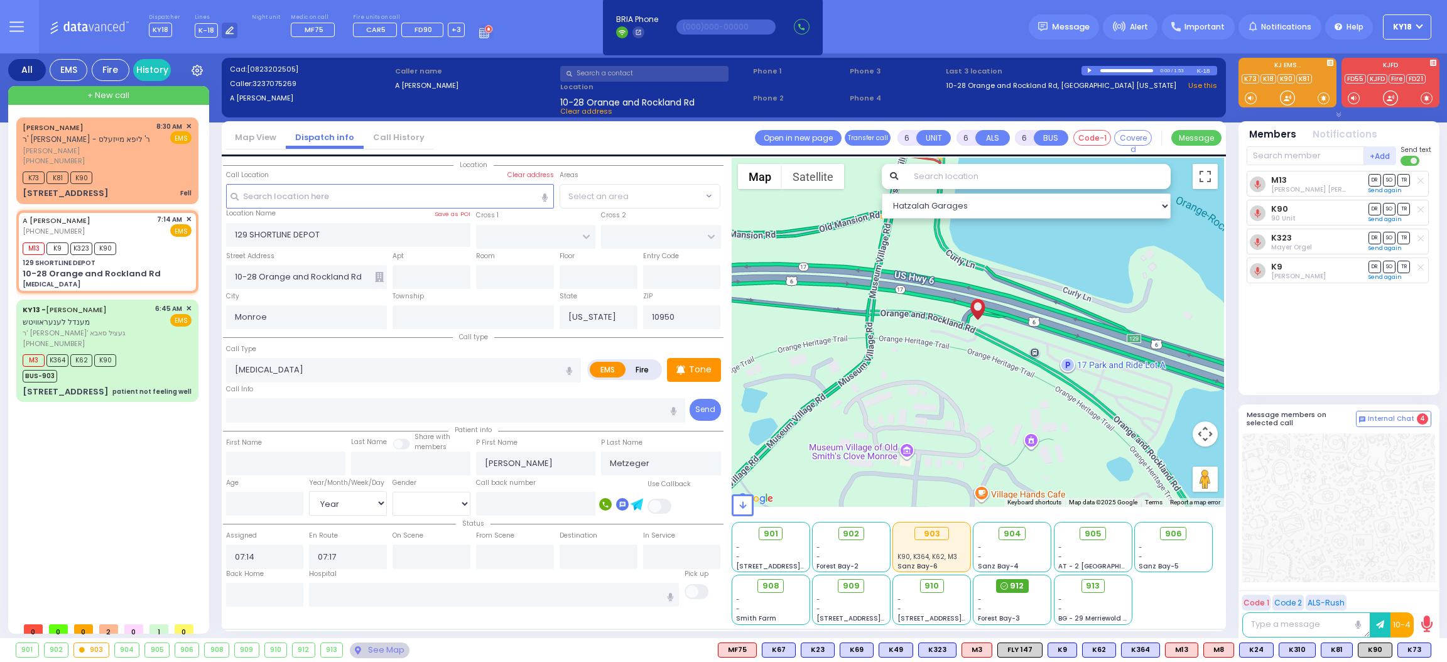
click at [1009, 585] on div "912" at bounding box center [1012, 586] width 33 height 14
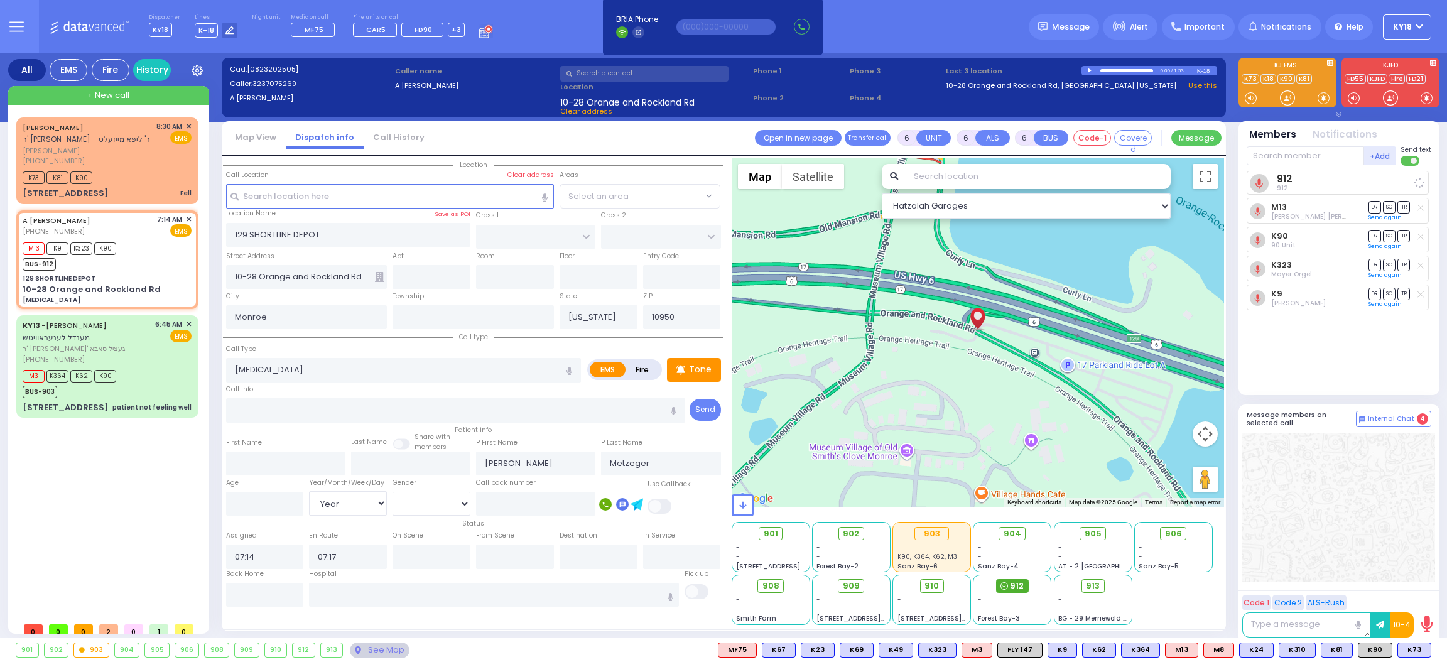
select select
radio input "true"
select select "Year"
select select "Hatzalah Garages"
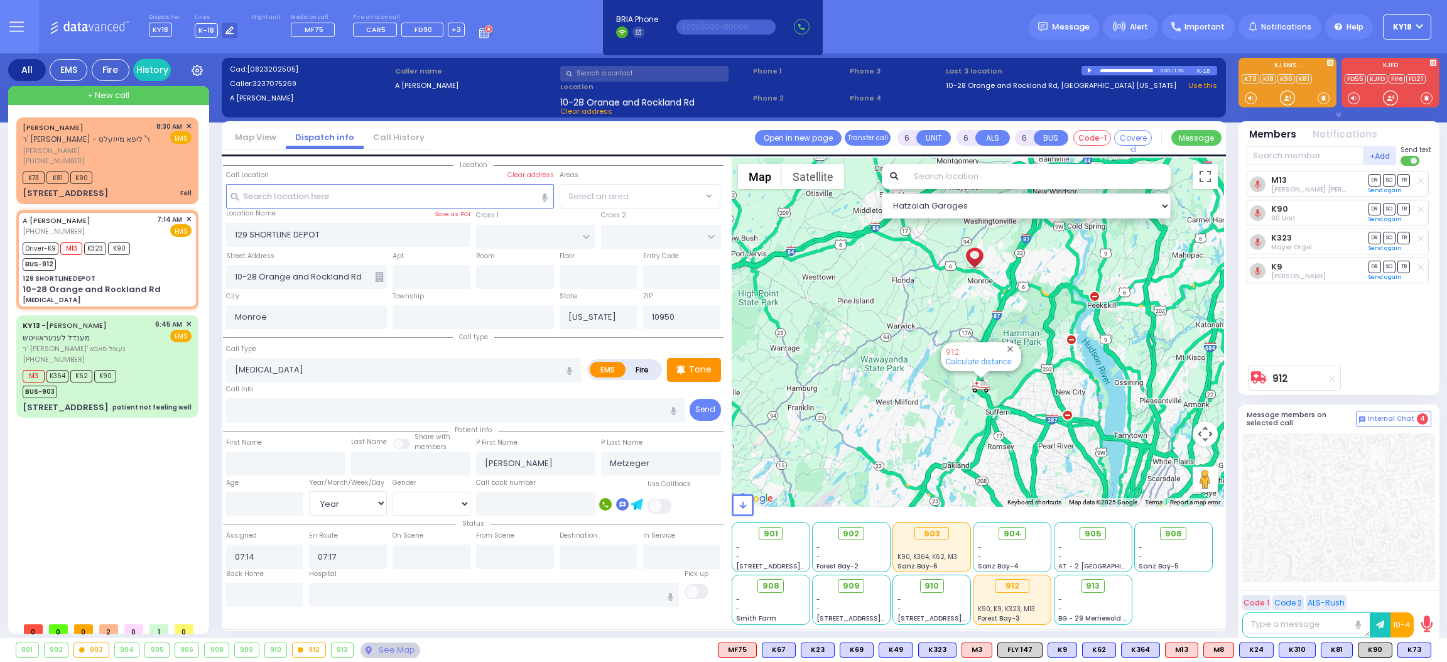
select select
radio input "true"
select select "Year"
type input "08:33"
select select "Hatzalah Garages"
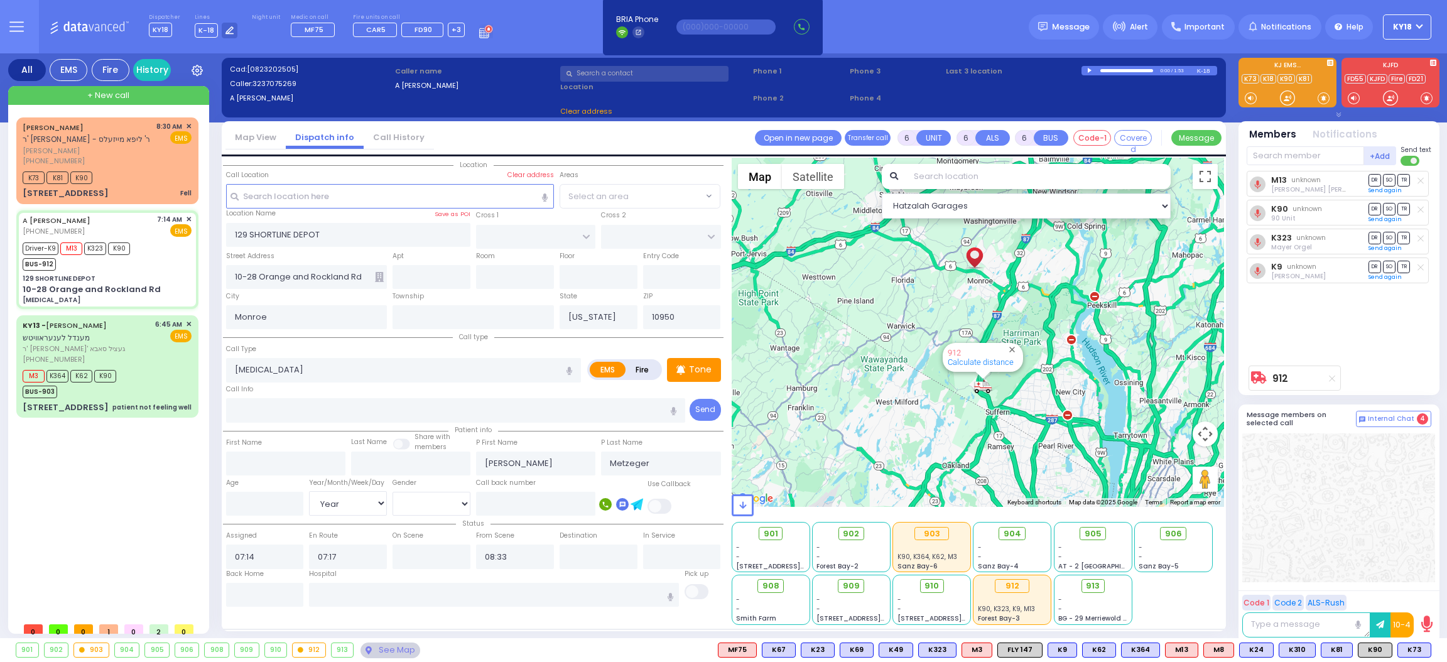
select select
radio input "true"
select select "Year"
select select "Hatzalah Garages"
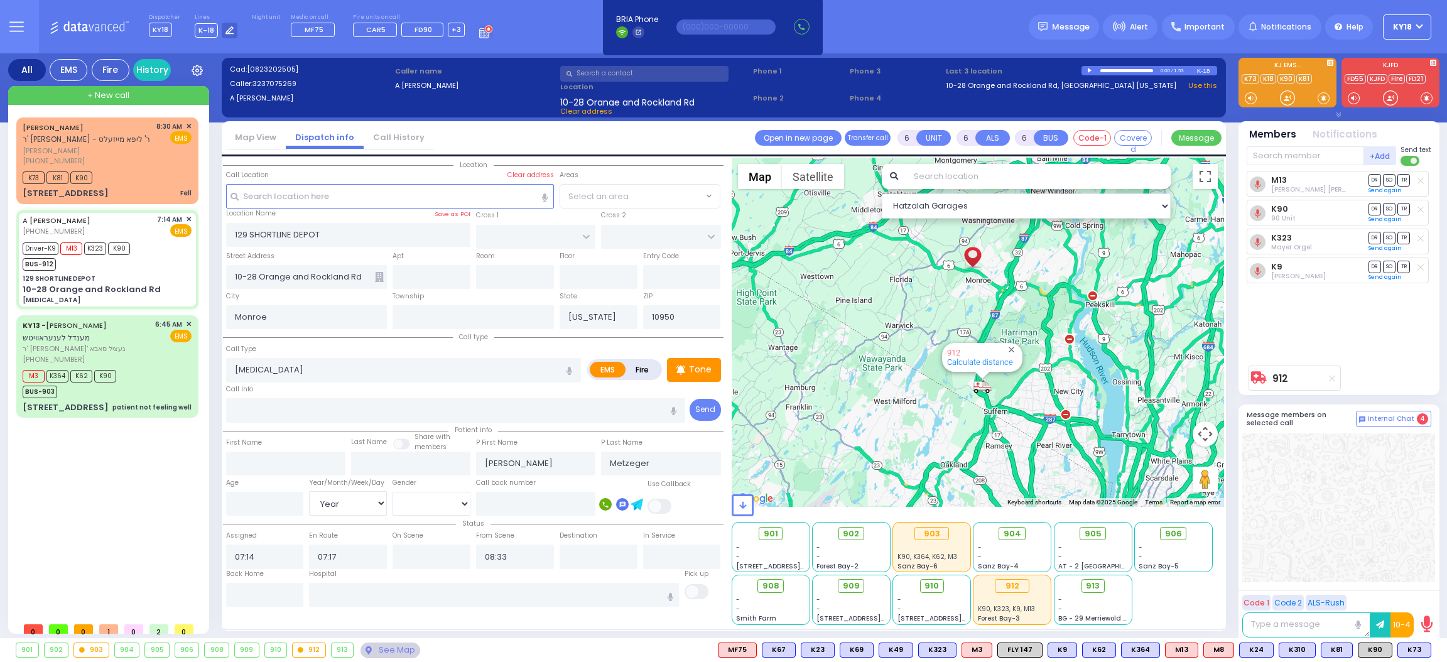
select select
radio input "true"
select select "Year"
select select "Hatzalah Garages"
select select
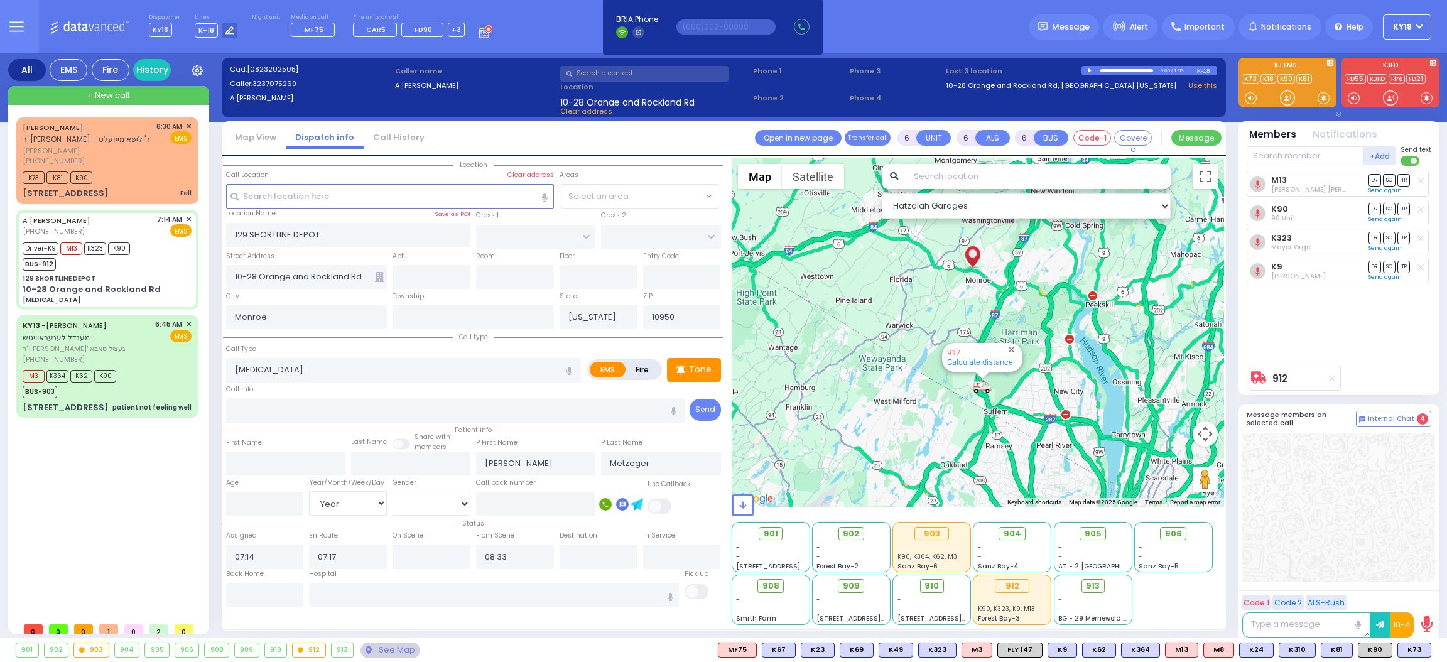
radio input "true"
select select "Year"
select select "Hatzalah Garages"
select select
radio input "true"
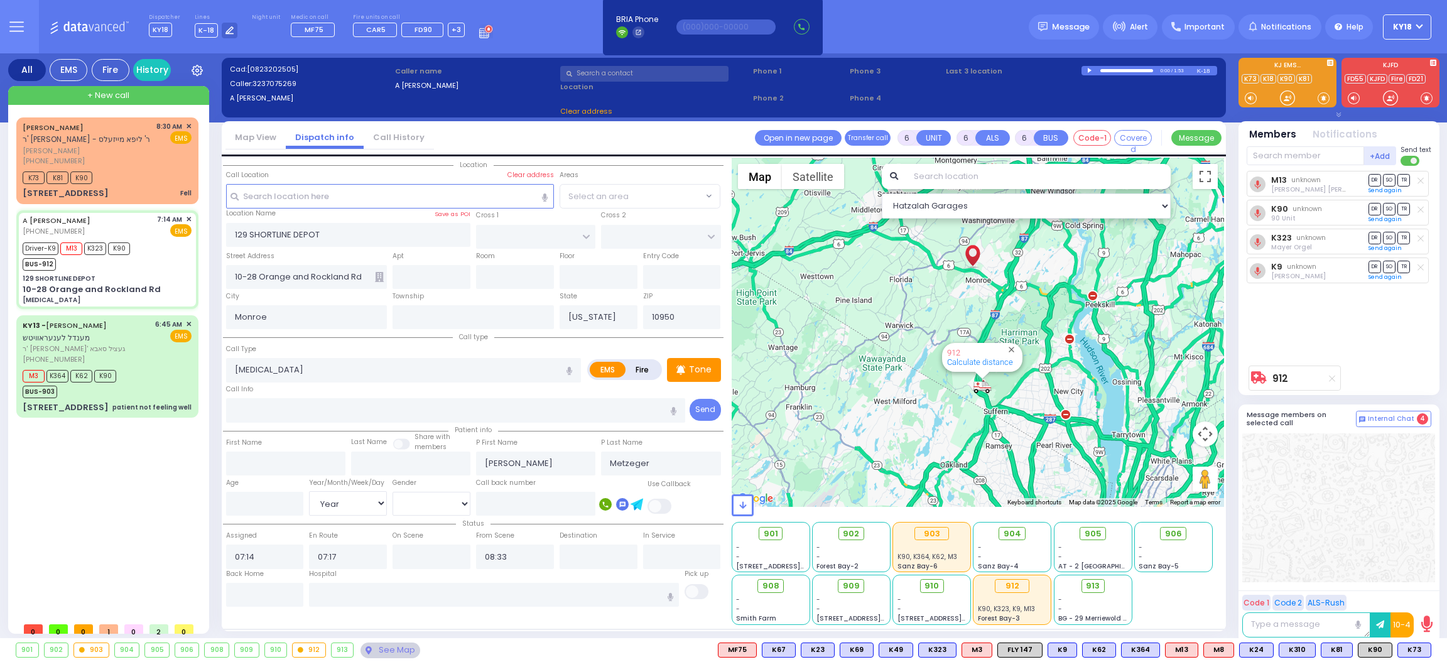
select select "Year"
select select "Hatzalah Garages"
select select
radio input "true"
select select "Year"
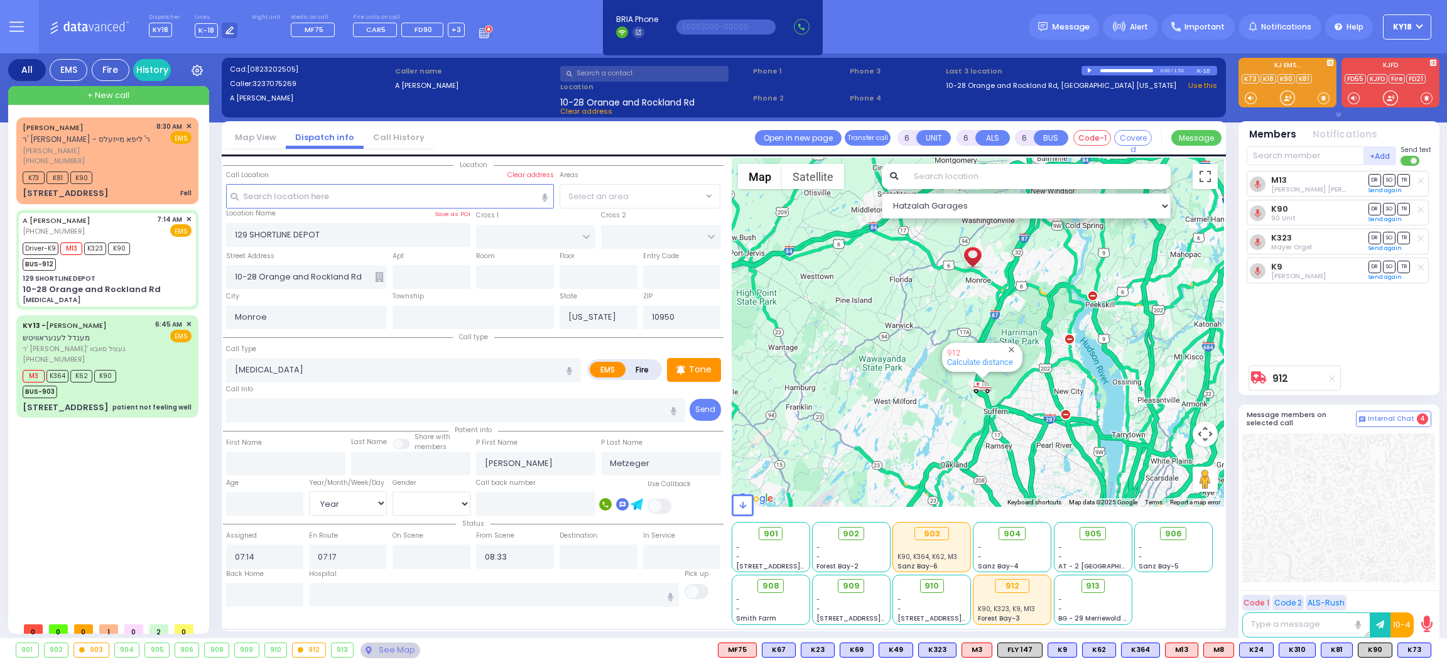
select select "Hatzalah Garages"
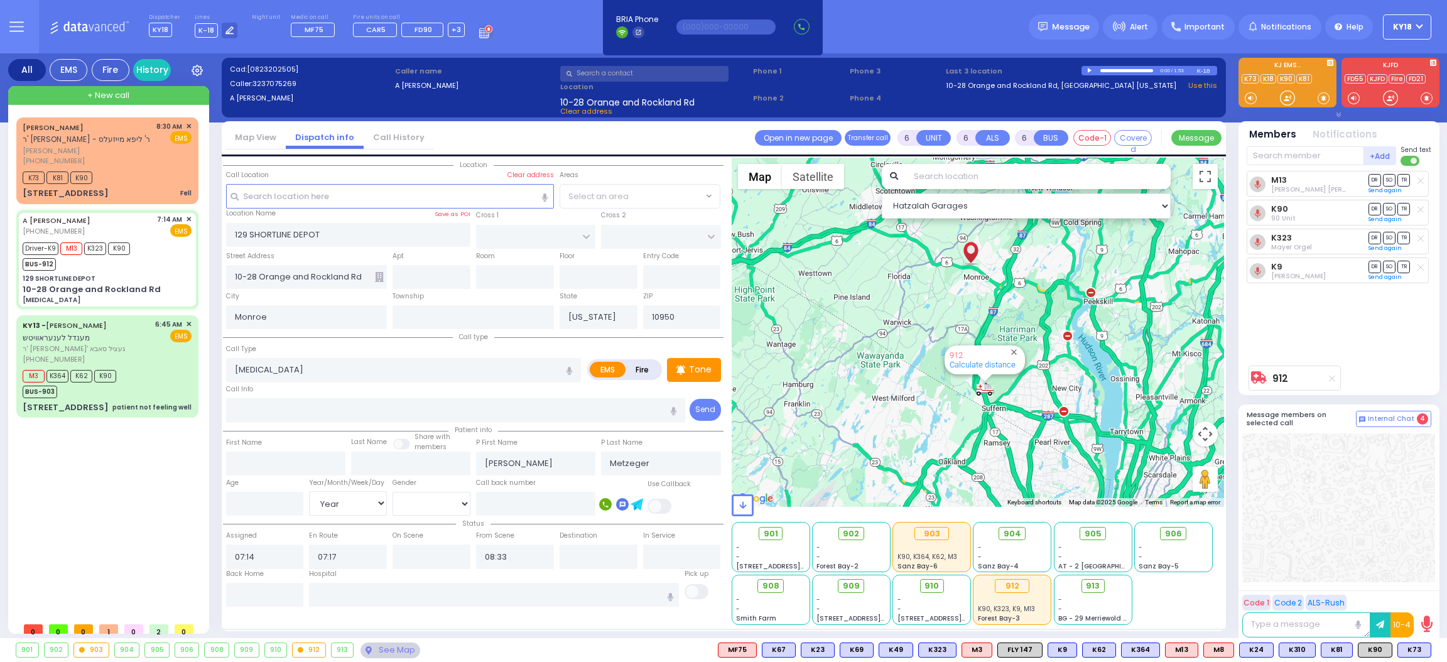
select select
radio input "true"
select select "Year"
type input "08:12"
type input "09:33"
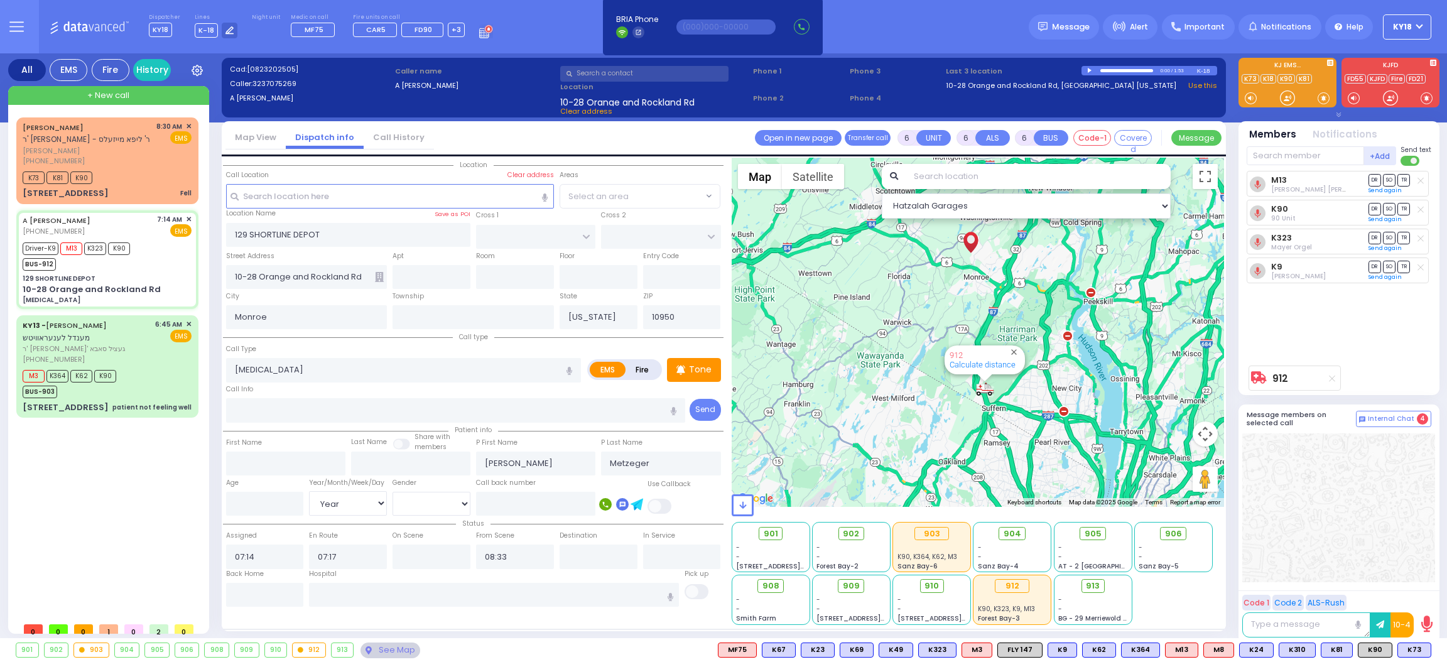
type input "09:40"
select select "Hatzalah Garages"
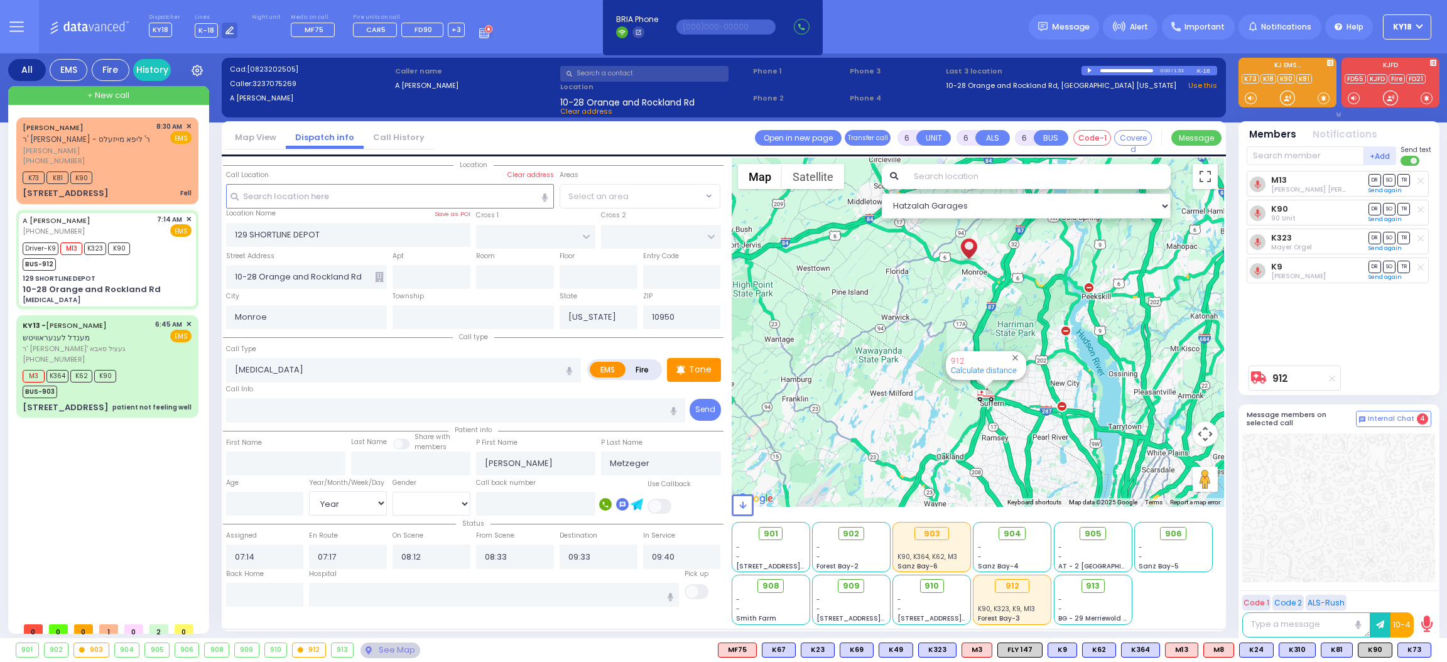
select select
radio input "true"
select select "Year"
select select "[DEMOGRAPHIC_DATA]"
select select "Hatzalah Garages"
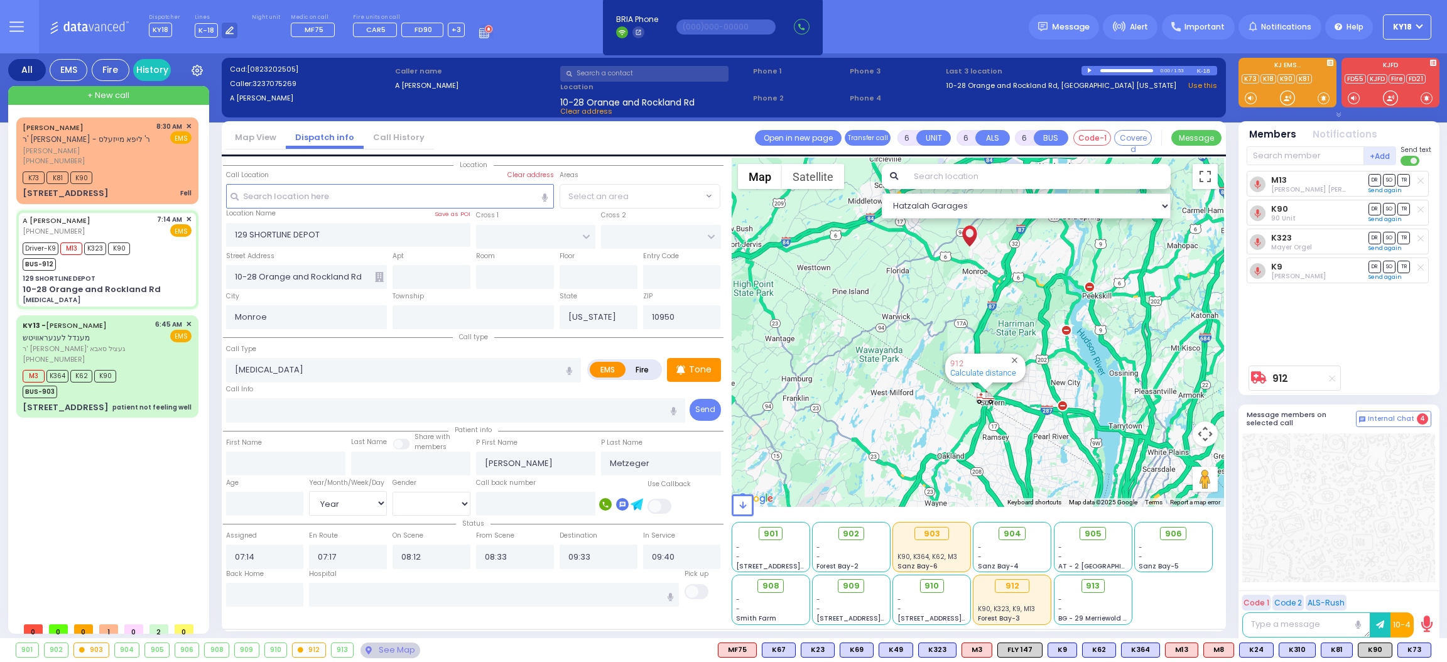
select select
radio input "true"
select select "Year"
select select "[DEMOGRAPHIC_DATA]"
select select "Hatzalah Garages"
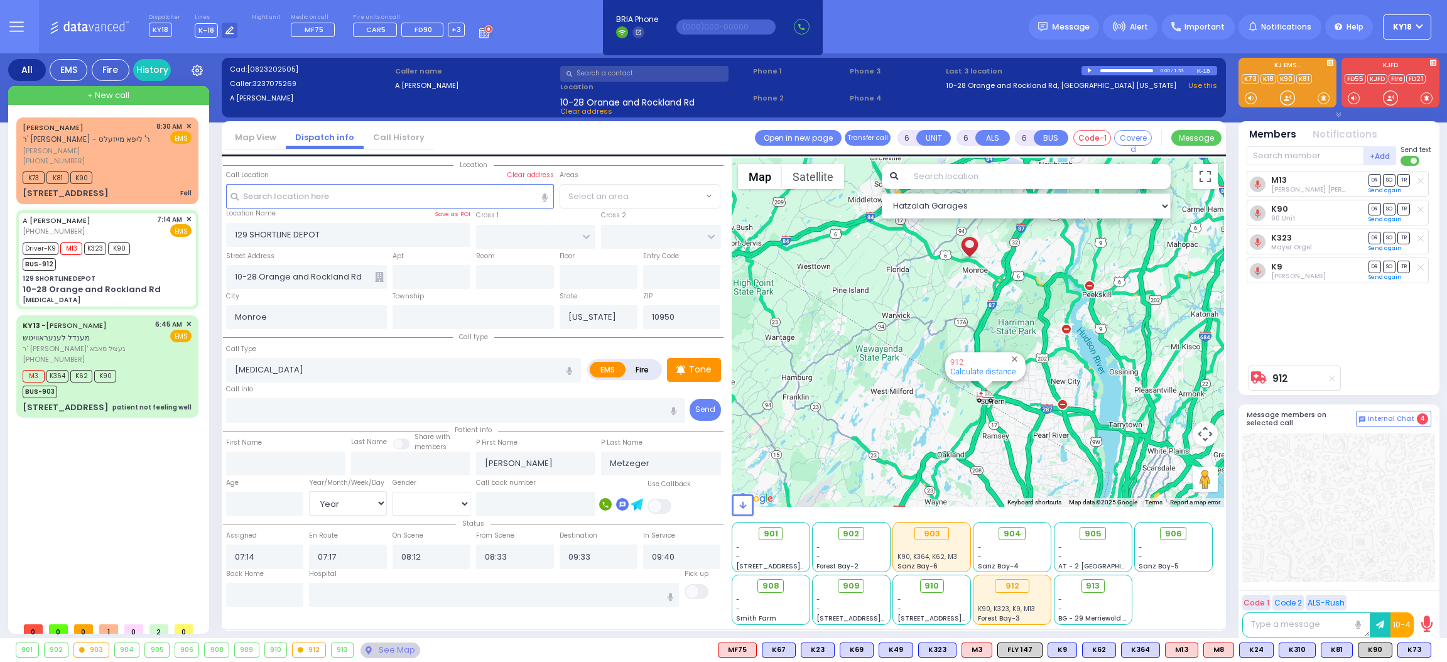
select select
radio input "true"
select select "Year"
select select "[DEMOGRAPHIC_DATA]"
select select "Hatzalah Garages"
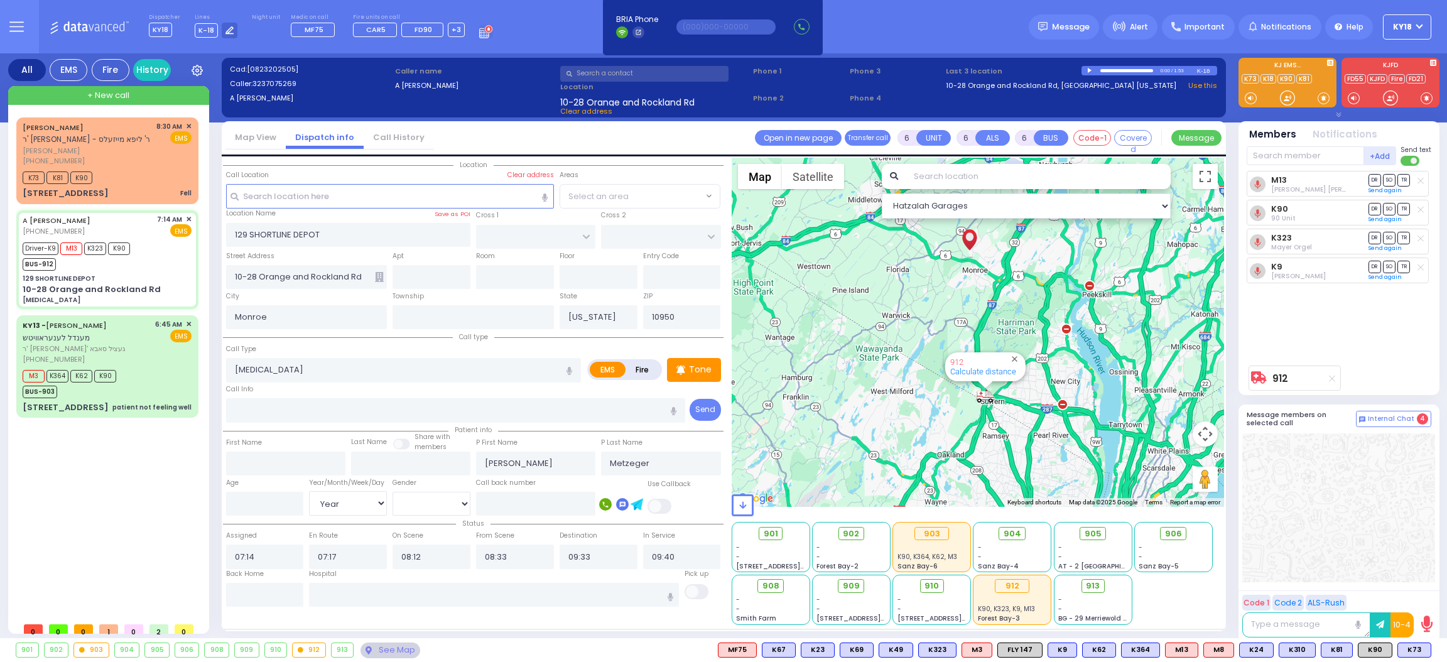
select select
radio input "true"
select select "Year"
select select "[DEMOGRAPHIC_DATA]"
select select "Hatzalah Garages"
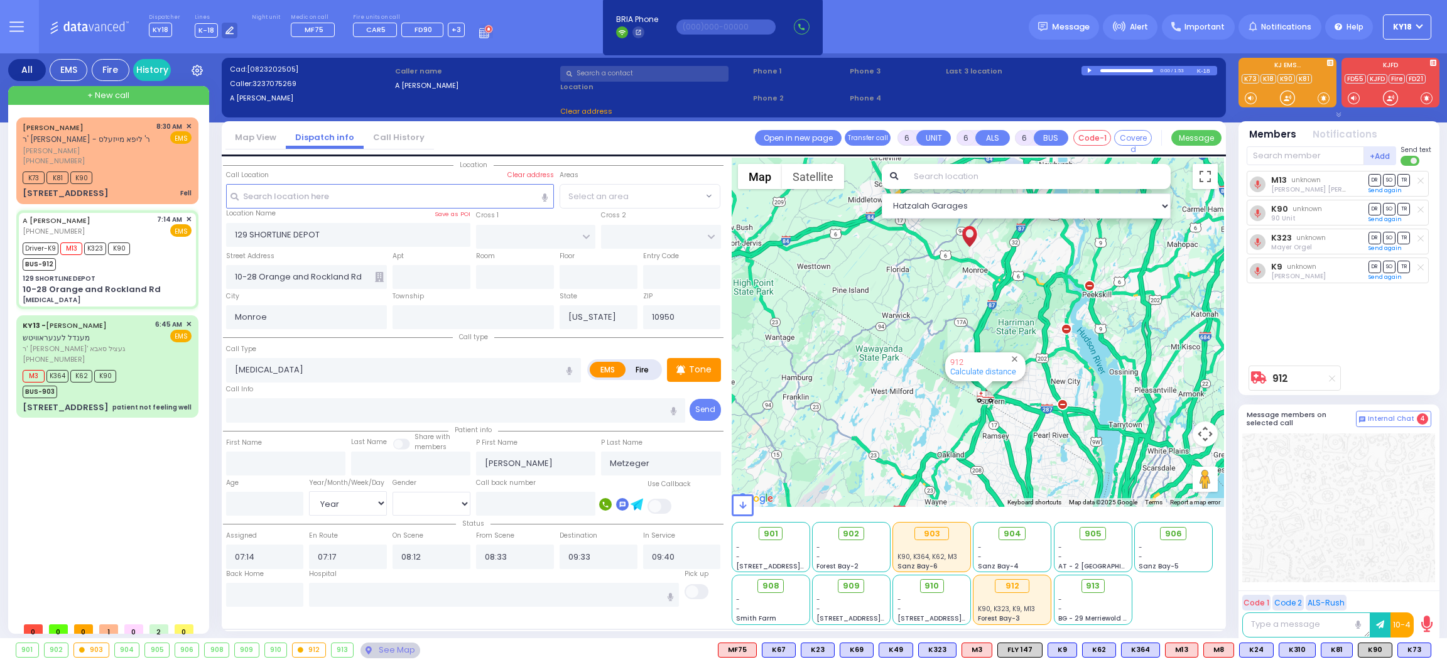
select select
radio input "true"
select select "Year"
select select "[DEMOGRAPHIC_DATA]"
select select "Hatzalah Garages"
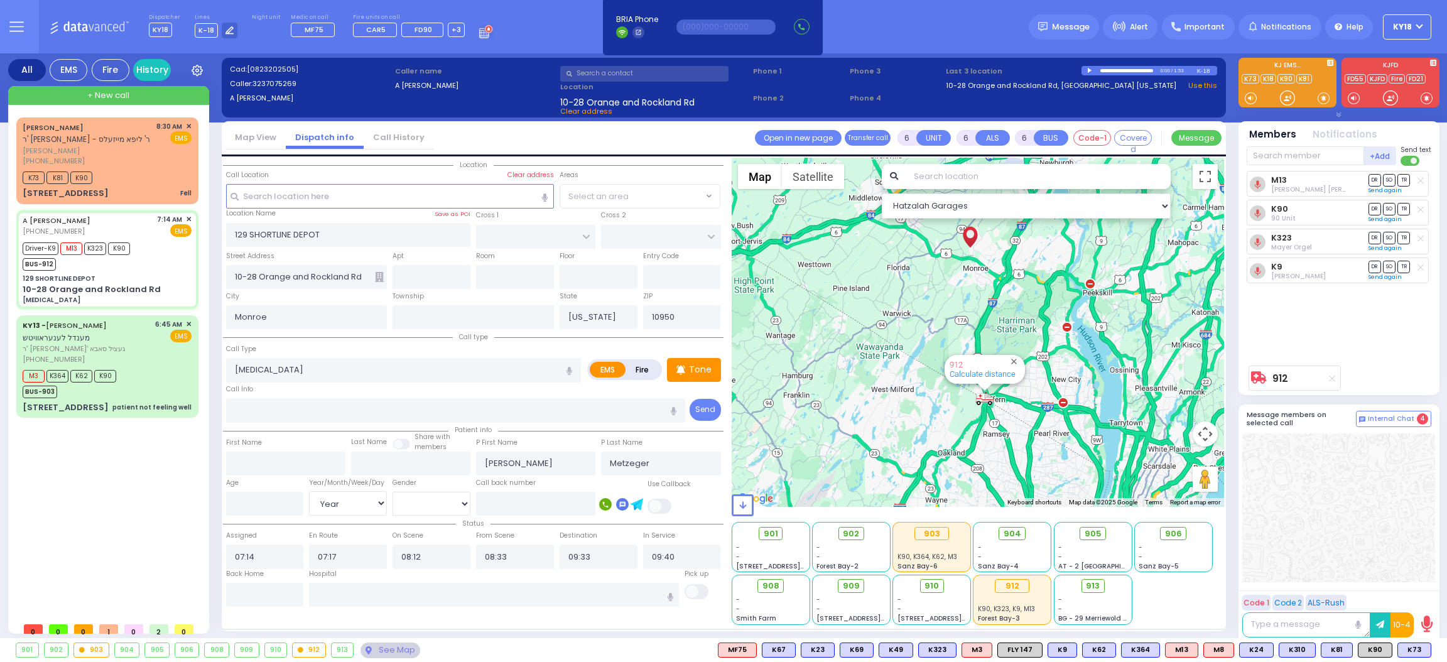
select select
radio input "true"
select select "Year"
select select "[DEMOGRAPHIC_DATA]"
select select "Hatzalah Garages"
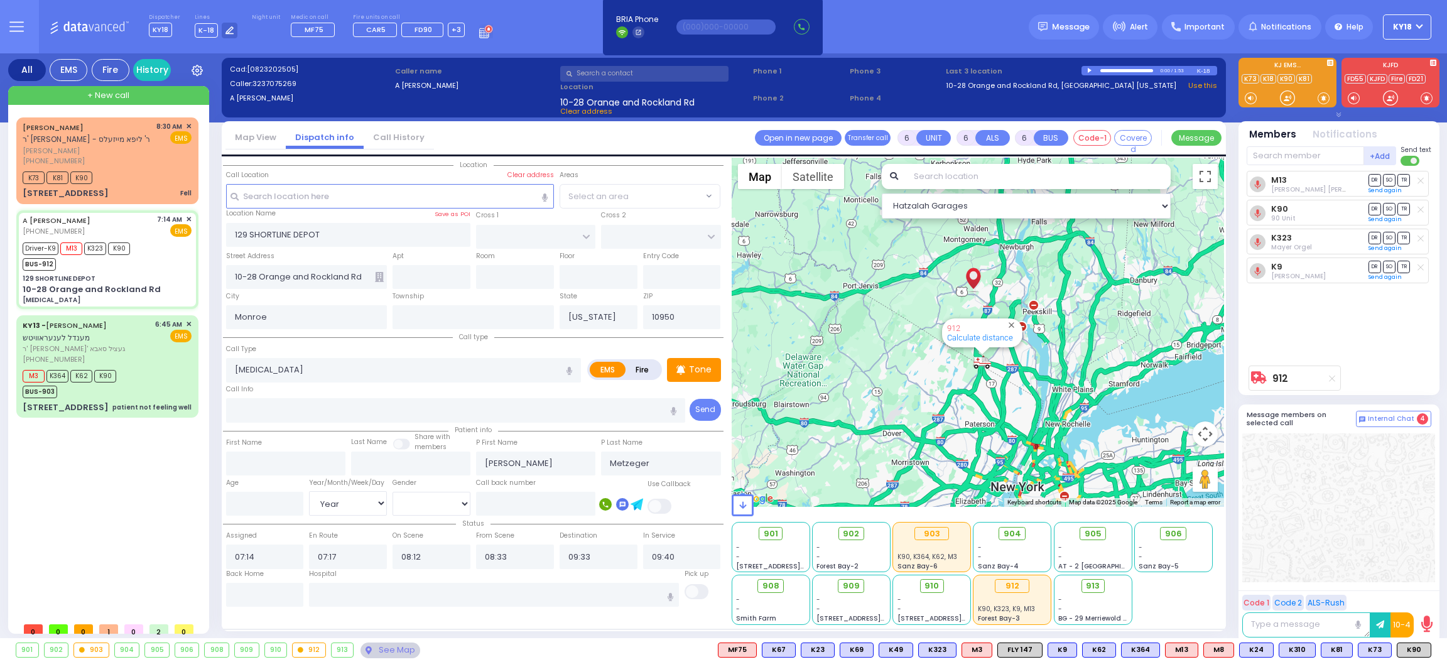
select select
radio input "true"
select select "Year"
select select "[DEMOGRAPHIC_DATA]"
select select "Hatzalah Garages"
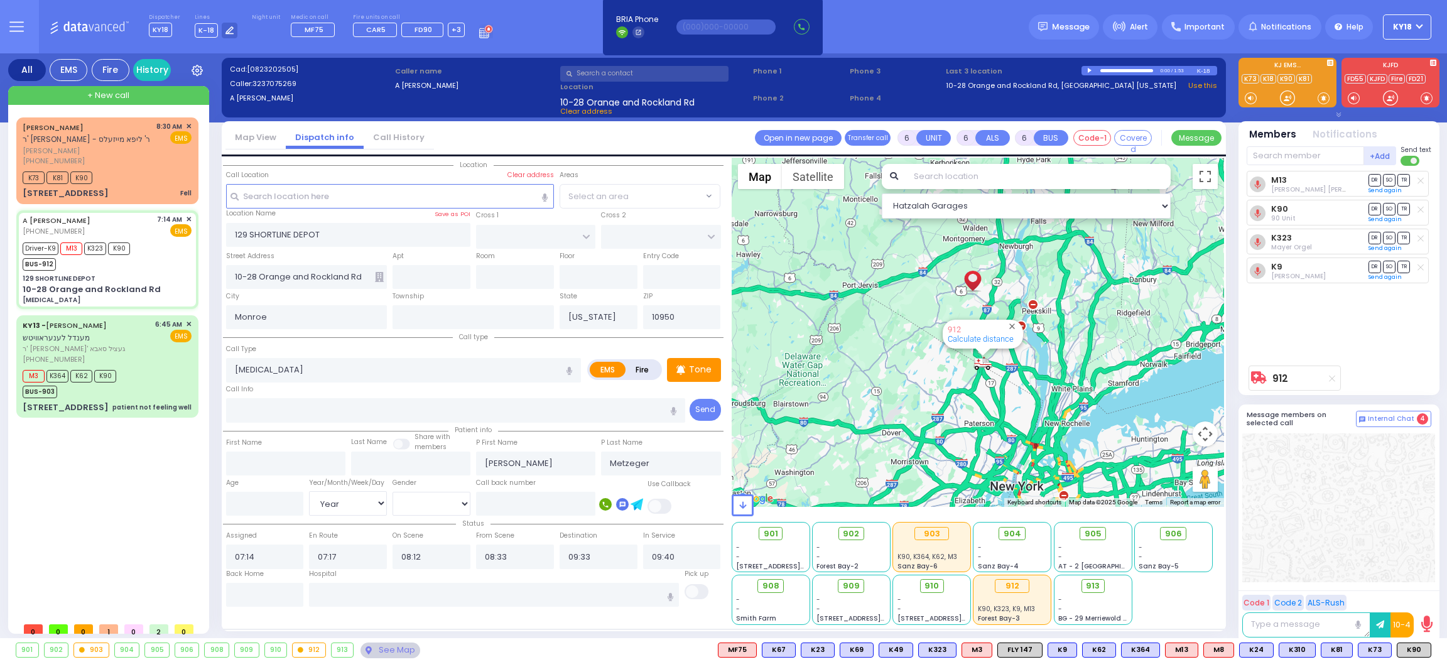
select select
radio input "true"
select select "Year"
select select "[DEMOGRAPHIC_DATA]"
select select "Hatzalah Garages"
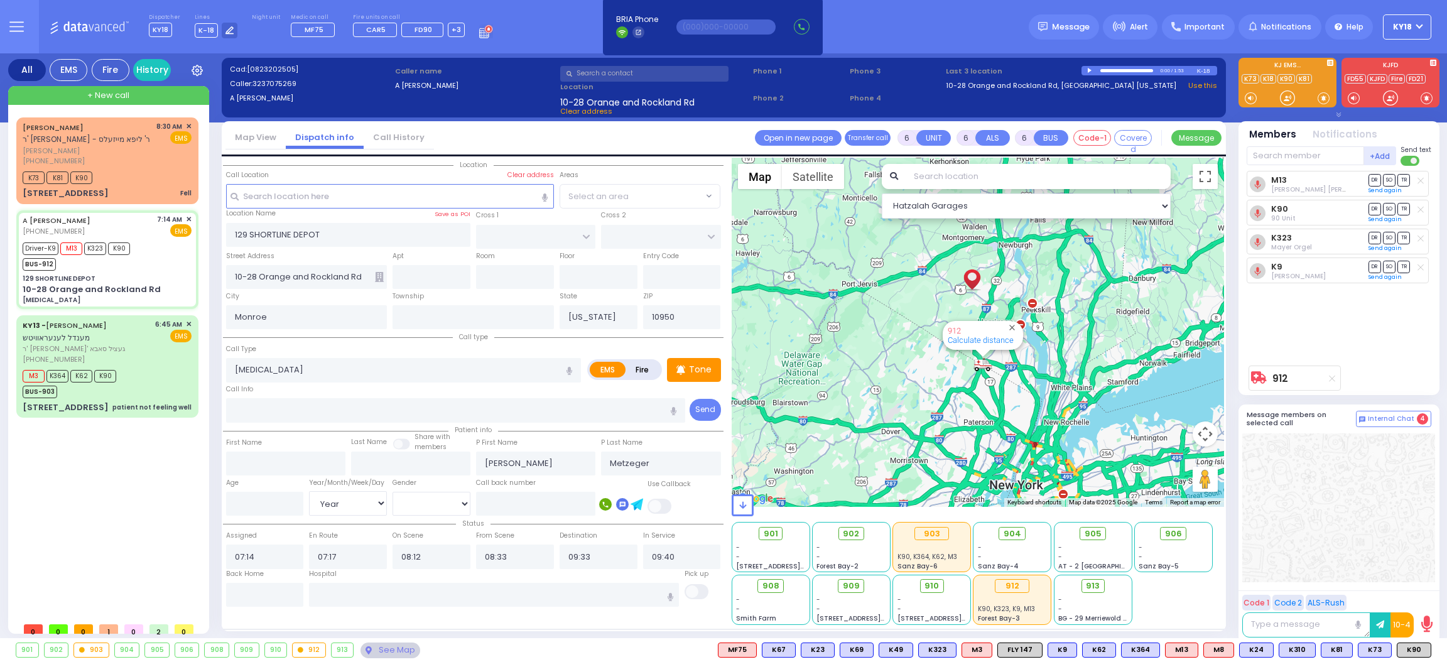
select select
radio input "true"
select select "Year"
select select "[DEMOGRAPHIC_DATA]"
select select "Hatzalah Garages"
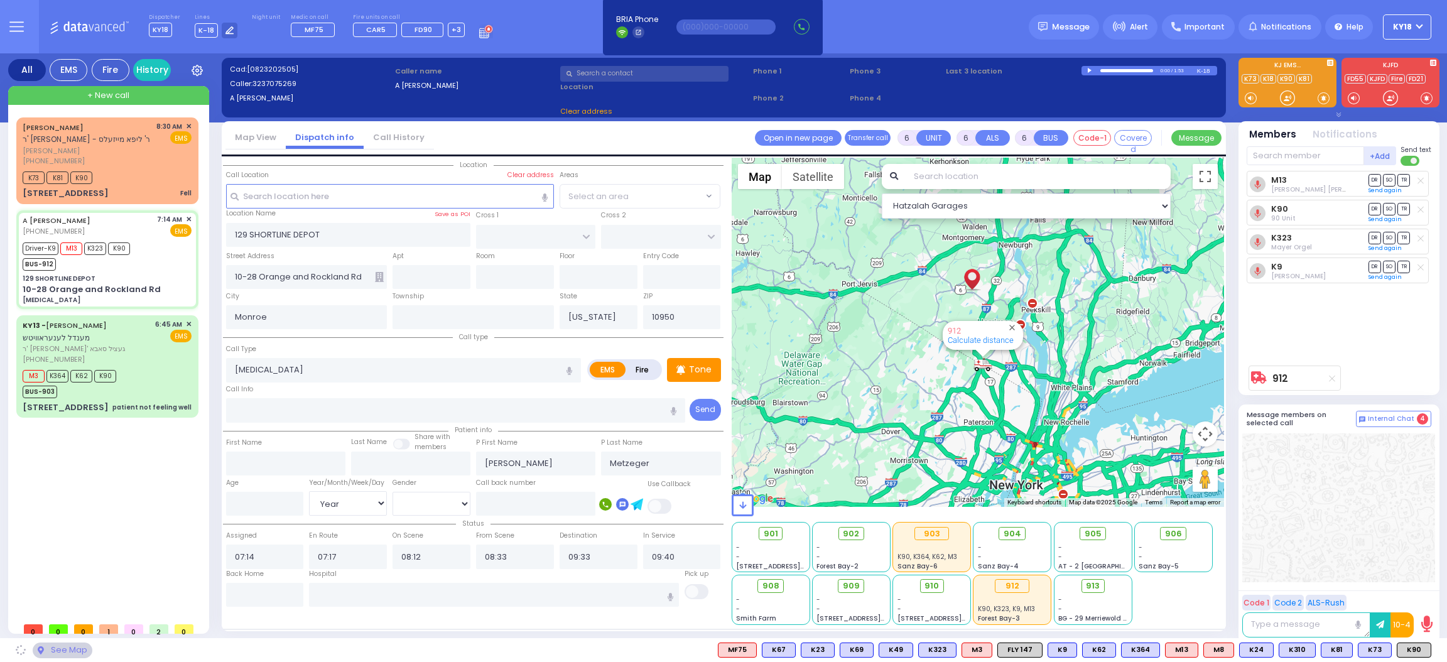
select select
radio input "true"
select select "Year"
select select "[DEMOGRAPHIC_DATA]"
select select "Hatzalah Garages"
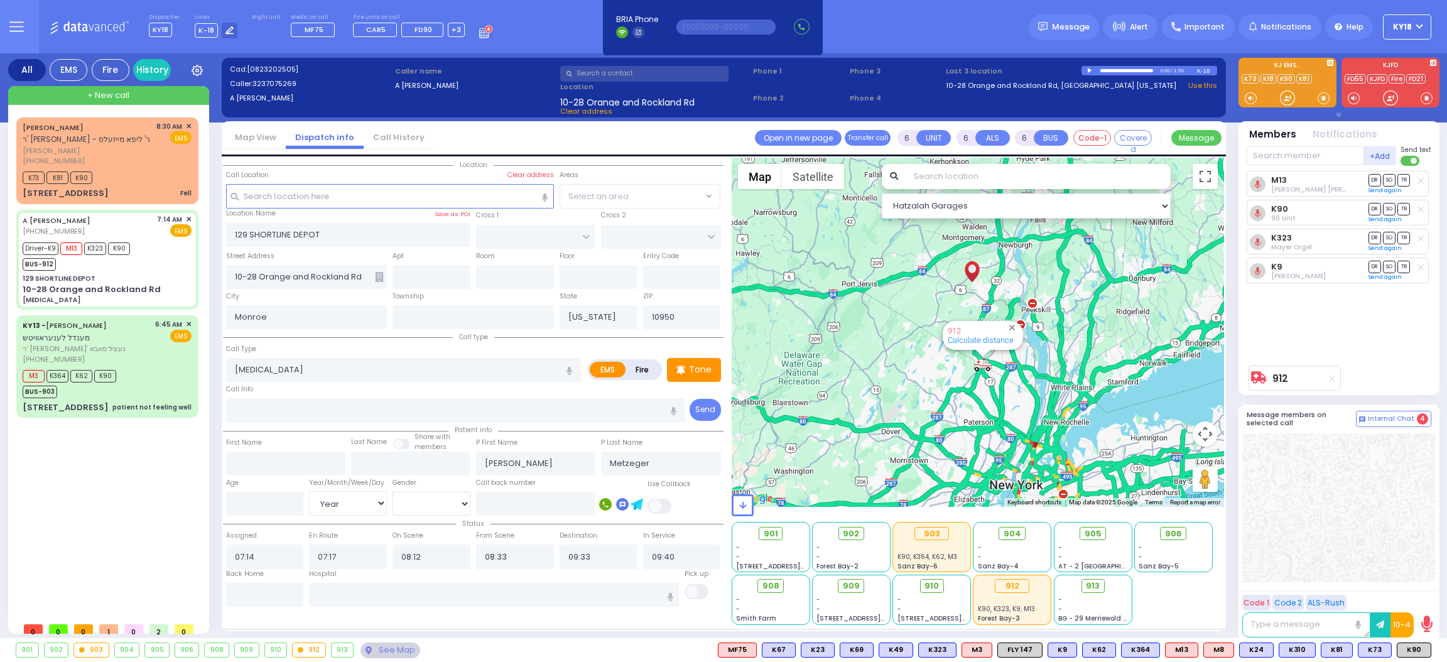
select select
radio input "true"
select select "Year"
select select "[DEMOGRAPHIC_DATA]"
select select "Hatzalah Garages"
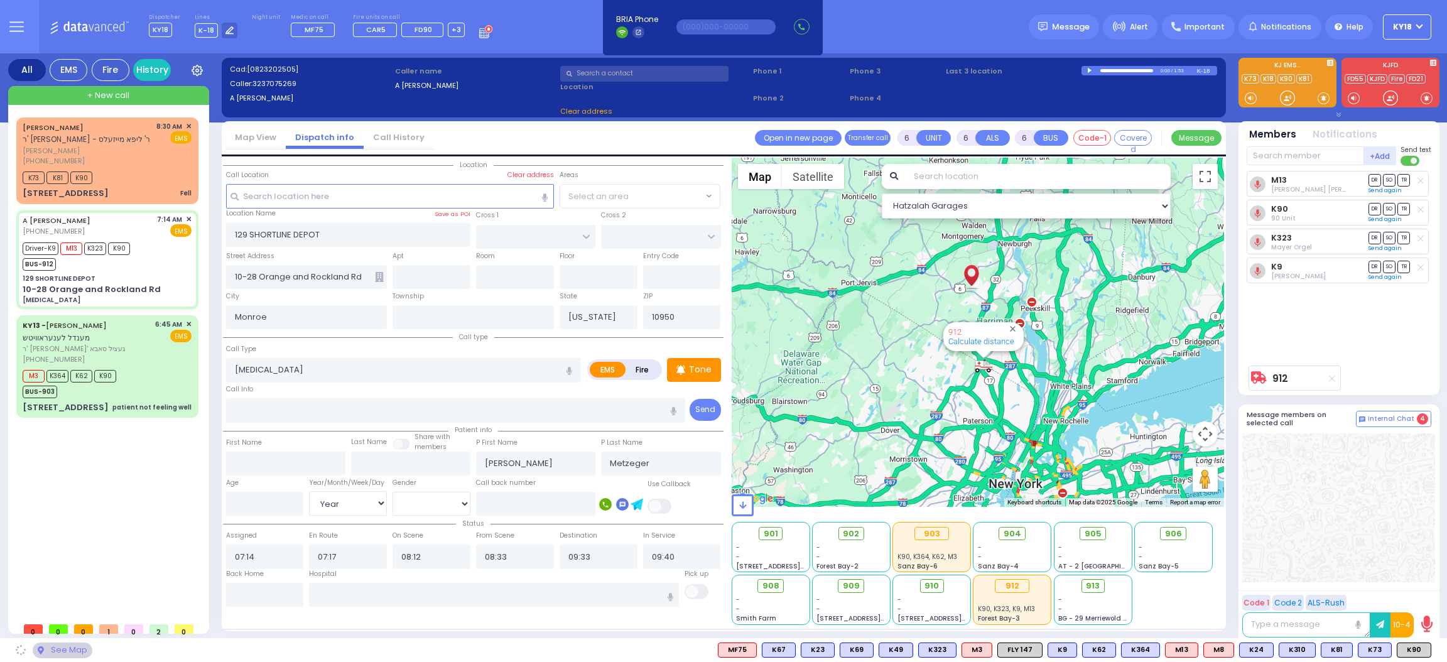
select select
radio input "true"
type input "26"
select select "Year"
select select "[DEMOGRAPHIC_DATA]"
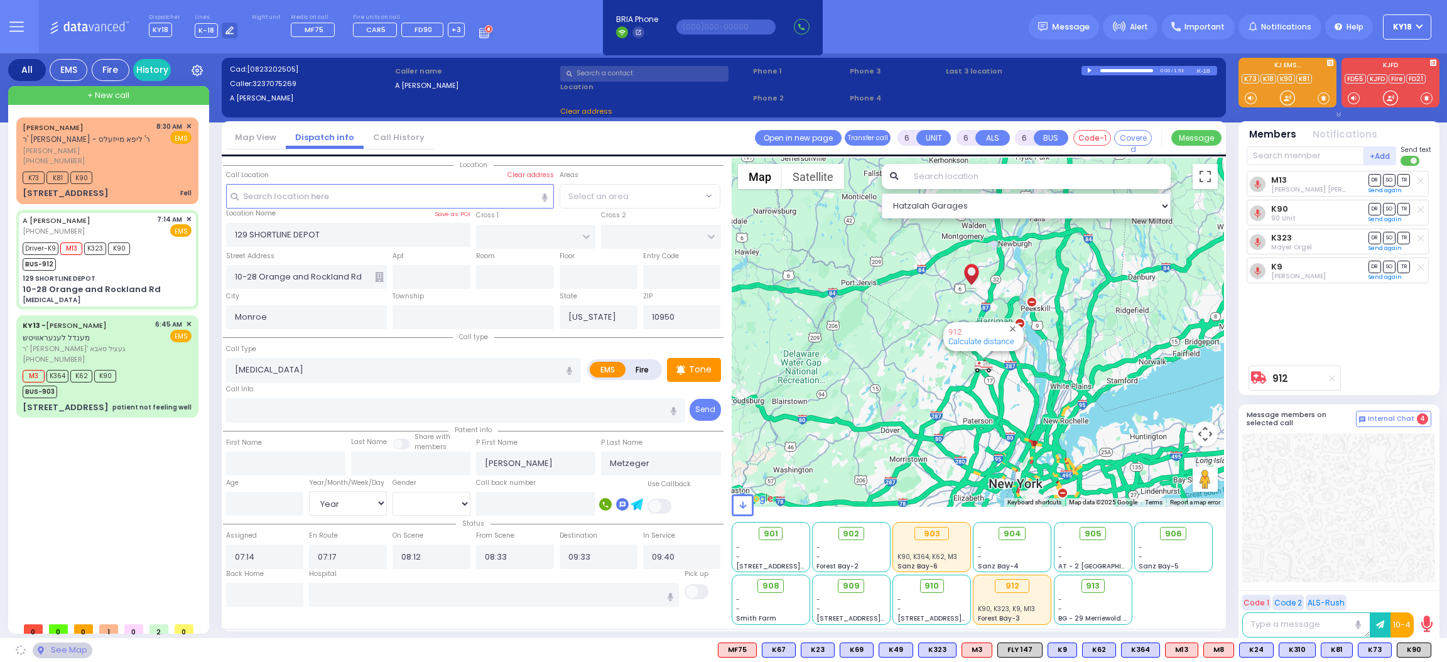
select select "Hatzalah Garages"
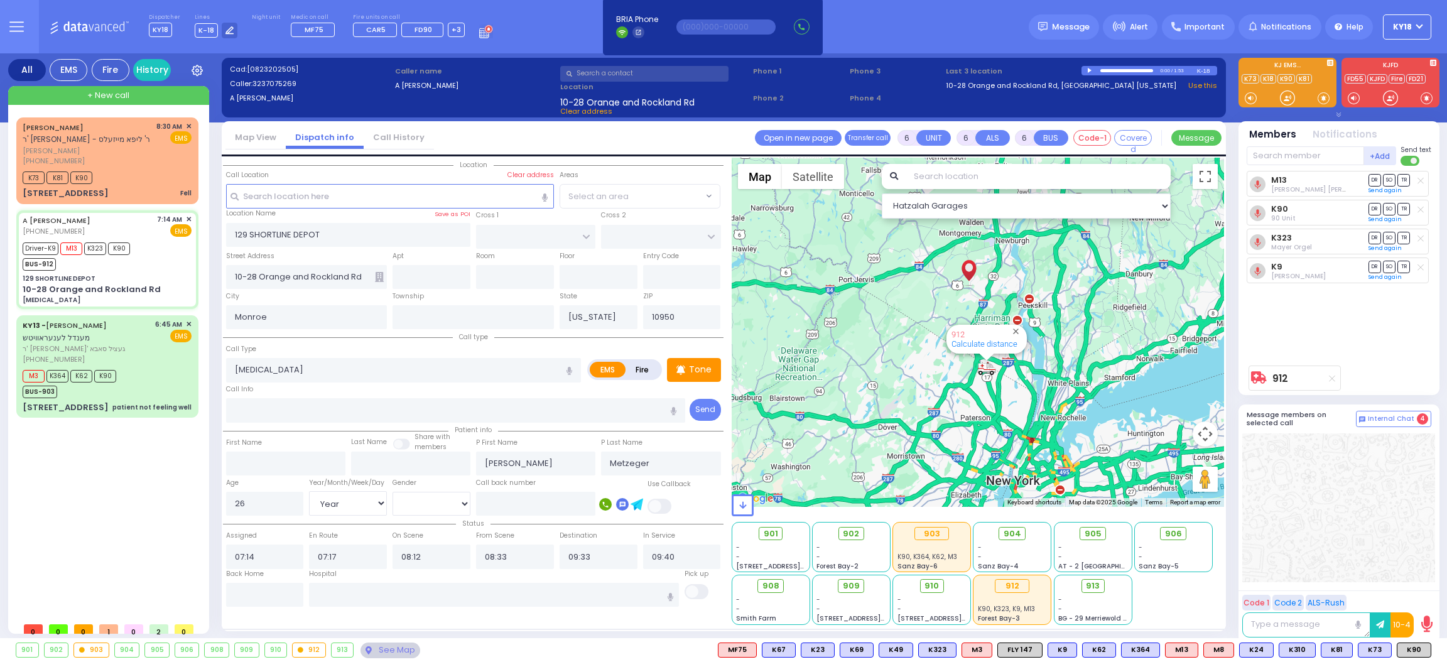
select select
radio input "true"
select select "Year"
select select "[DEMOGRAPHIC_DATA]"
select select "Hatzalah Garages"
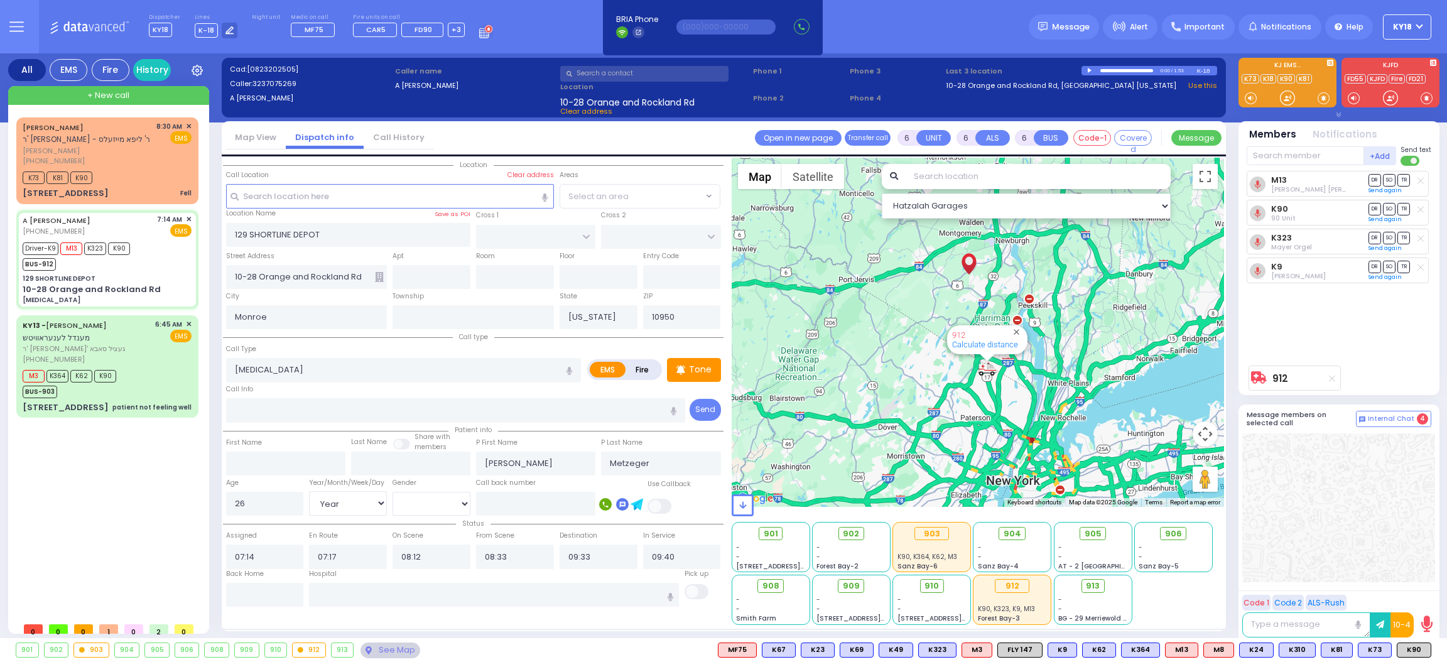
select select
radio input "true"
select select "Year"
select select "[DEMOGRAPHIC_DATA]"
select select "Hatzalah Garages"
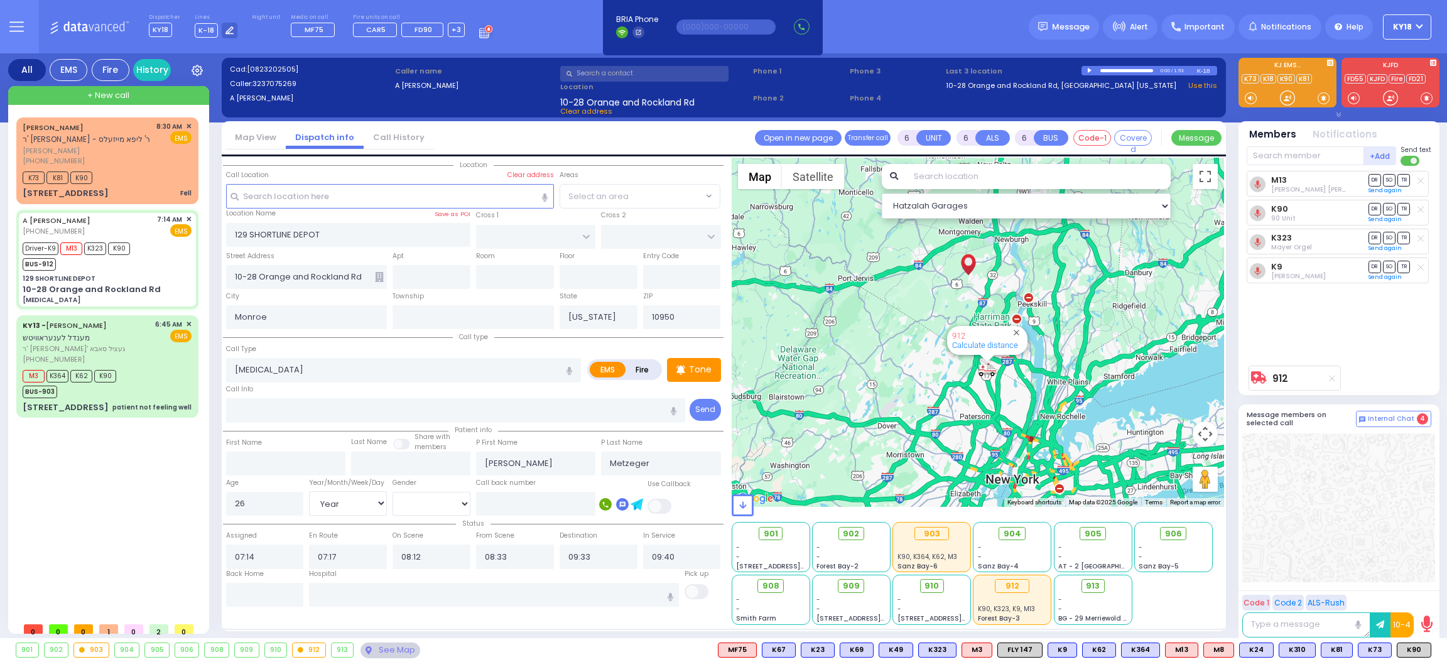
select select
radio input "true"
select select "Year"
select select "[DEMOGRAPHIC_DATA]"
select select "Hatzalah Garages"
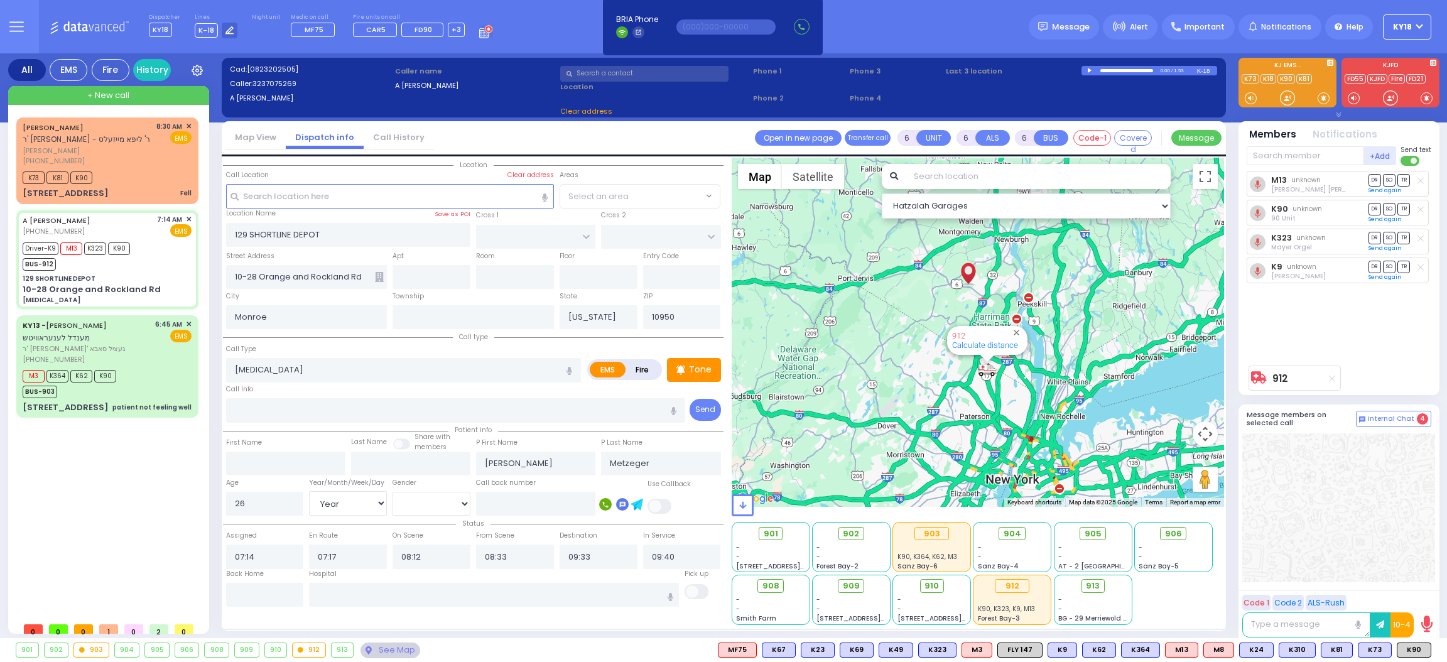
select select
radio input "true"
select select "Year"
select select "[DEMOGRAPHIC_DATA]"
select select "Hatzalah Garages"
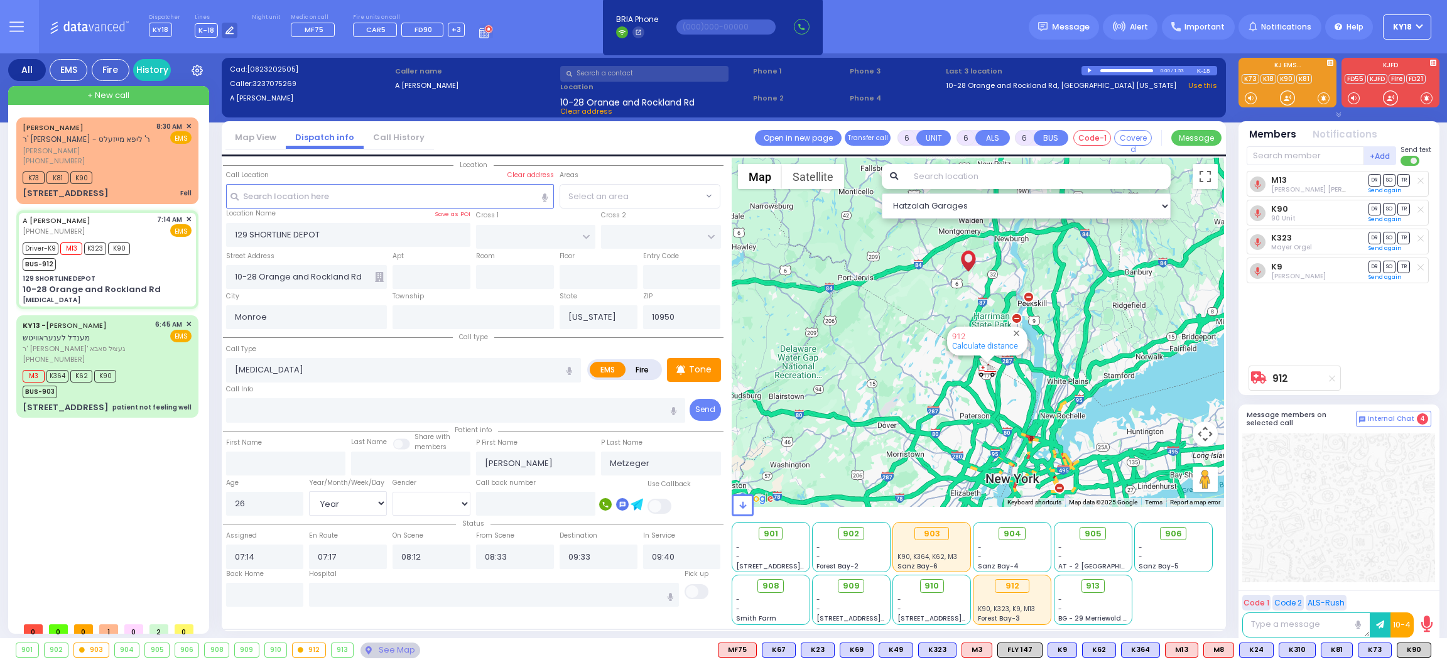
select select
radio input "true"
select select "Year"
select select "[DEMOGRAPHIC_DATA]"
select select "Hatzalah Garages"
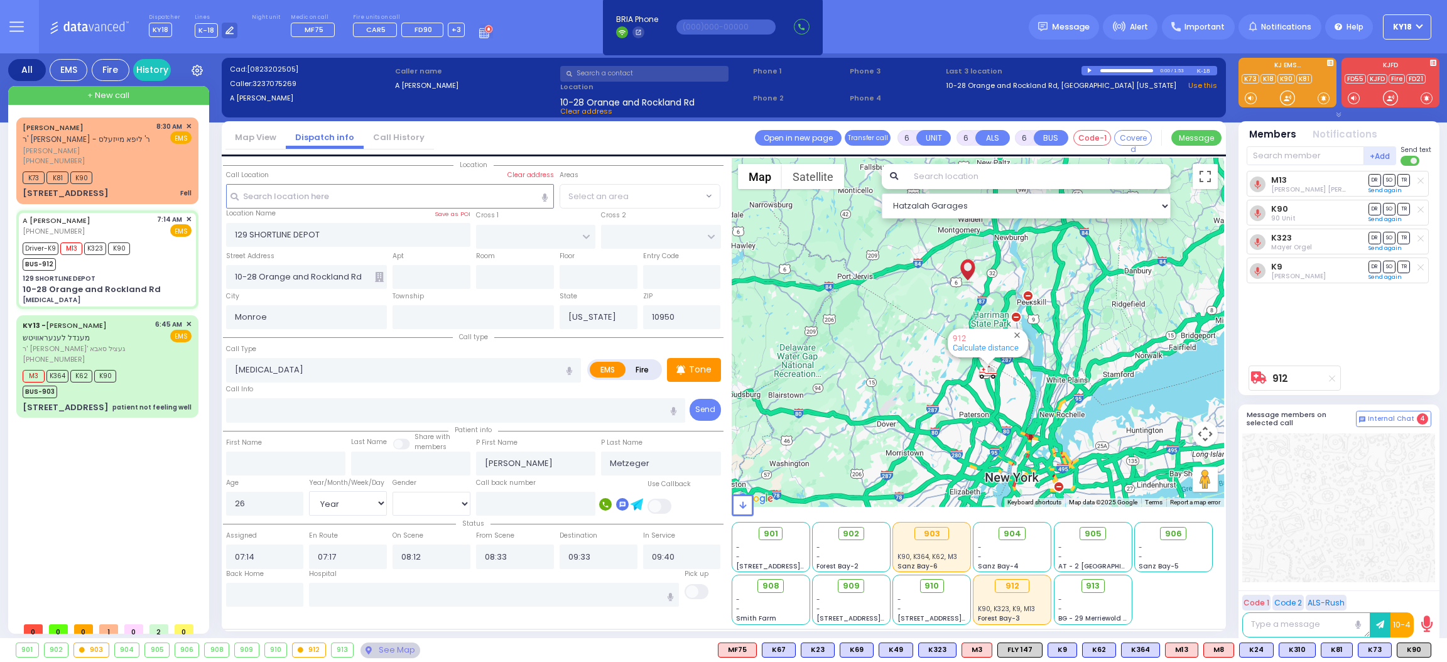
select select
radio input "true"
select select "Year"
select select "[DEMOGRAPHIC_DATA]"
select select "Hatzalah Garages"
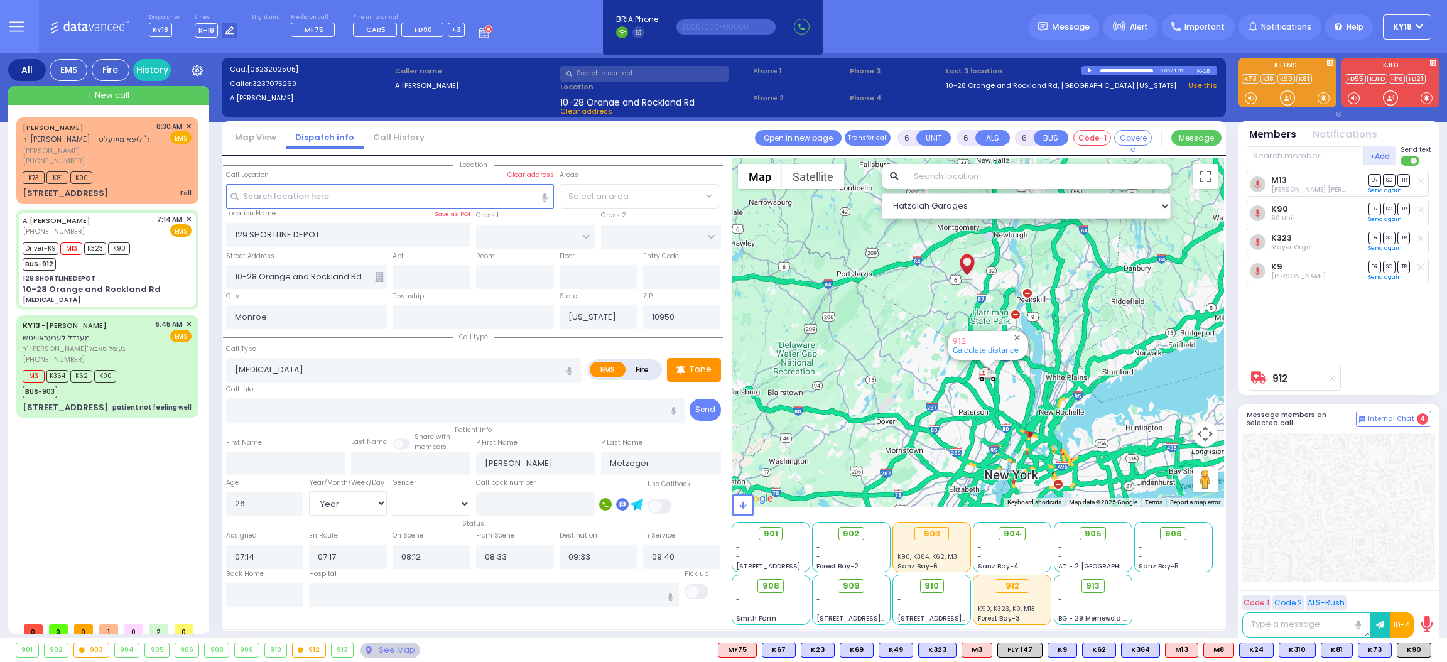
select select
radio input "true"
select select "Year"
select select "[DEMOGRAPHIC_DATA]"
type input "[GEOGRAPHIC_DATA] [GEOGRAPHIC_DATA] [GEOGRAPHIC_DATA] [STREET_ADDRESS]"
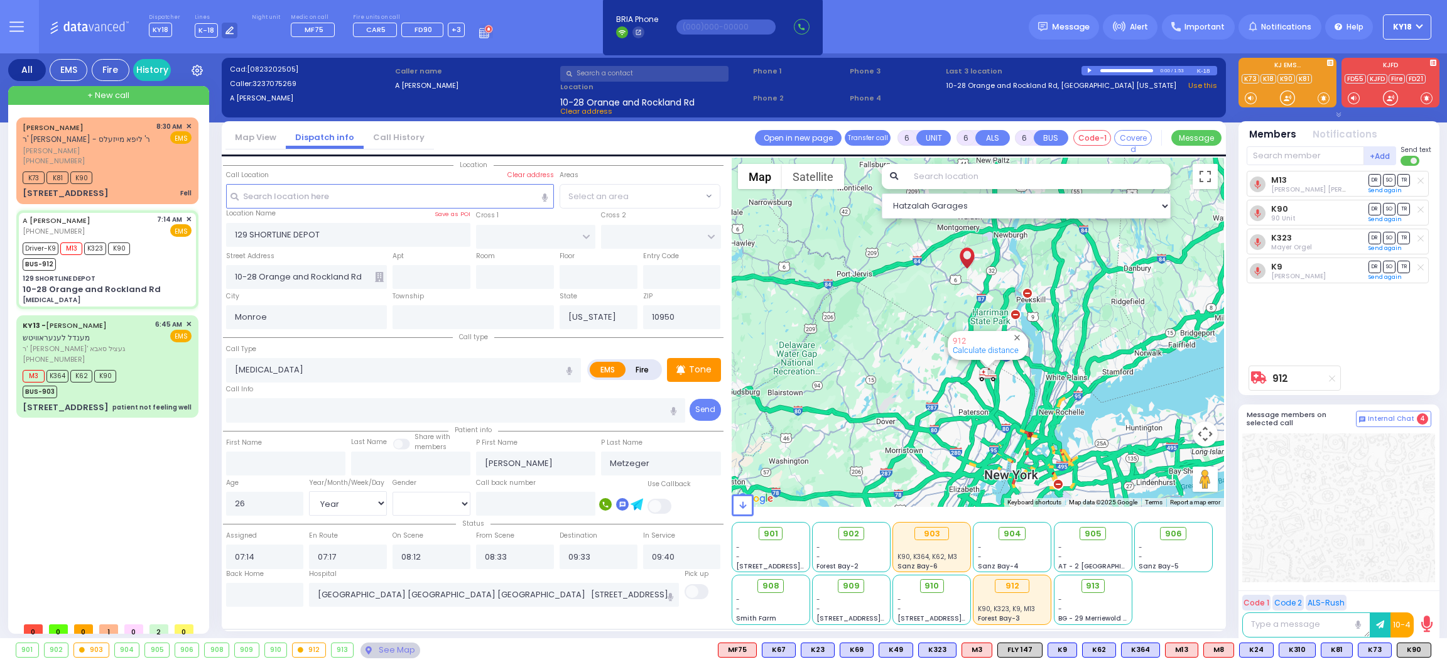
select select "Hatzalah Garages"
select select
radio input "true"
select select "Year"
select select "[DEMOGRAPHIC_DATA]"
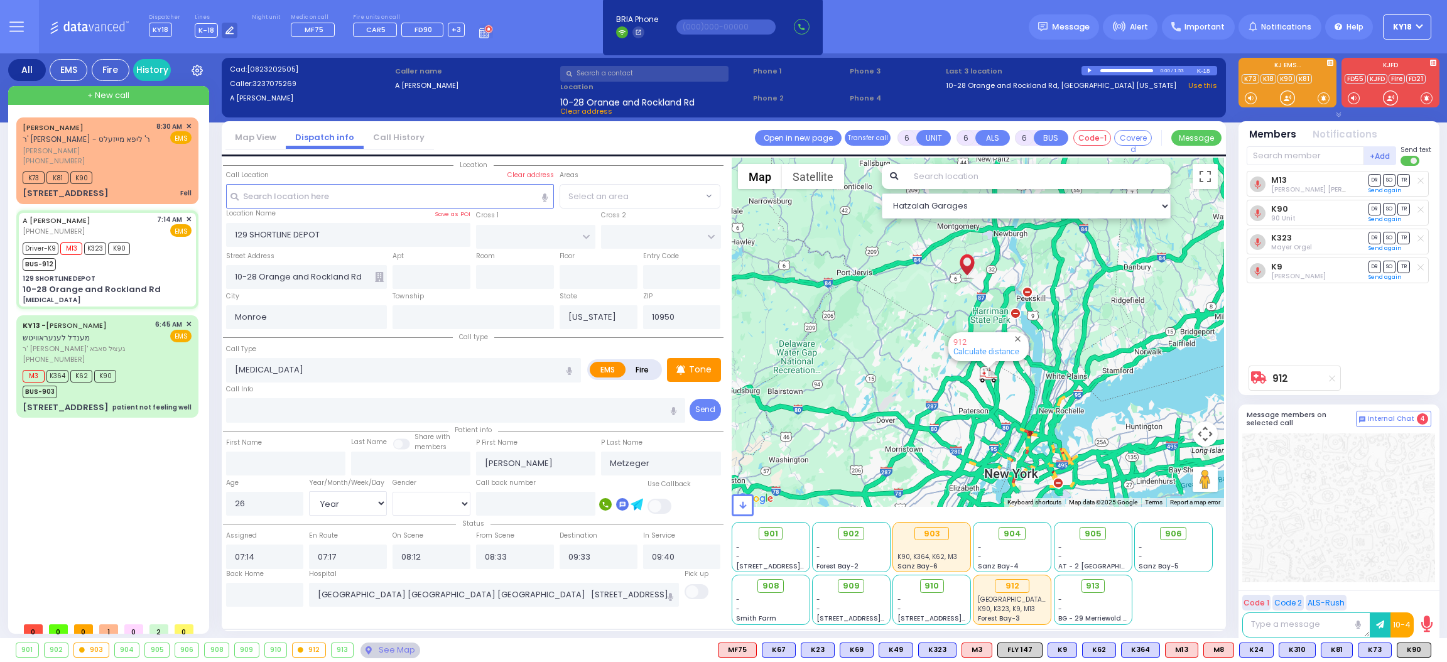
select select "Hatzalah Garages"
select select
radio input "true"
select select "Year"
select select "[DEMOGRAPHIC_DATA]"
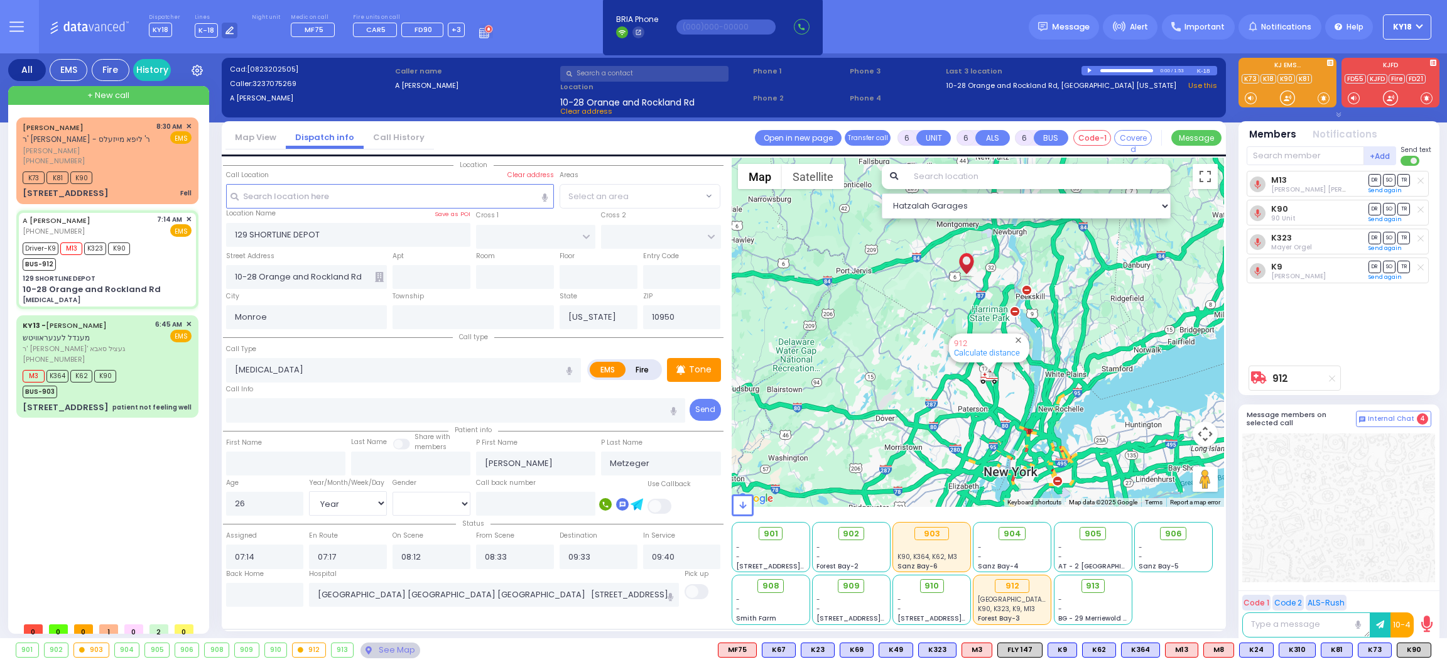
select select "Hatzalah Garages"
select select
radio input "true"
select select "Year"
select select "[DEMOGRAPHIC_DATA]"
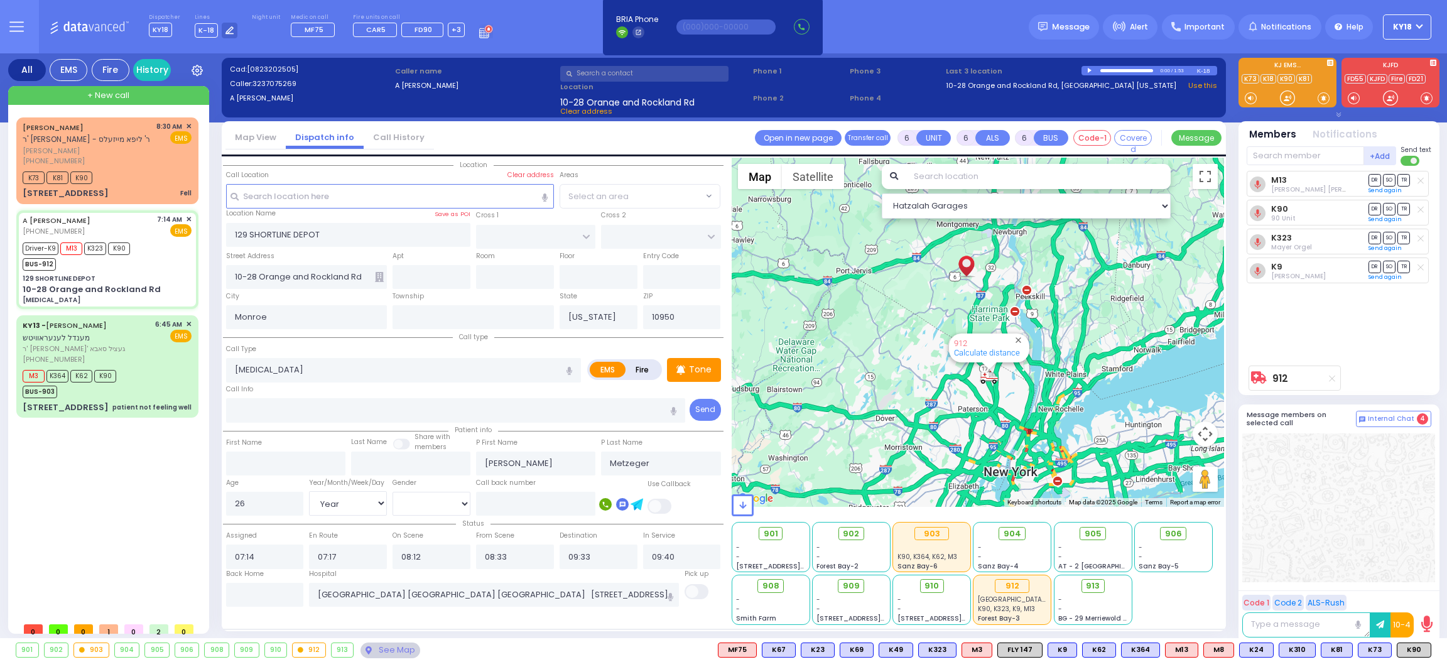
select select "Hatzalah Garages"
select select
radio input "true"
select select "Year"
select select "[DEMOGRAPHIC_DATA]"
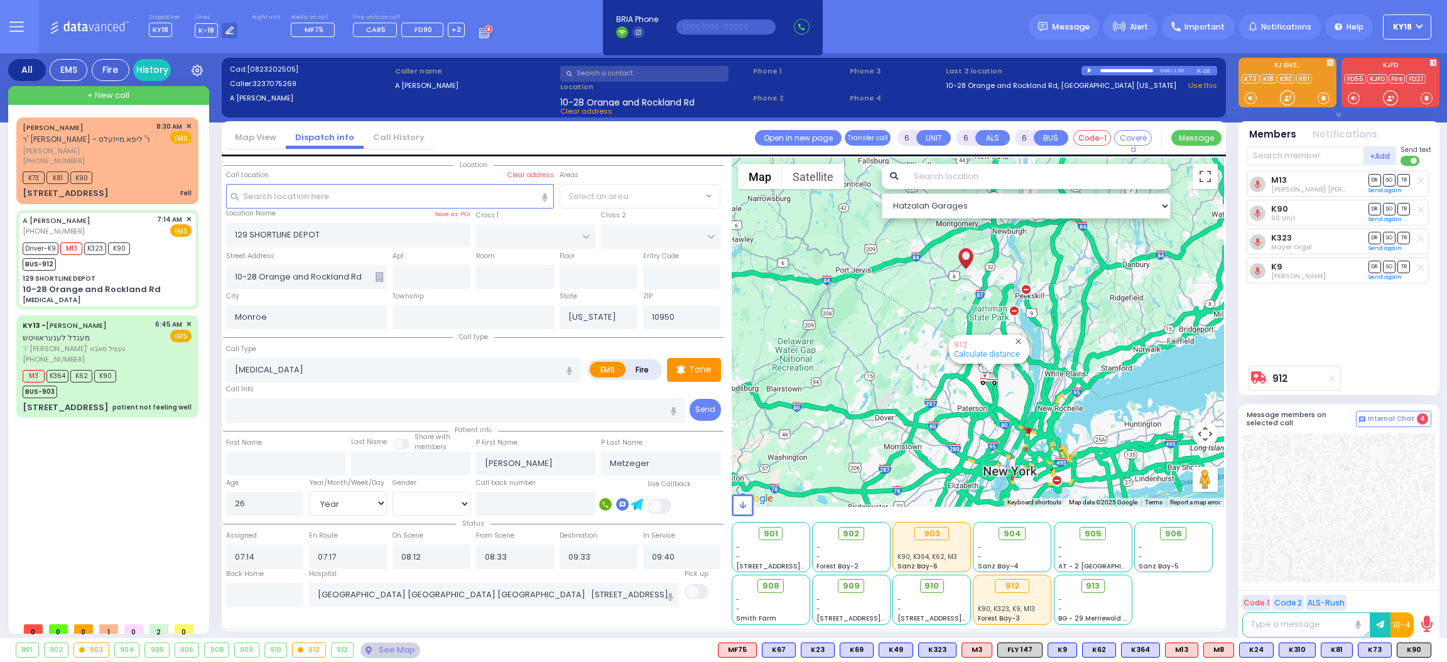
select select "Hatzalah Garages"
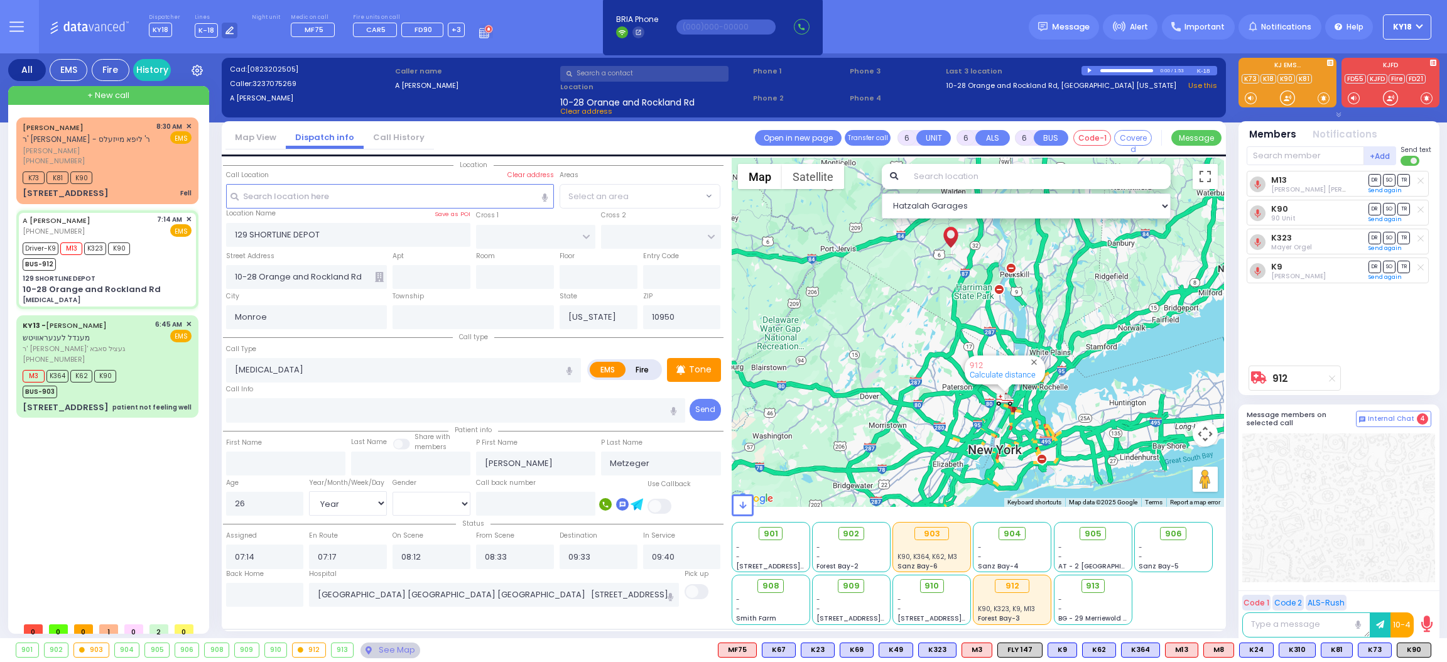
select select
radio input "true"
select select "Year"
select select "[DEMOGRAPHIC_DATA]"
select select "Hatzalah Garages"
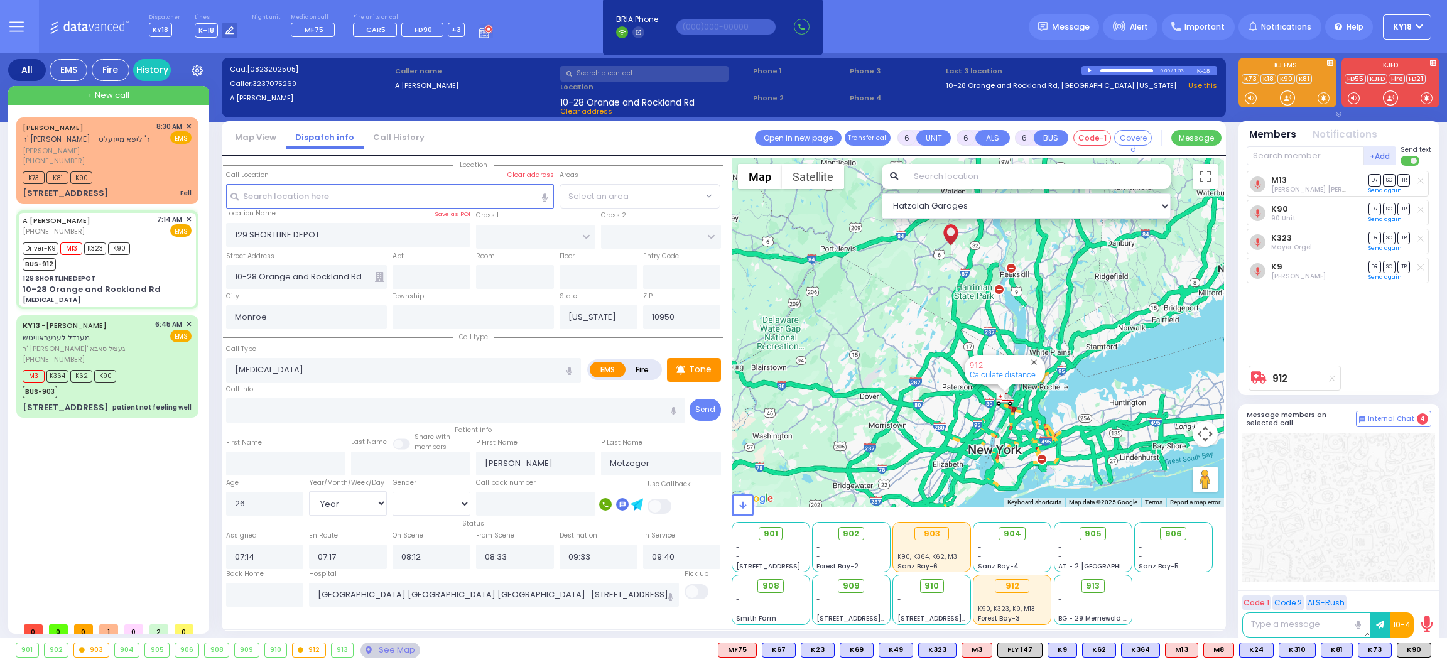
select select
radio input "true"
select select "Year"
select select "[DEMOGRAPHIC_DATA]"
select select "Hatzalah Garages"
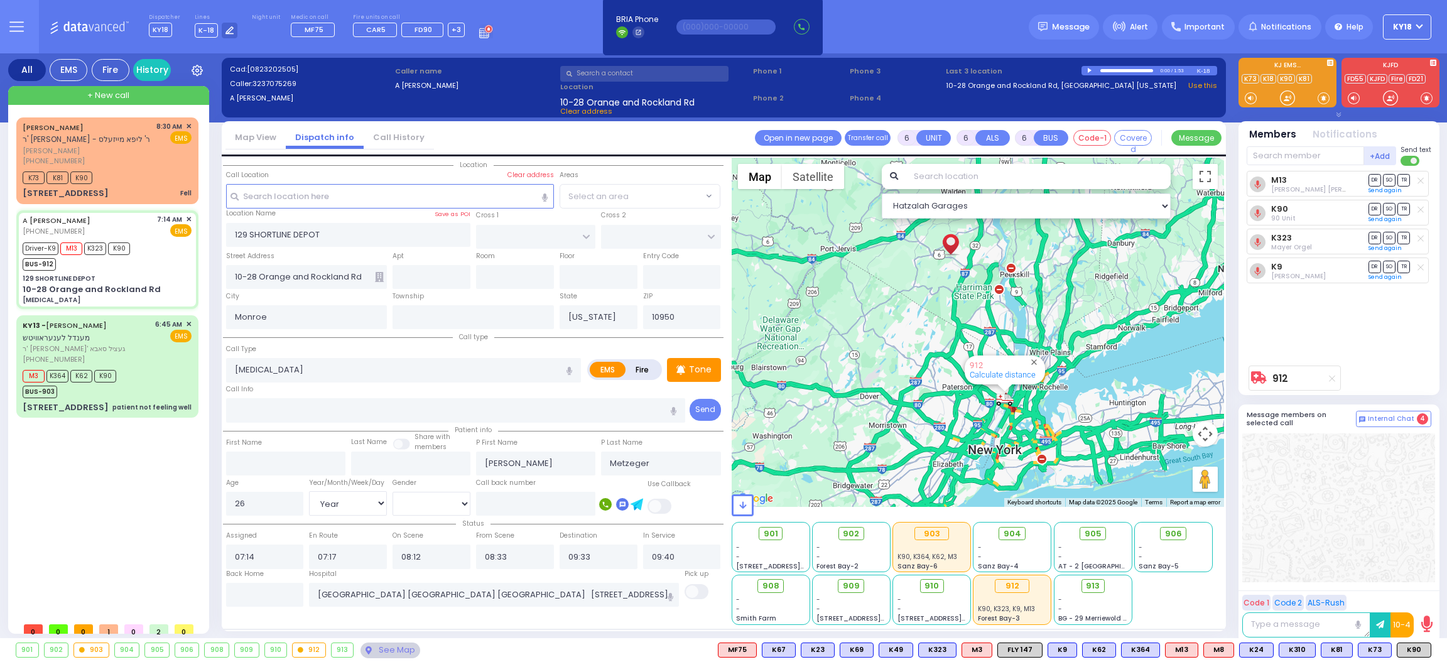
select select
radio input "true"
select select "Year"
select select "[DEMOGRAPHIC_DATA]"
select select "Hatzalah Garages"
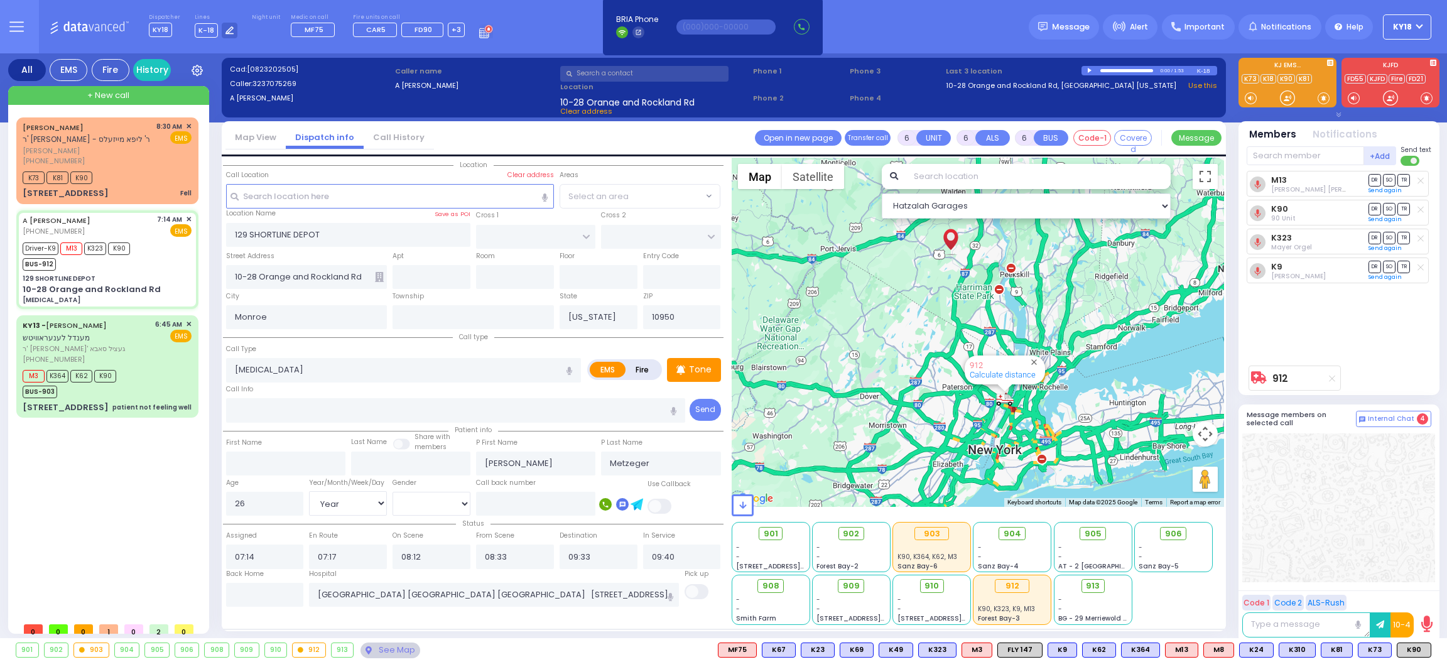
select select
radio input "true"
select select "Year"
select select "[DEMOGRAPHIC_DATA]"
select select "Hatzalah Garages"
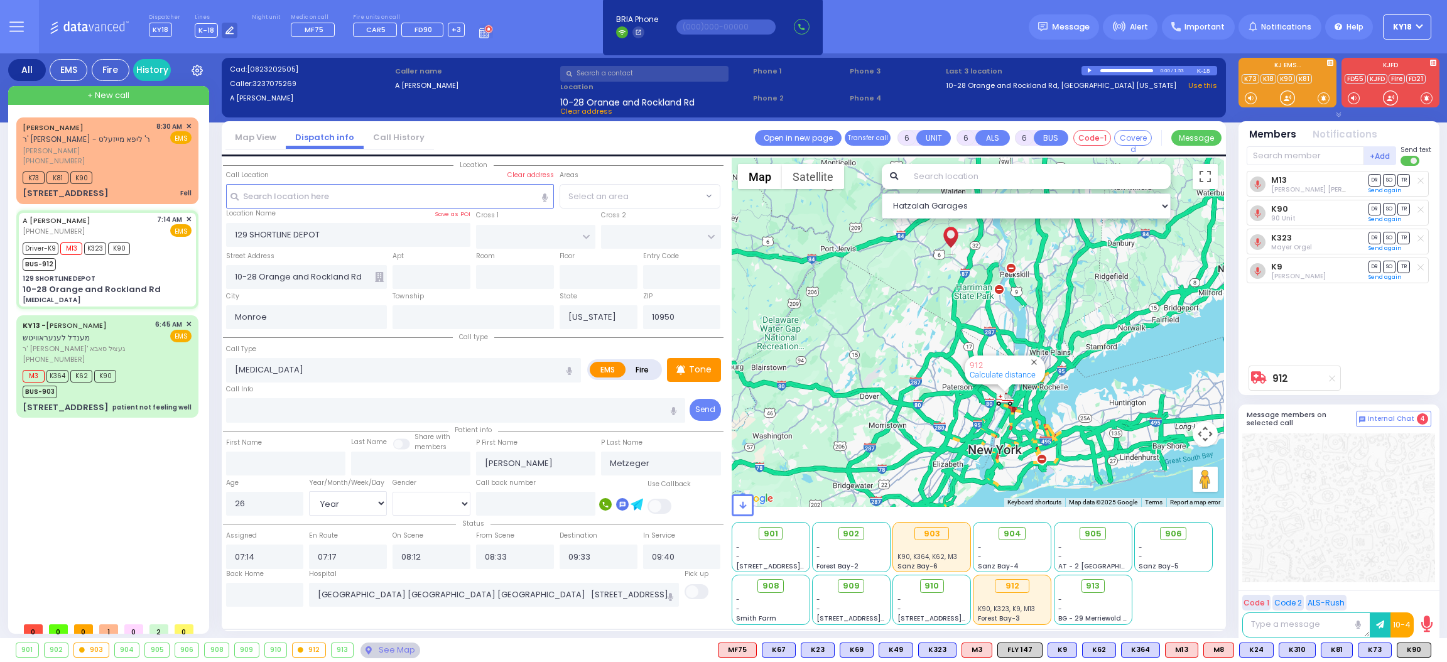
select select
radio input "true"
select select "Year"
select select "[DEMOGRAPHIC_DATA]"
select select "Hatzalah Garages"
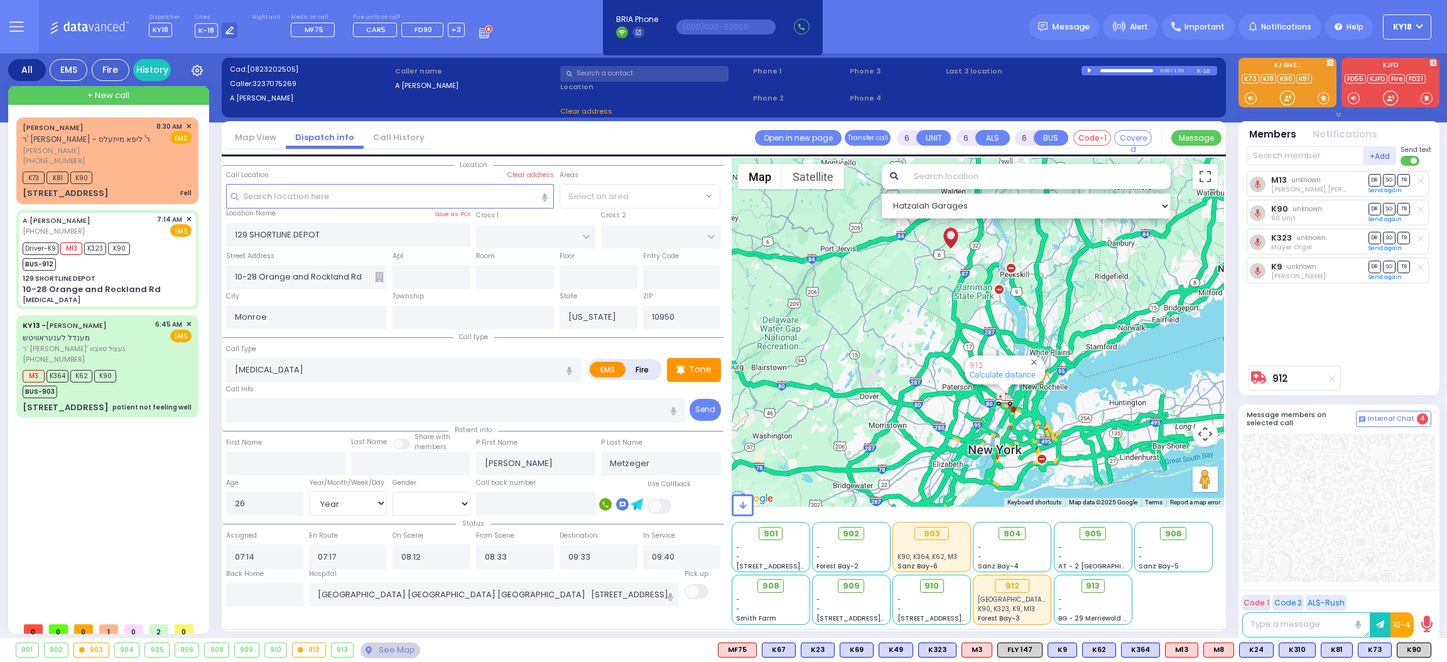
select select
radio input "true"
select select "Year"
